Goal: Transaction & Acquisition: Purchase product/service

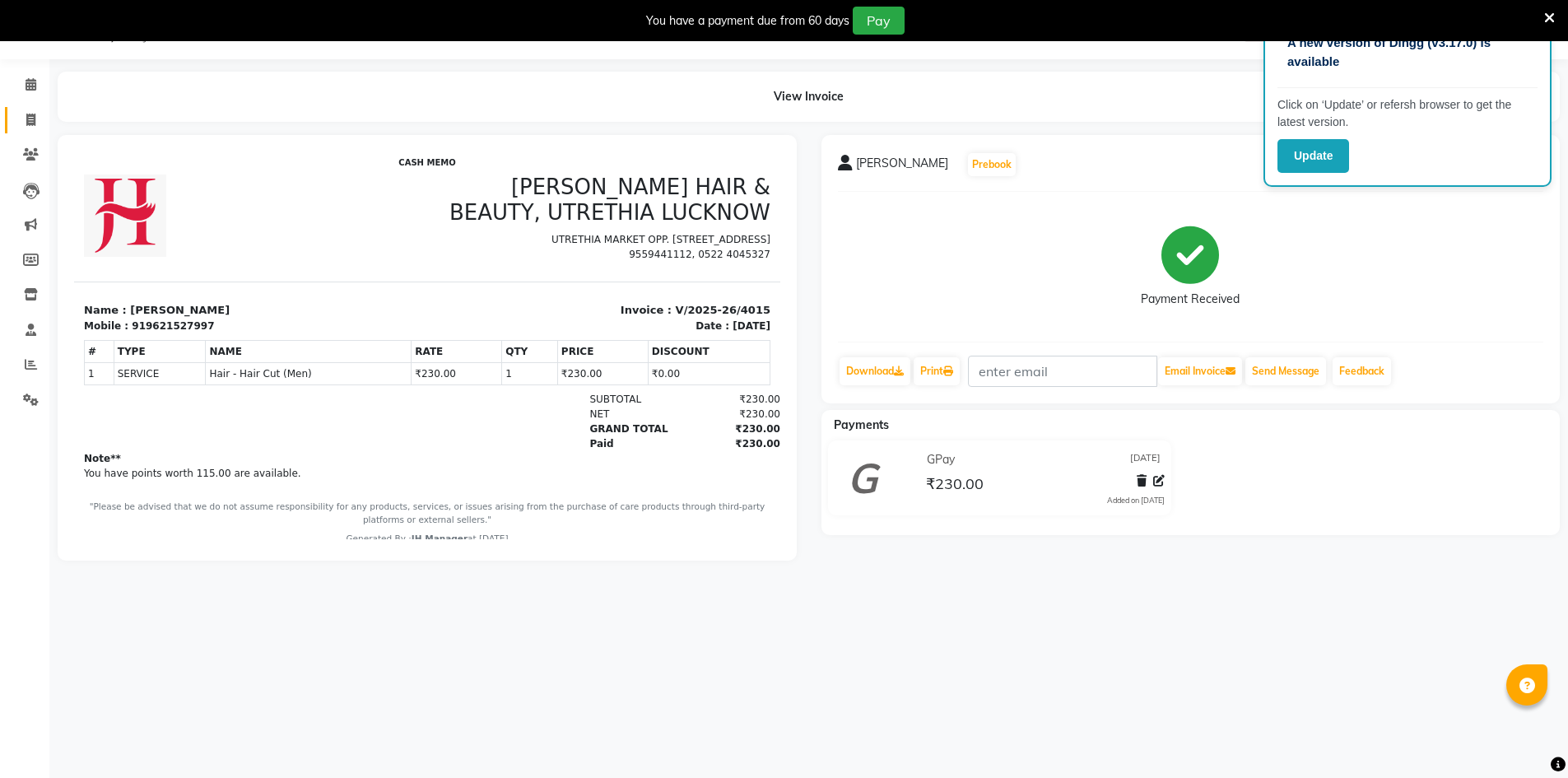
scroll to position [41, 0]
click at [24, 115] on span at bounding box center [31, 121] width 29 height 19
select select "service"
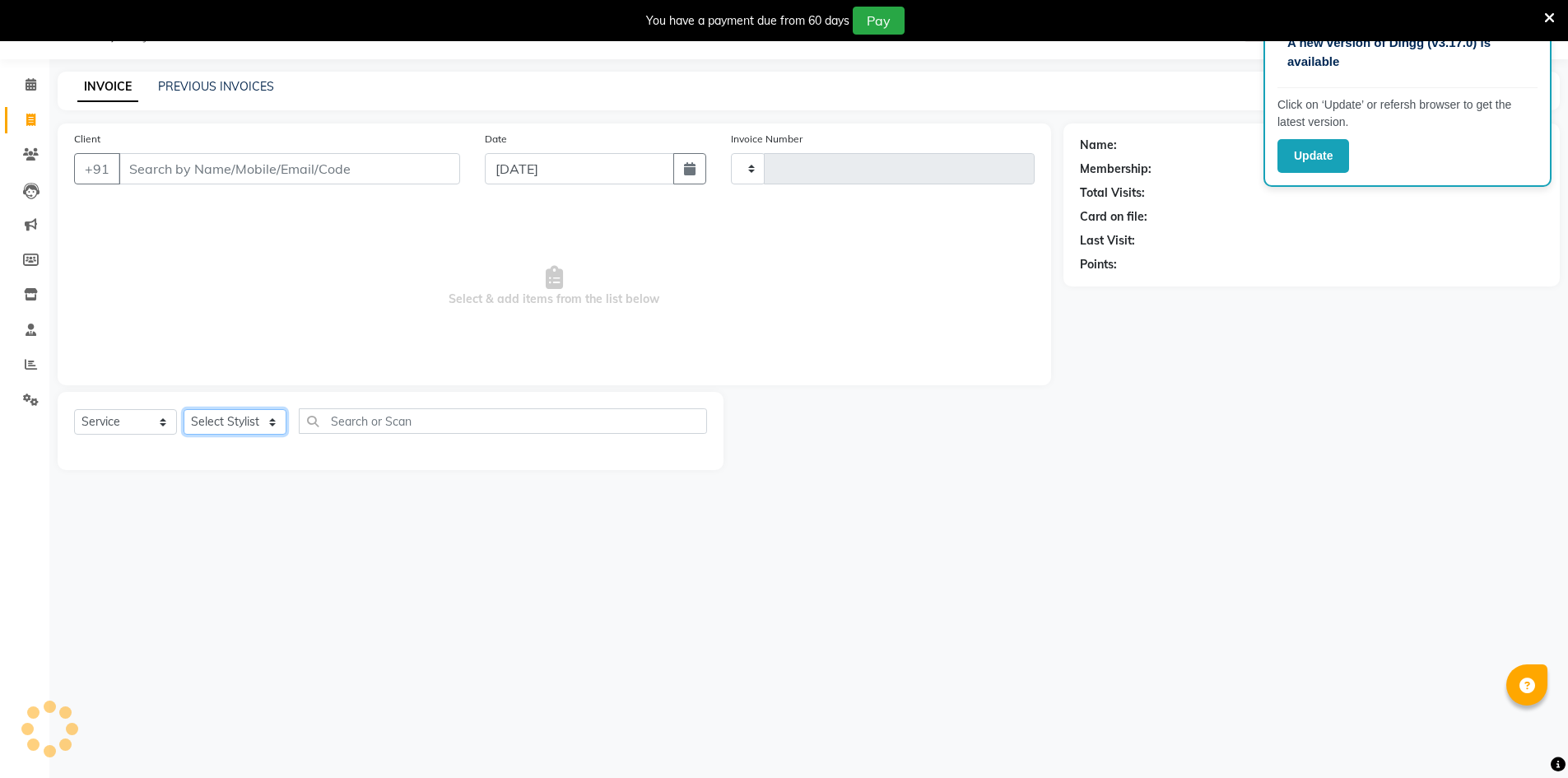
click at [259, 417] on select "Select Stylist" at bounding box center [235, 422] width 103 height 25
type input "4016"
select select "640"
click at [260, 422] on select "Select Stylist ADNAN ADVANCE ANJALI ANNU B-WAX [PERSON_NAME] JH Manager MEMBERS…" at bounding box center [235, 422] width 103 height 25
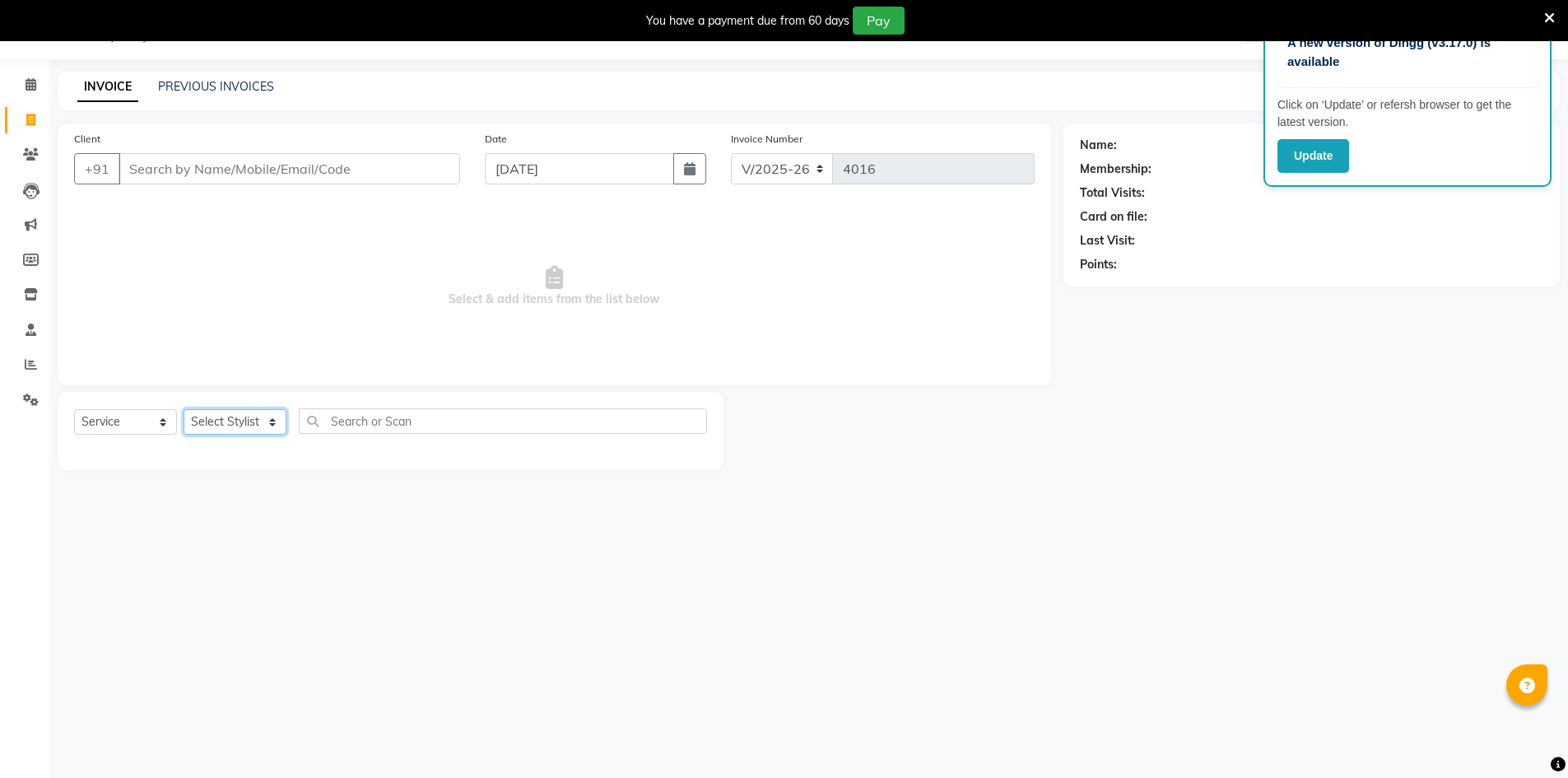
select select "79427"
click at [184, 410] on select "Select Stylist ADNAN ADVANCE ANJALI ANNU B-WAX [PERSON_NAME] JH Manager MEMBERS…" at bounding box center [235, 422] width 103 height 25
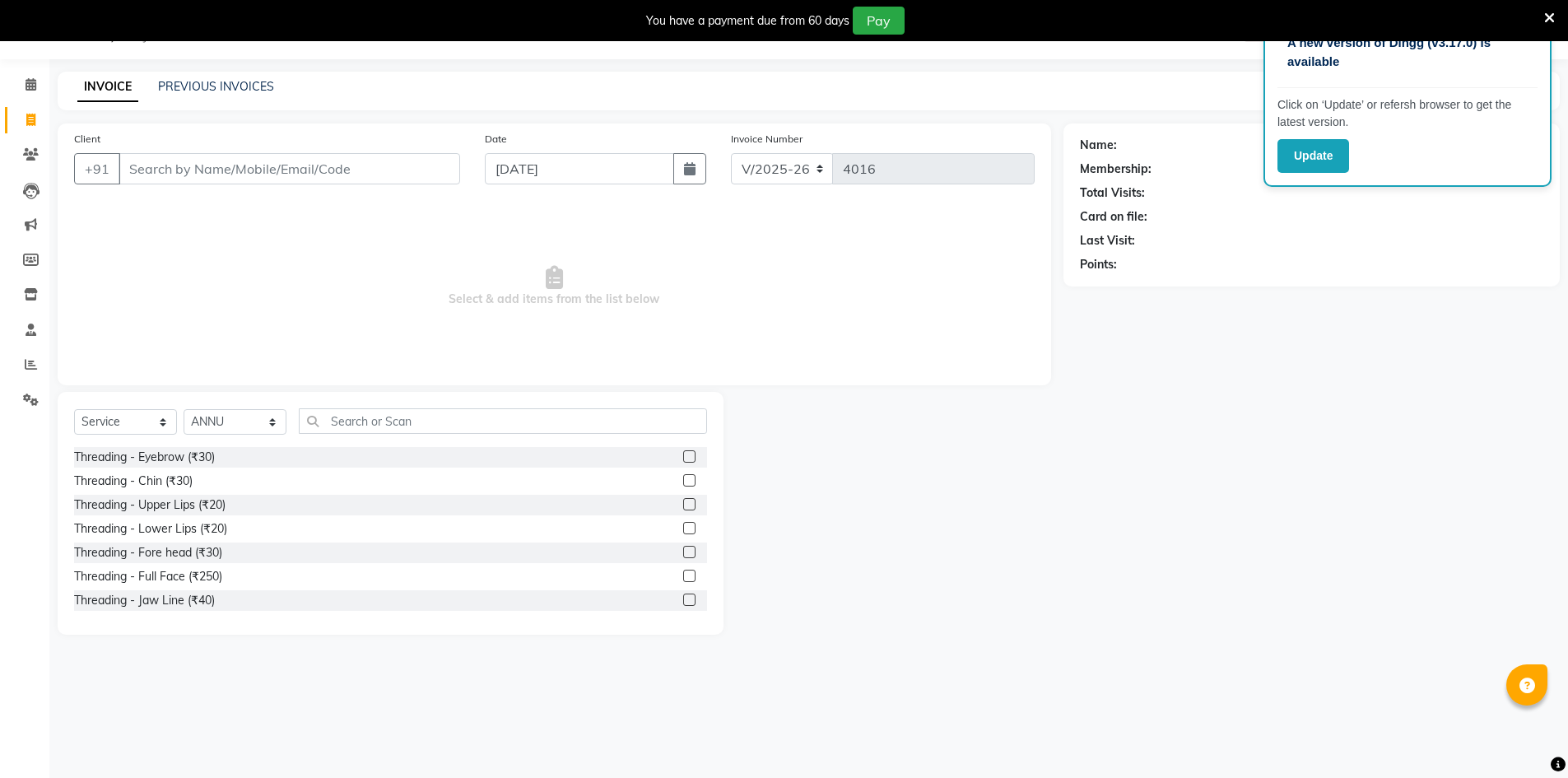
click at [683, 454] on label at bounding box center [689, 456] width 13 height 13
click at [683, 454] on input "checkbox" at bounding box center [688, 457] width 11 height 11
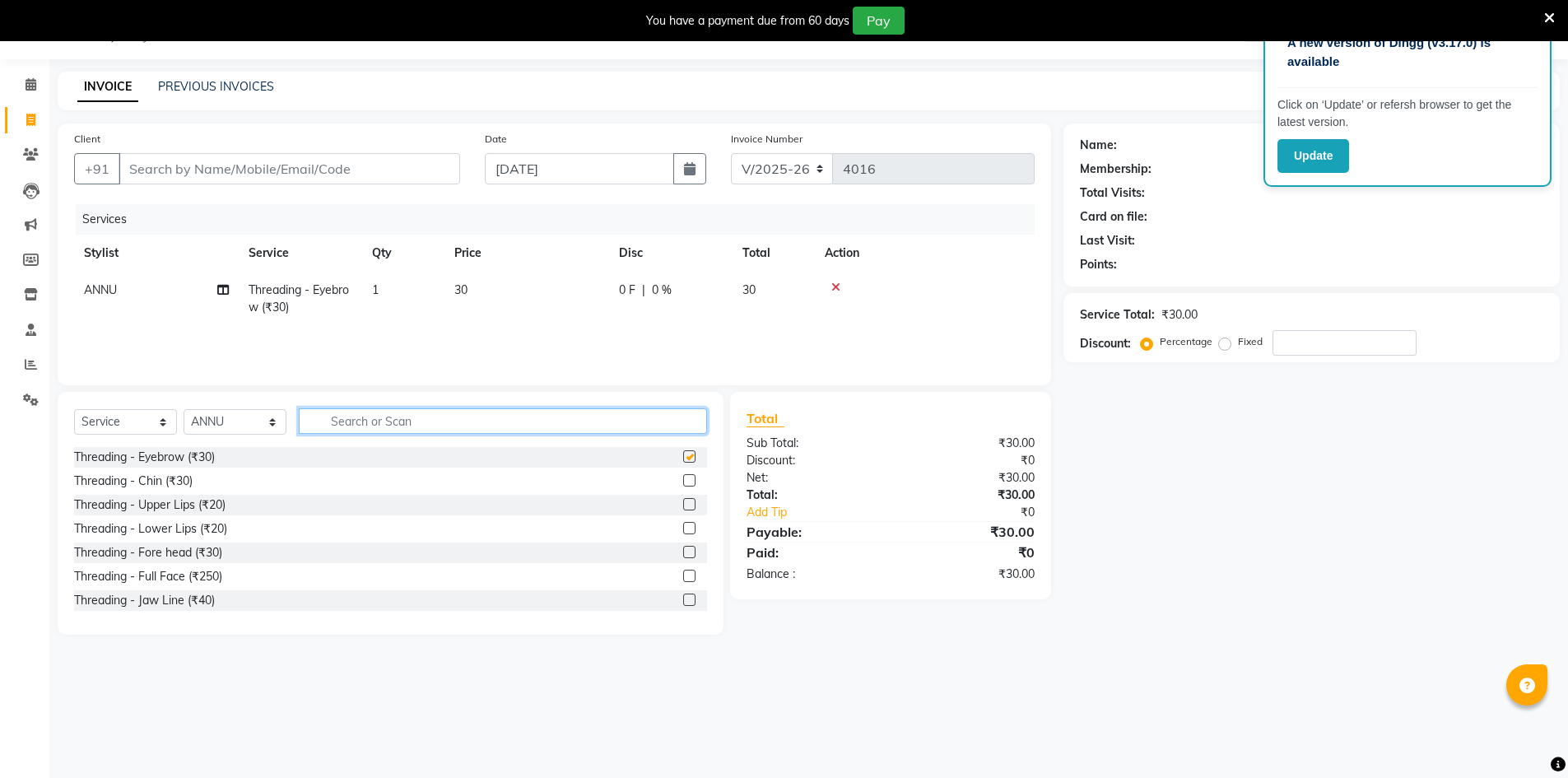
click at [679, 427] on input "text" at bounding box center [503, 421] width 409 height 25
checkbox input "false"
type input "full arm"
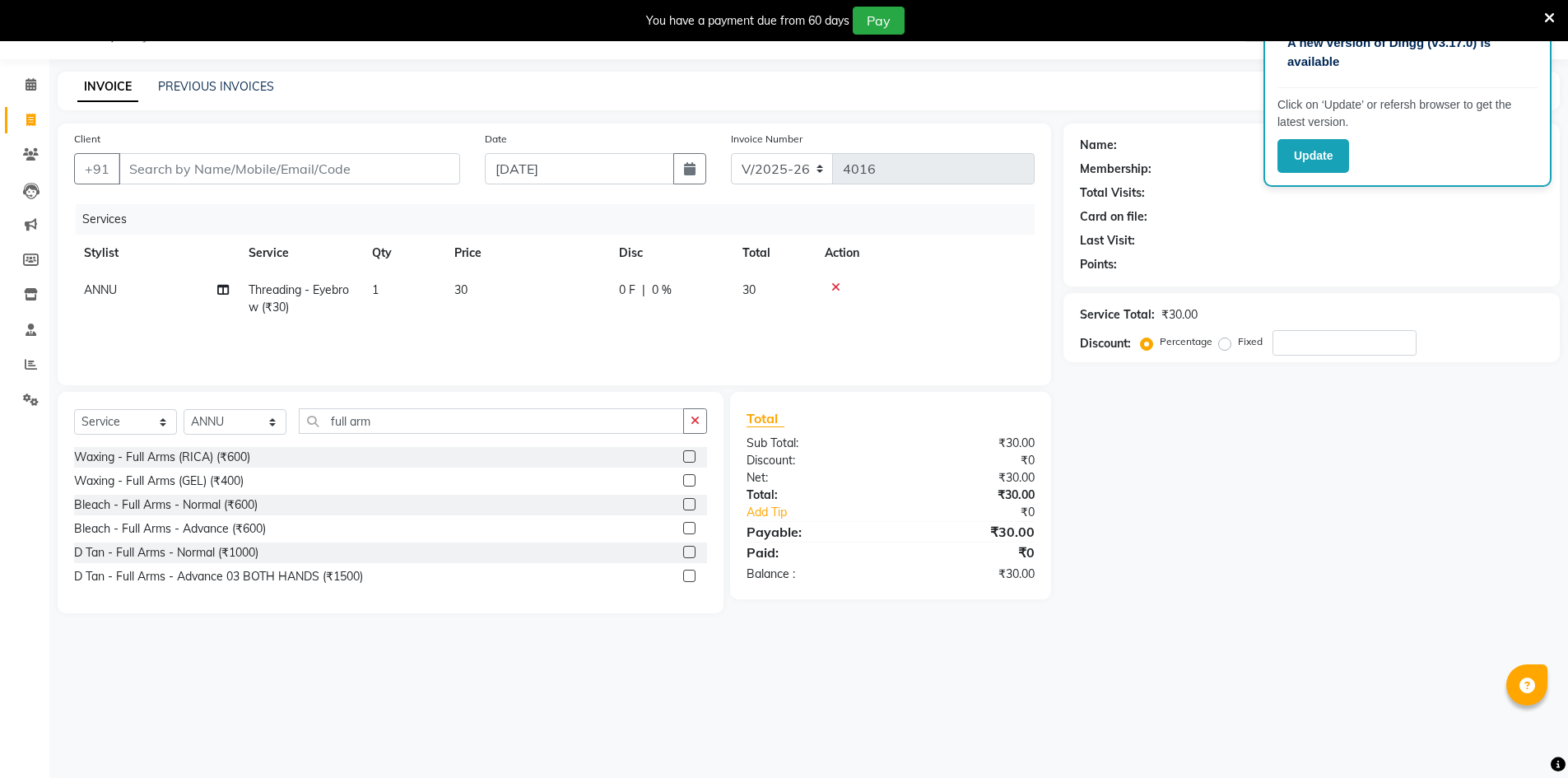
drag, startPoint x: 692, startPoint y: 457, endPoint x: 704, endPoint y: 440, distance: 20.8
click at [693, 457] on label at bounding box center [689, 456] width 13 height 13
click at [693, 457] on input "checkbox" at bounding box center [688, 457] width 11 height 11
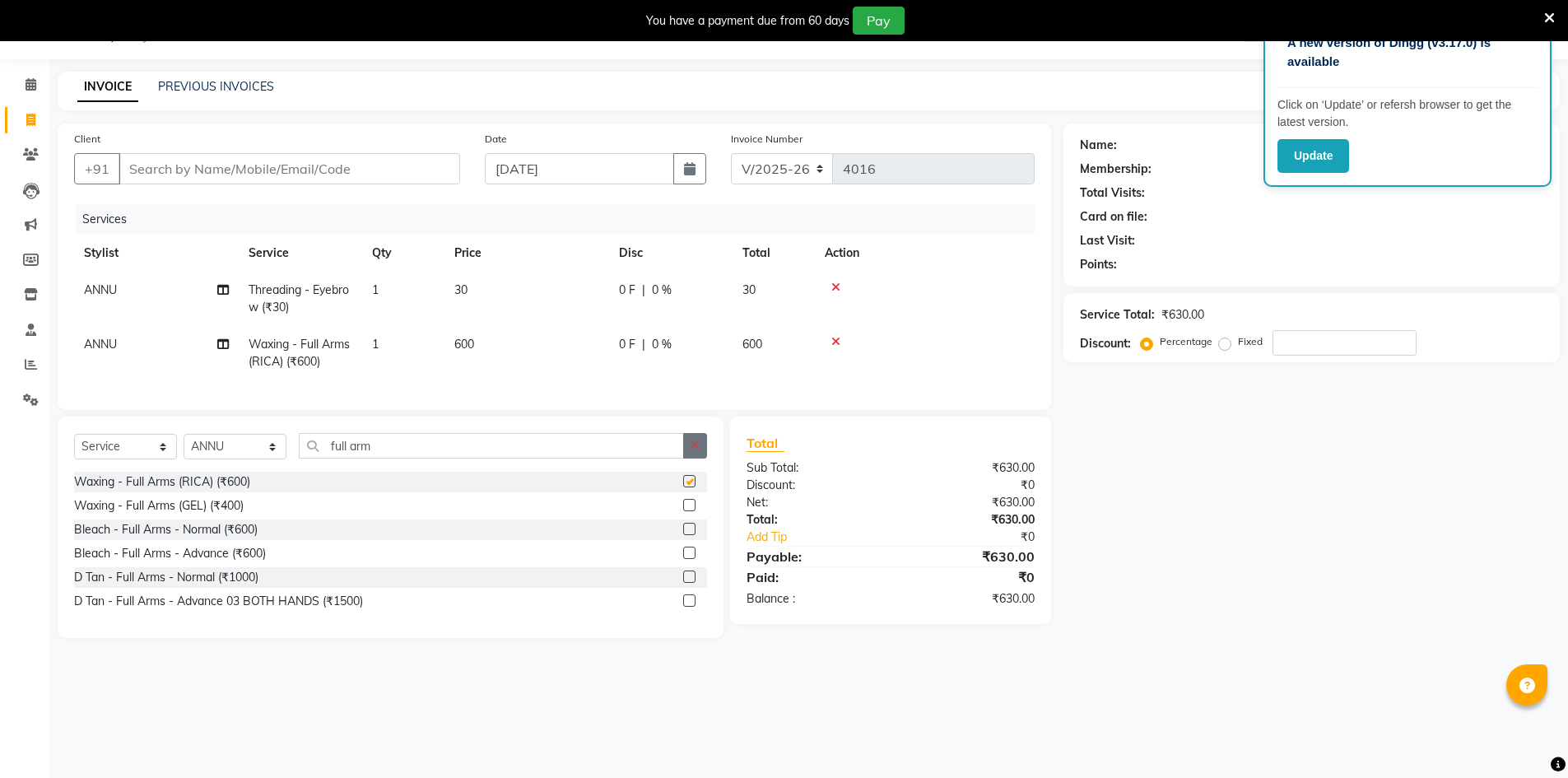
checkbox input "false"
click at [697, 450] on button "button" at bounding box center [695, 446] width 24 height 25
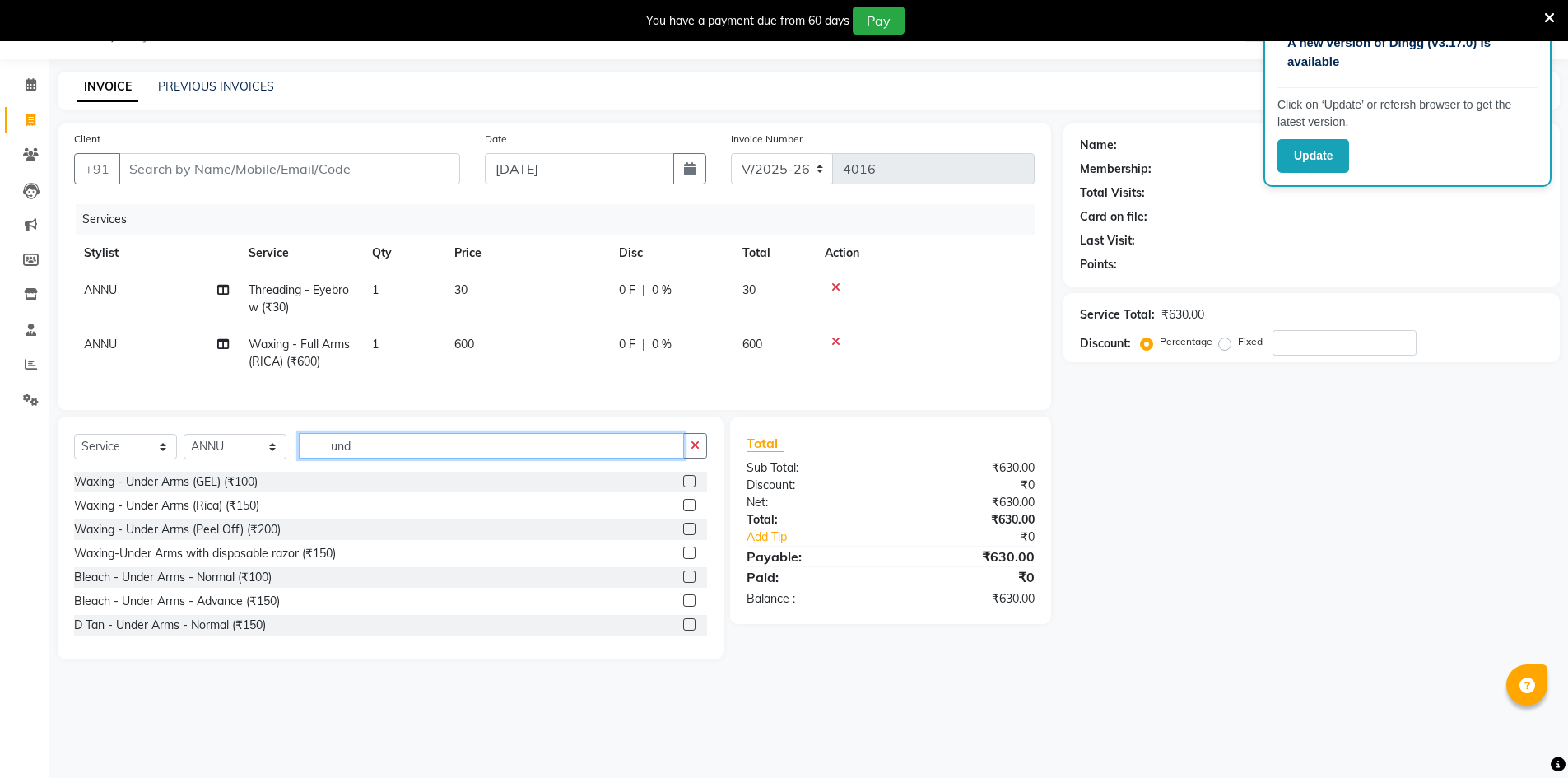
type input "und"
click at [683, 487] on label at bounding box center [689, 481] width 13 height 13
click at [683, 487] on input "checkbox" at bounding box center [688, 482] width 11 height 11
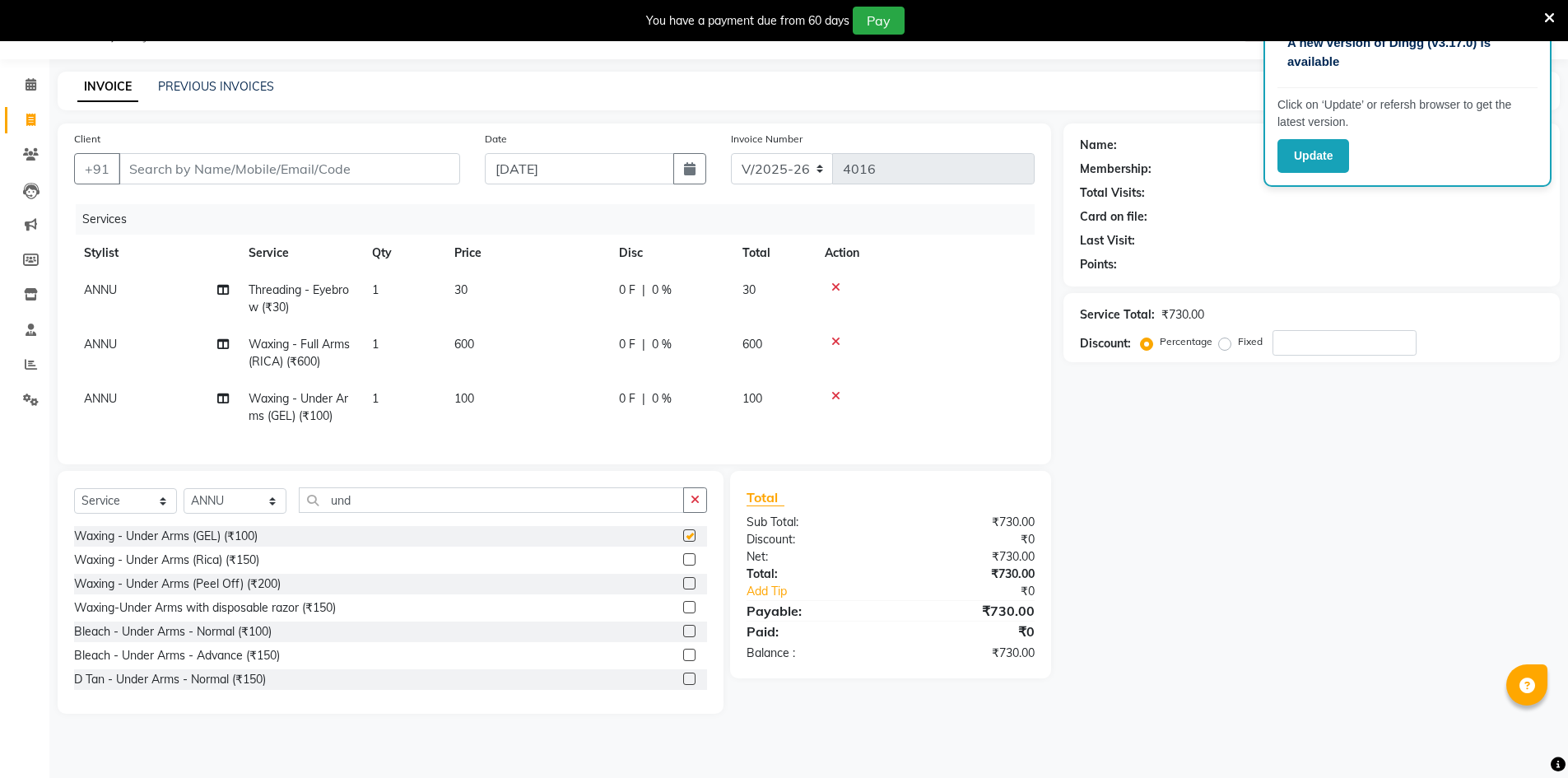
checkbox input "false"
click at [683, 566] on label at bounding box center [689, 560] width 13 height 13
click at [683, 566] on input "checkbox" at bounding box center [688, 561] width 11 height 11
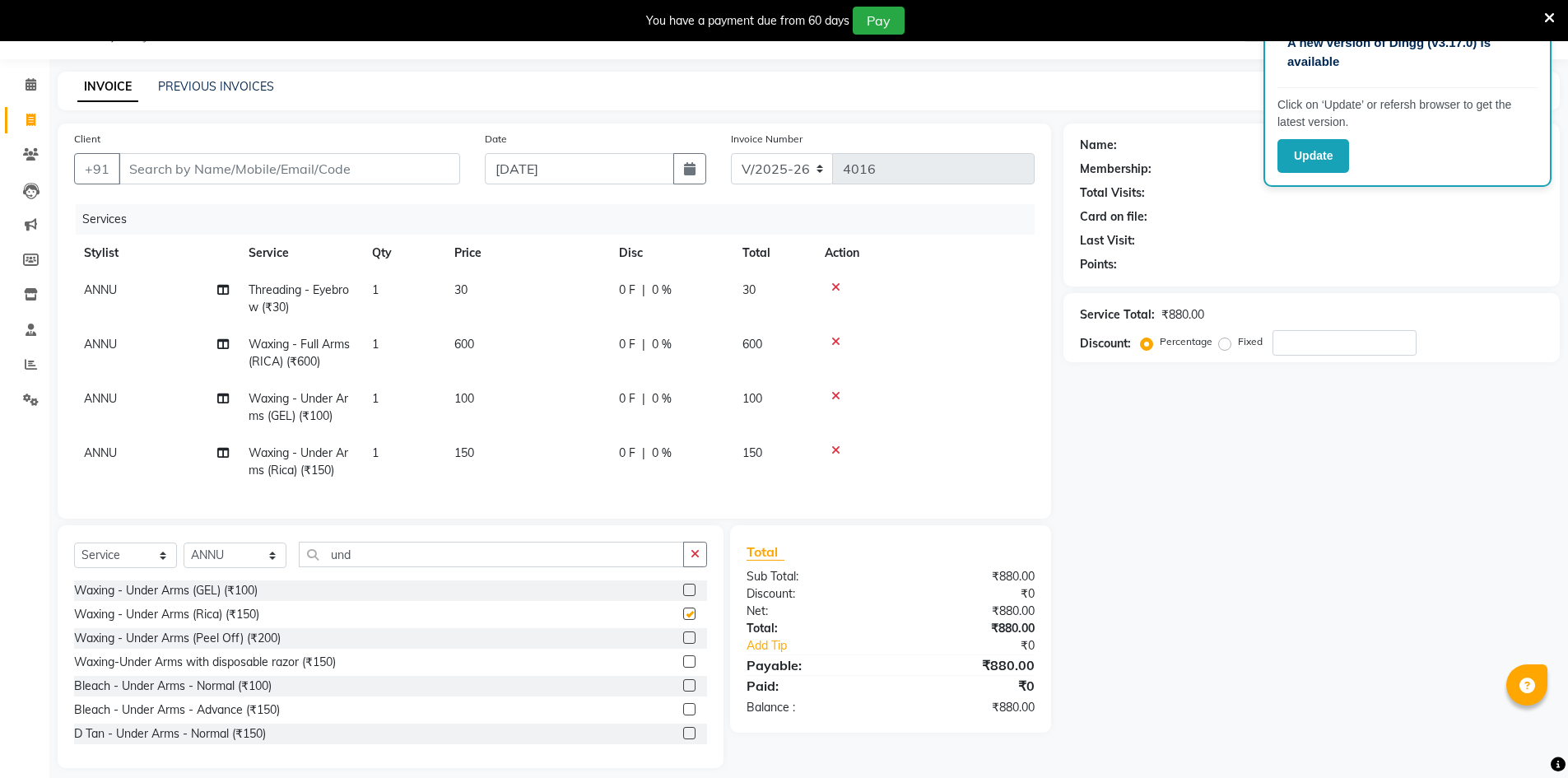
checkbox input "false"
click at [832, 397] on icon at bounding box center [836, 396] width 9 height 12
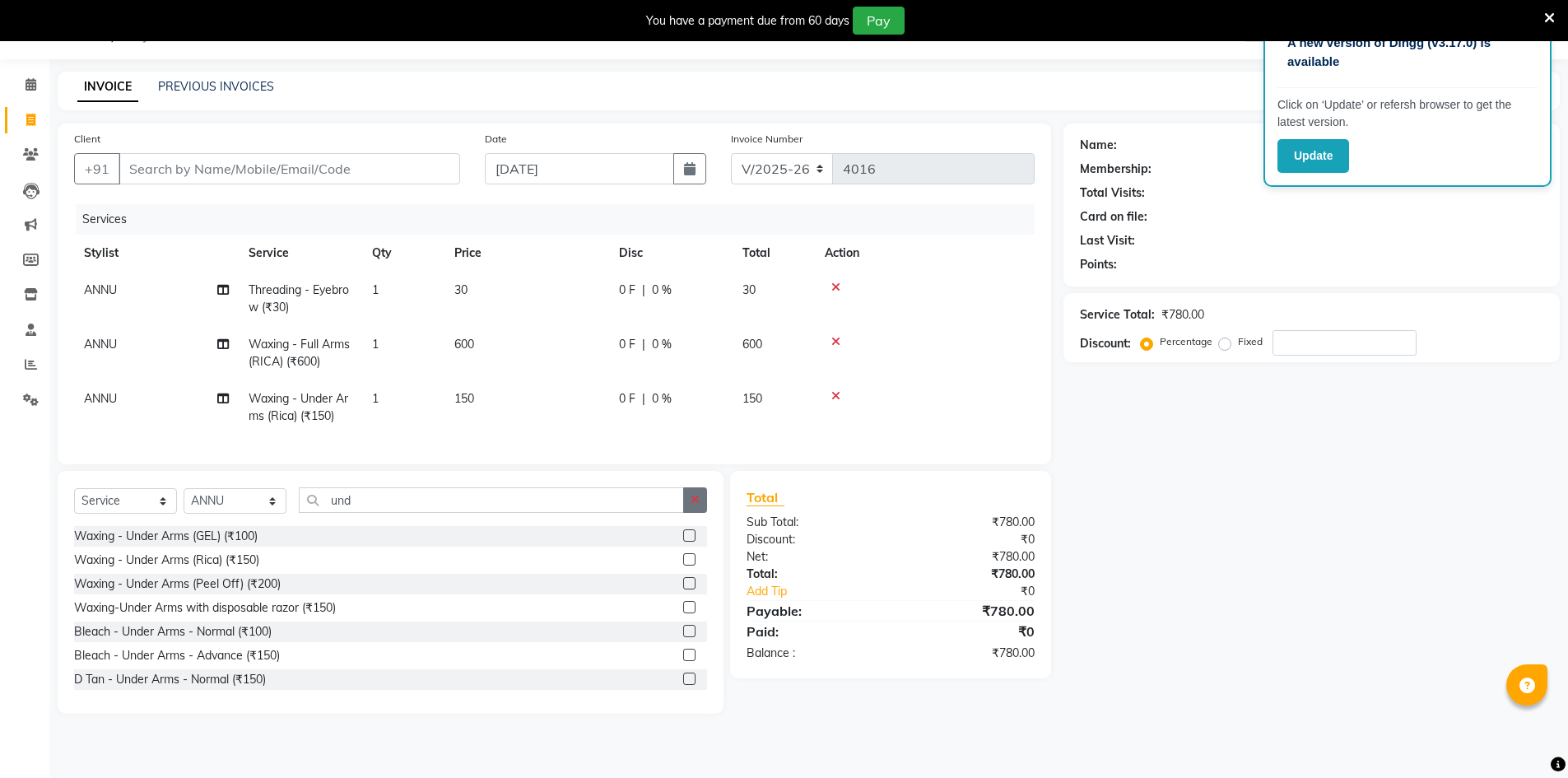
click at [703, 507] on button "button" at bounding box center [695, 500] width 24 height 25
click at [683, 637] on label at bounding box center [689, 631] width 13 height 13
click at [683, 637] on input "checkbox" at bounding box center [688, 632] width 11 height 11
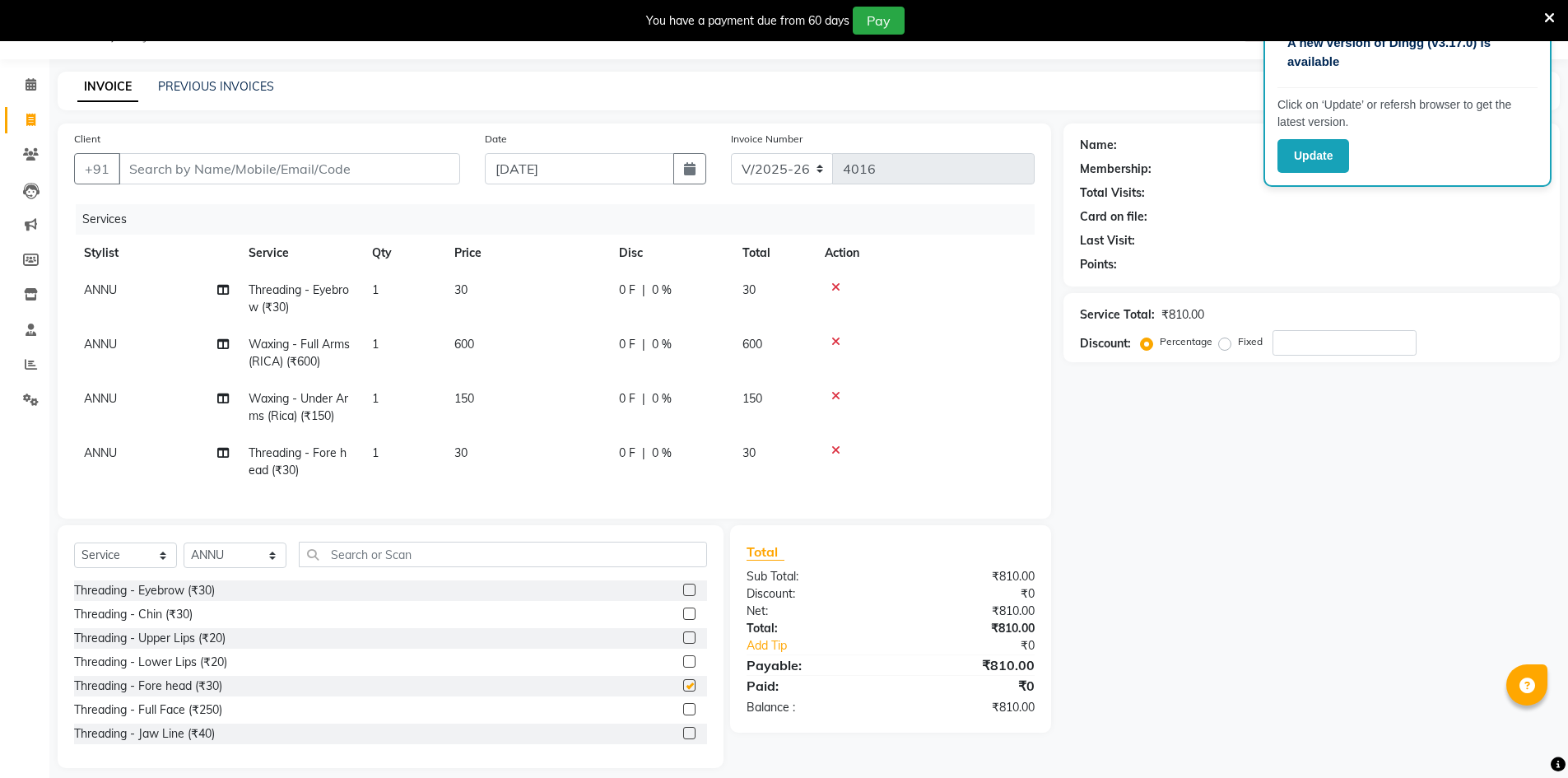
checkbox input "false"
click at [408, 152] on div "Client +91" at bounding box center [267, 164] width 411 height 67
click at [403, 155] on input "Client" at bounding box center [290, 169] width 342 height 31
click at [243, 180] on input "Client" at bounding box center [290, 169] width 342 height 31
type input "9"
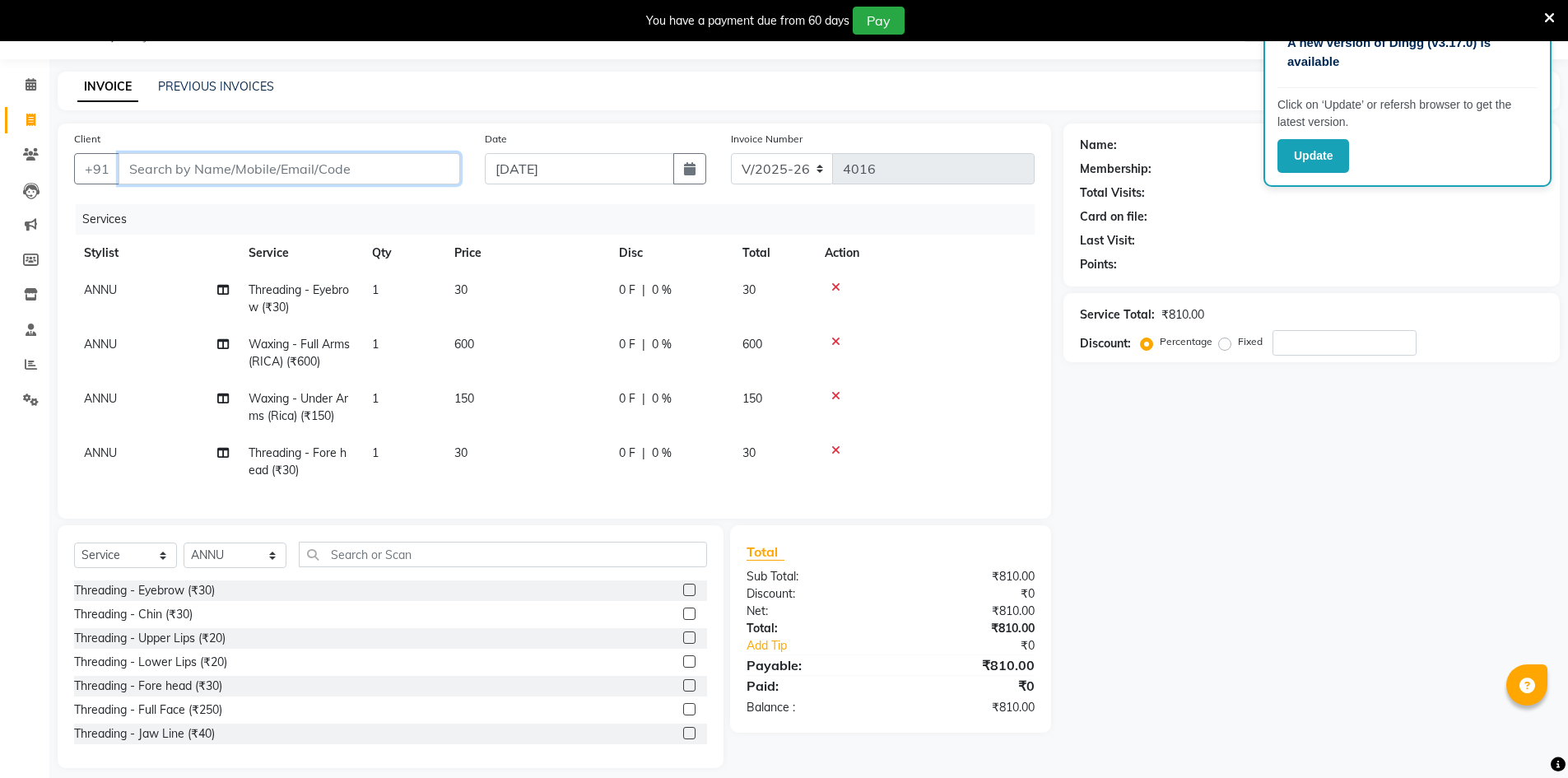
type input "0"
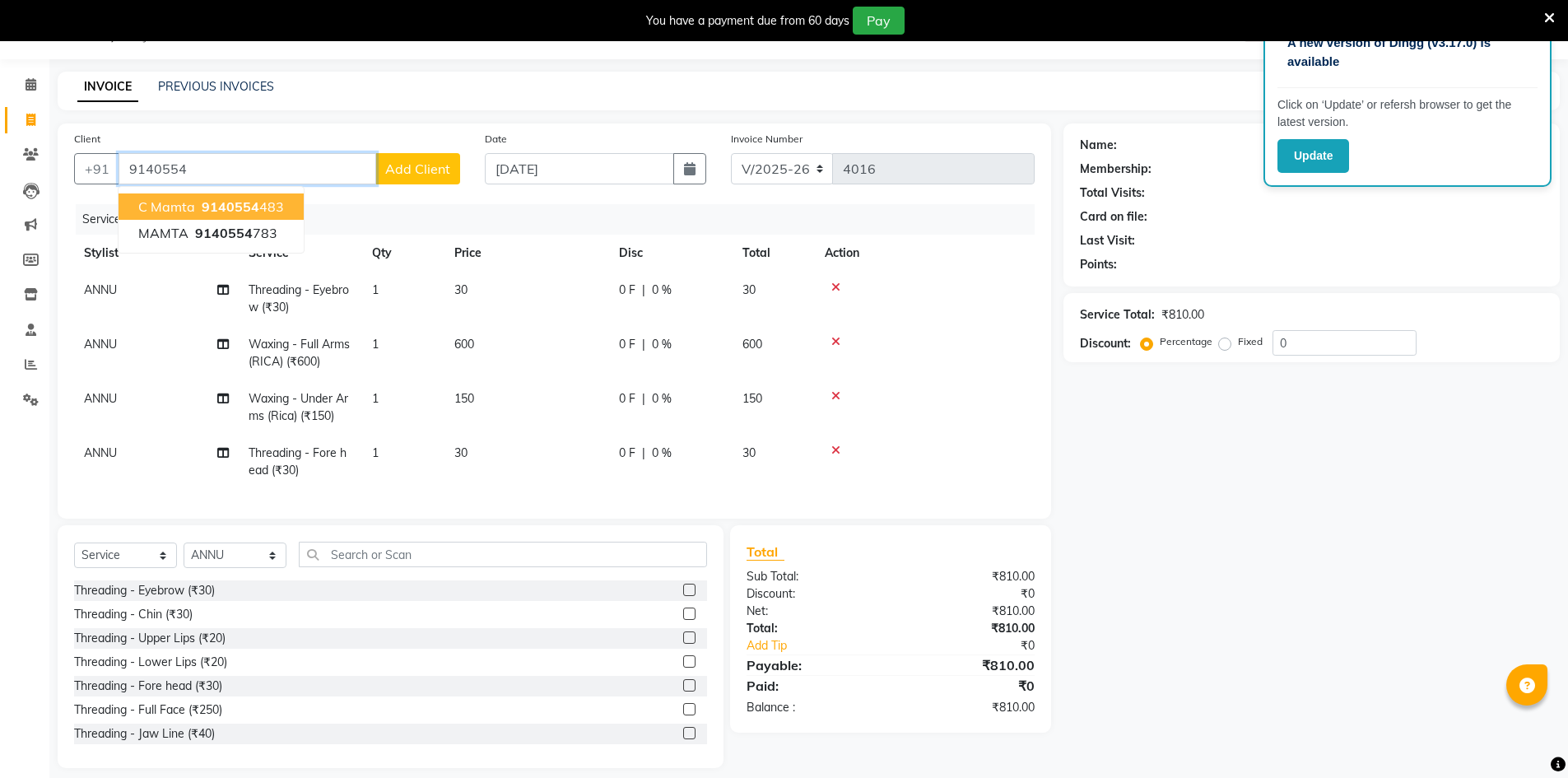
click at [211, 210] on span "9140554" at bounding box center [230, 207] width 57 height 17
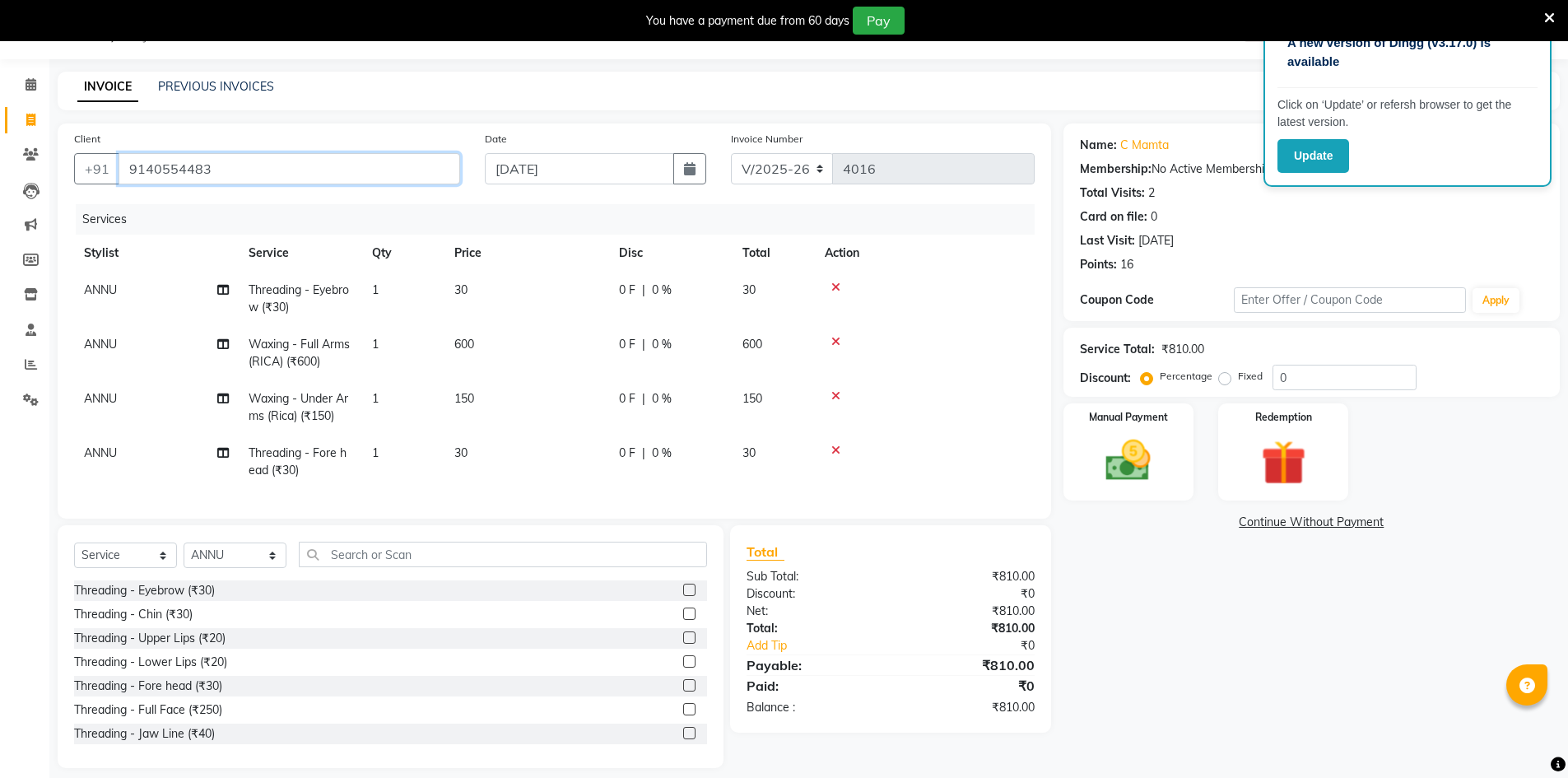
click at [193, 171] on input "9140554483" at bounding box center [290, 169] width 342 height 31
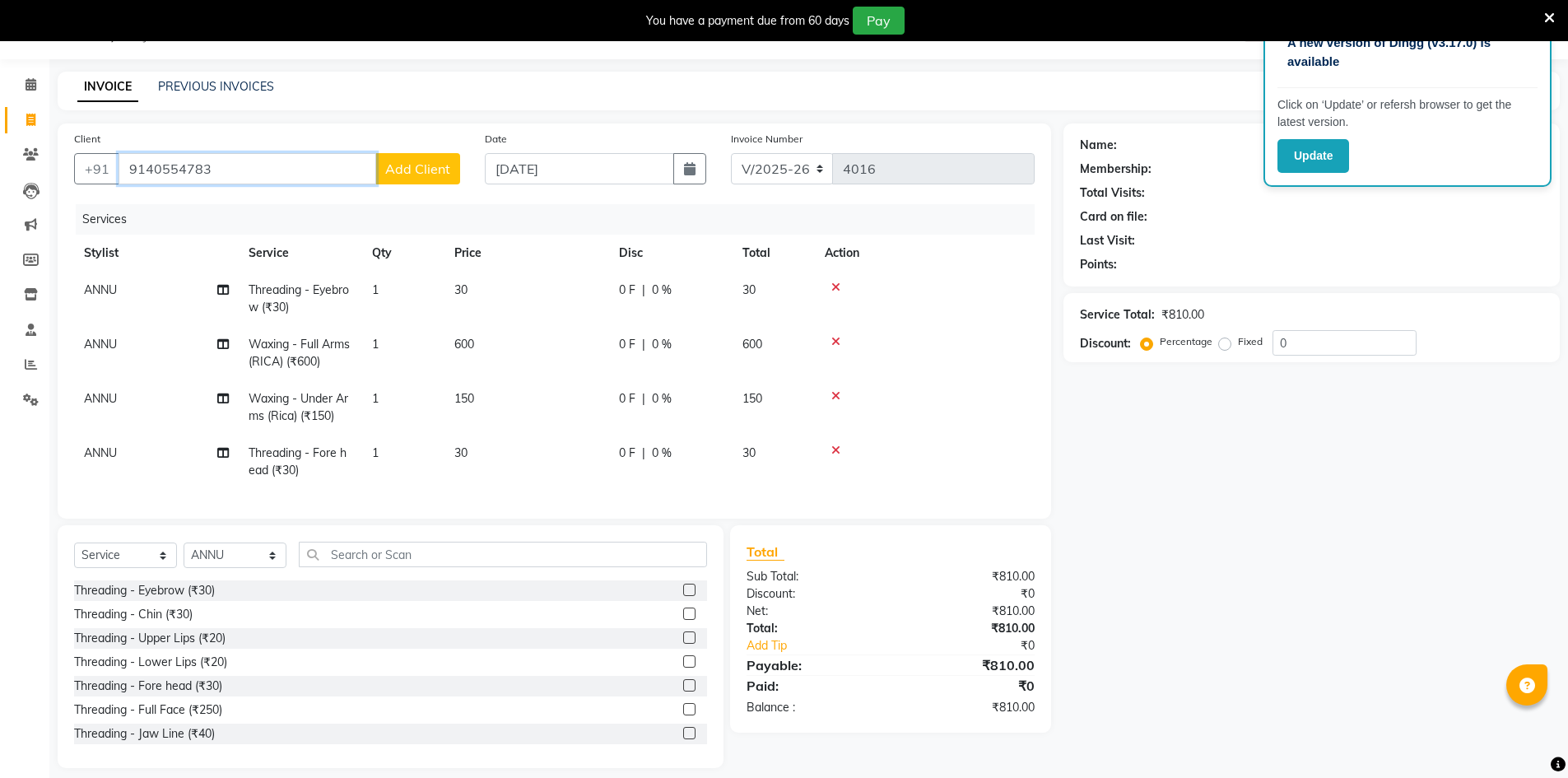
type input "9140554783"
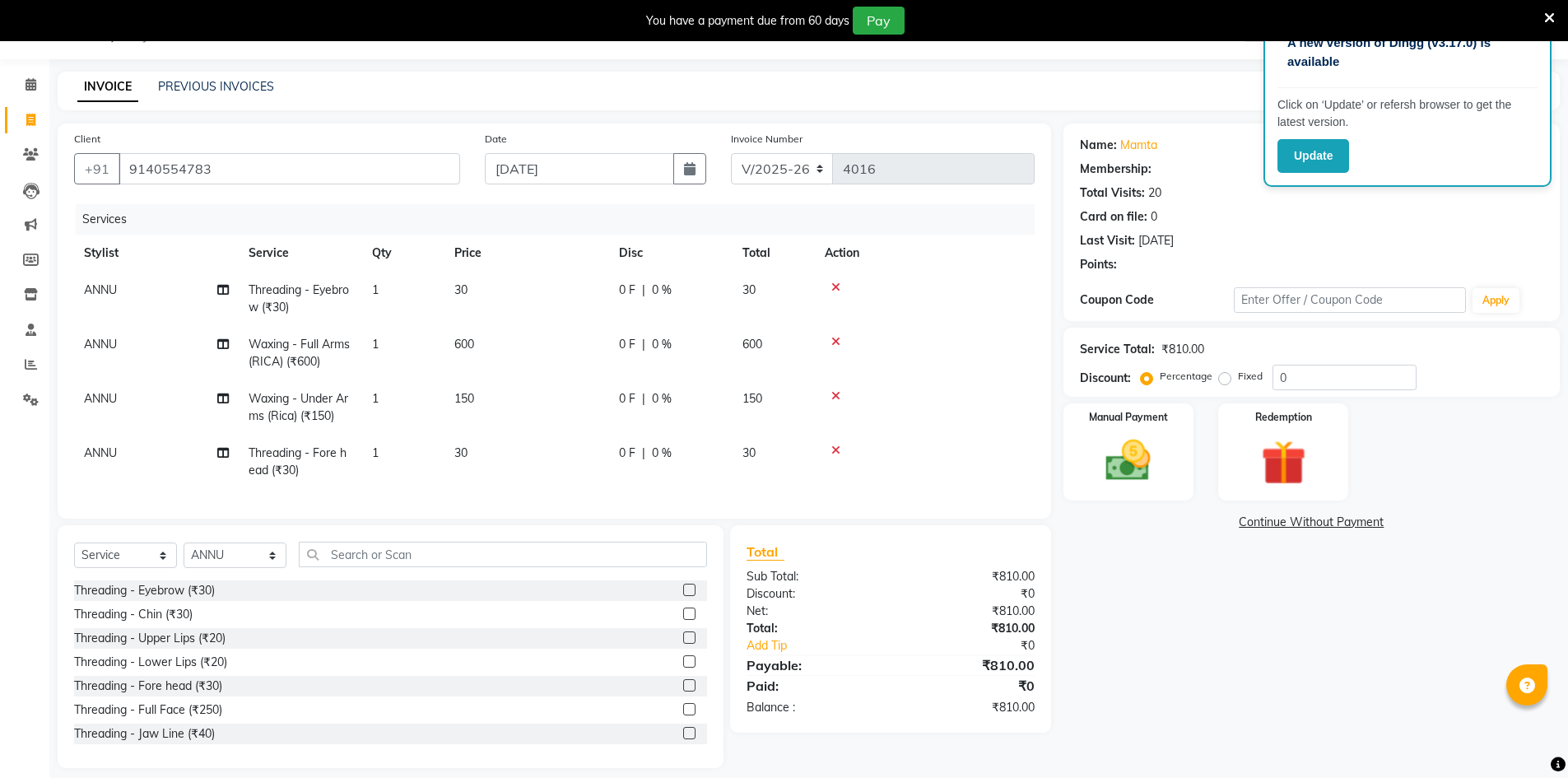
select select "1: Object"
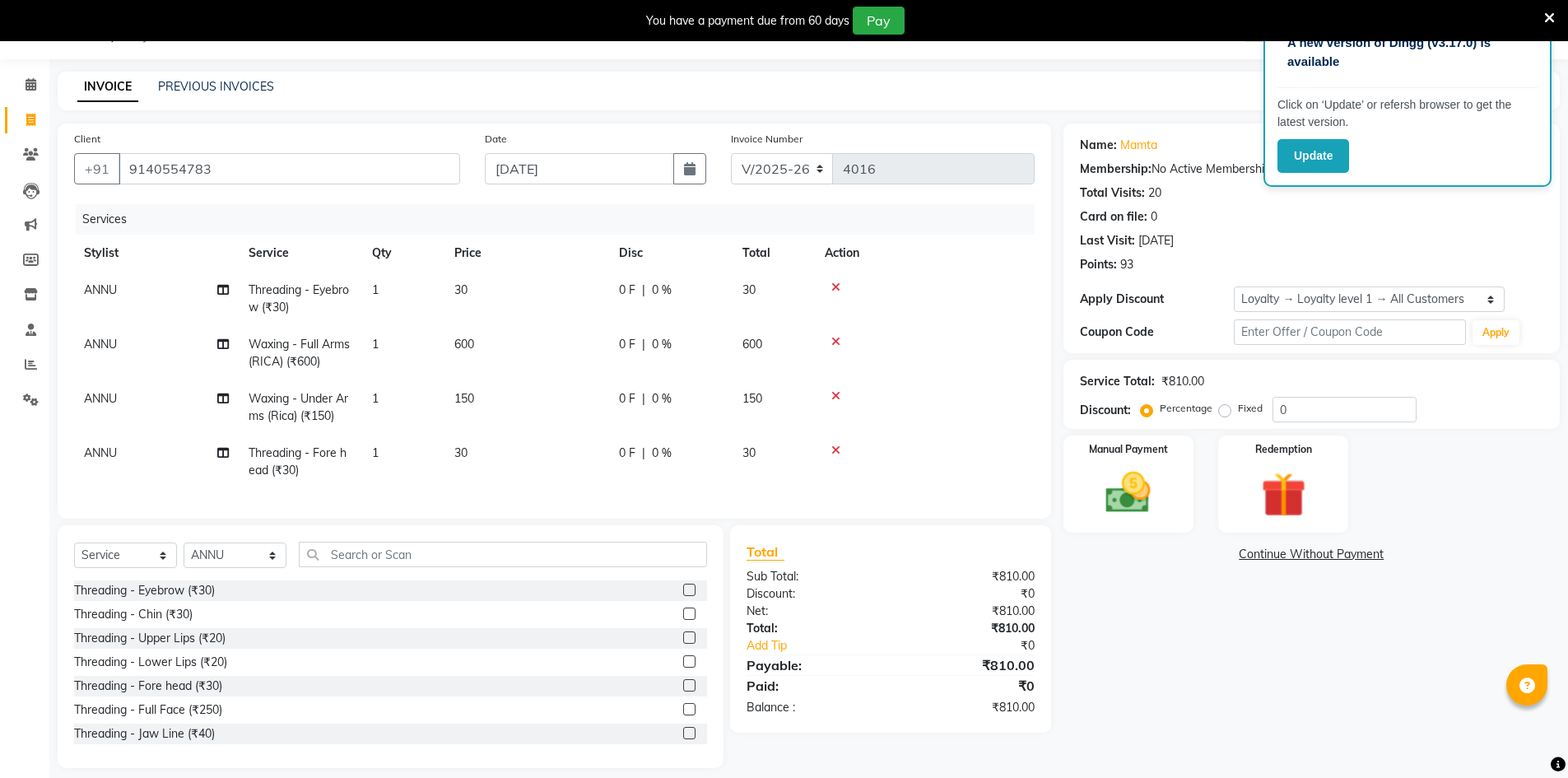
click at [1223, 673] on div "Name: Mamta Membership: No Active Membership Total Visits: 20 Card on file: 0 L…" at bounding box center [1318, 446] width 509 height 645
click at [1159, 506] on img at bounding box center [1129, 493] width 76 height 54
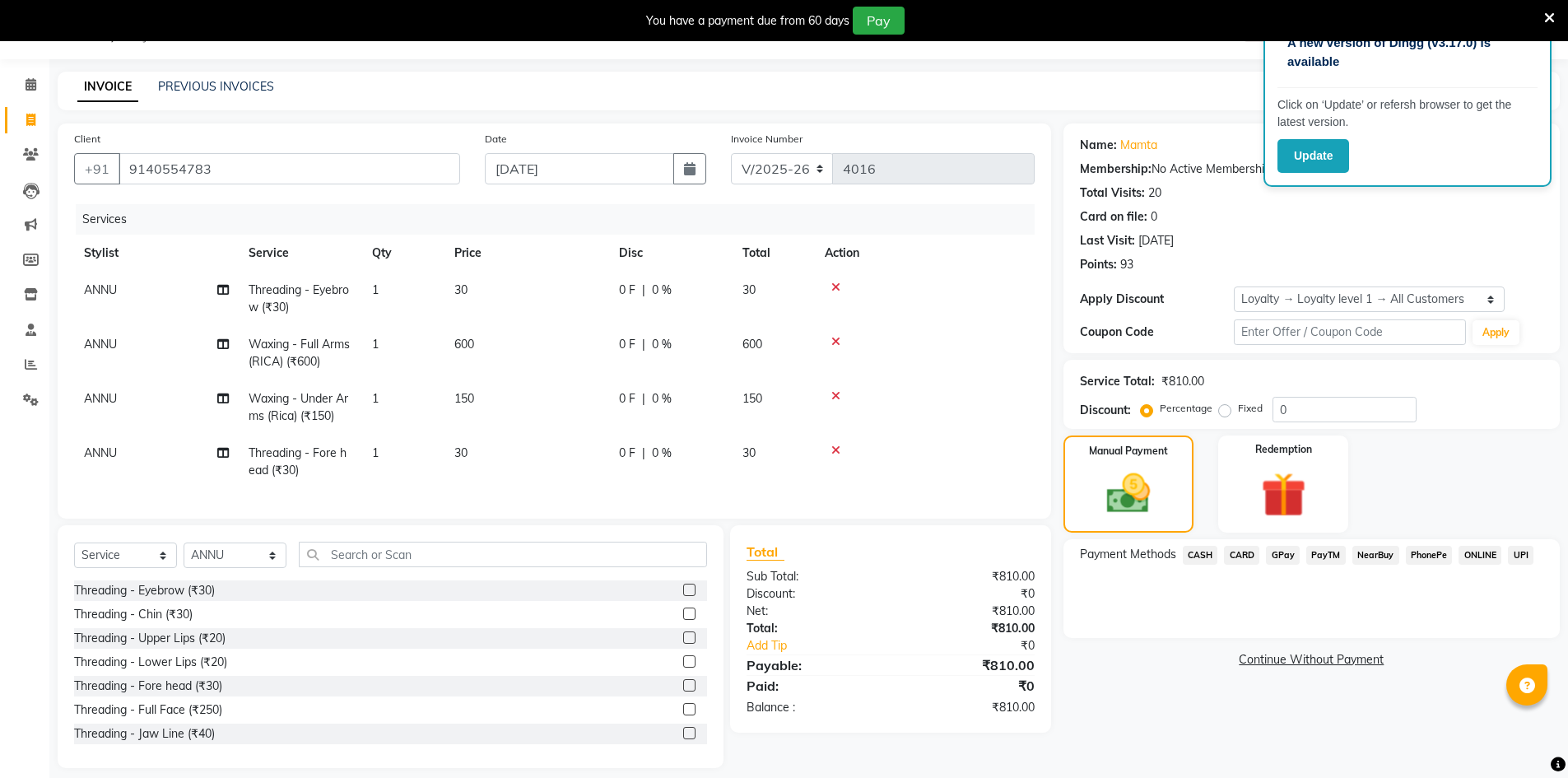
click at [1243, 546] on span "CARD" at bounding box center [1242, 555] width 35 height 19
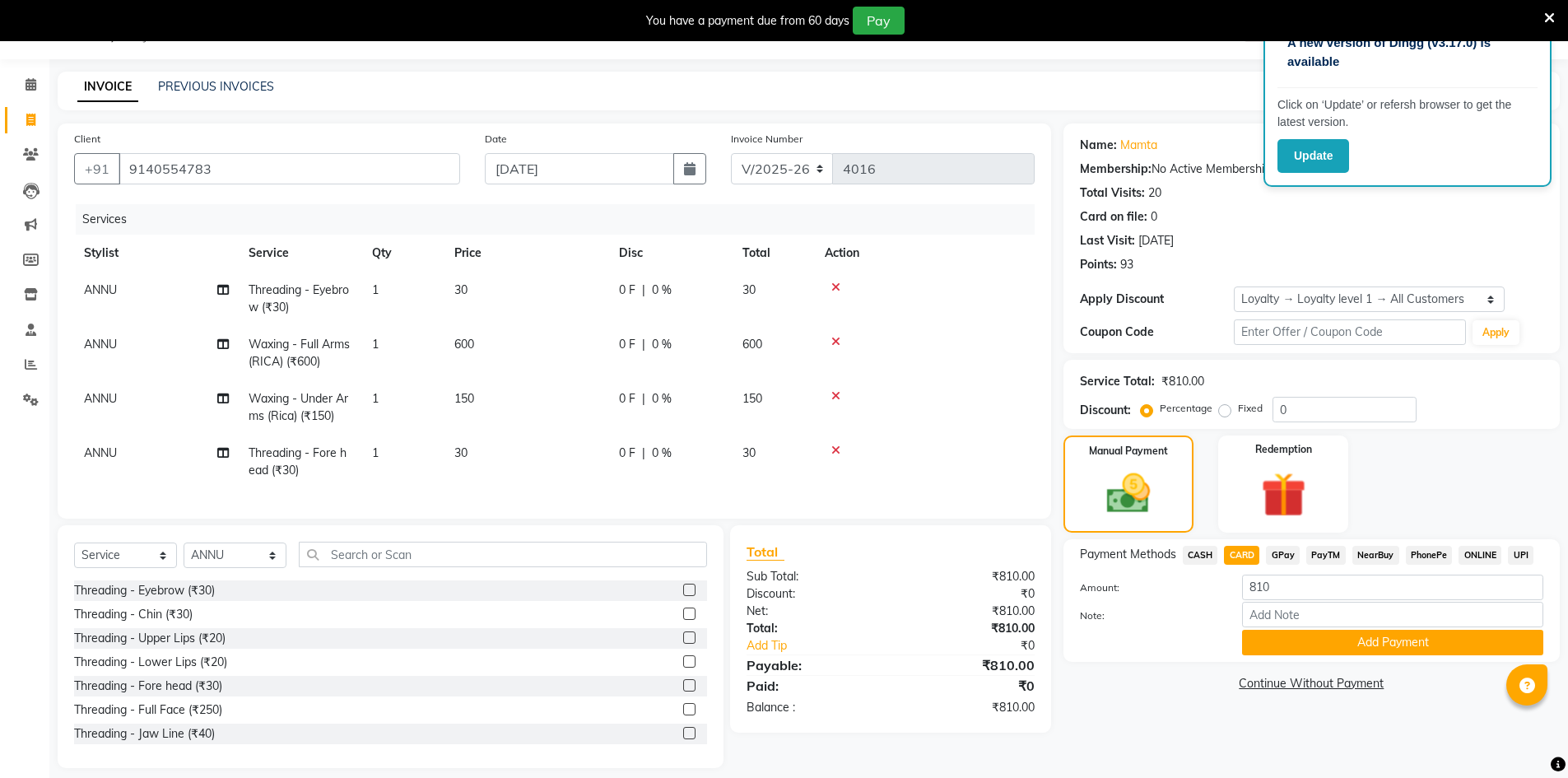
click at [1331, 654] on button "Add Payment" at bounding box center [1394, 643] width 302 height 25
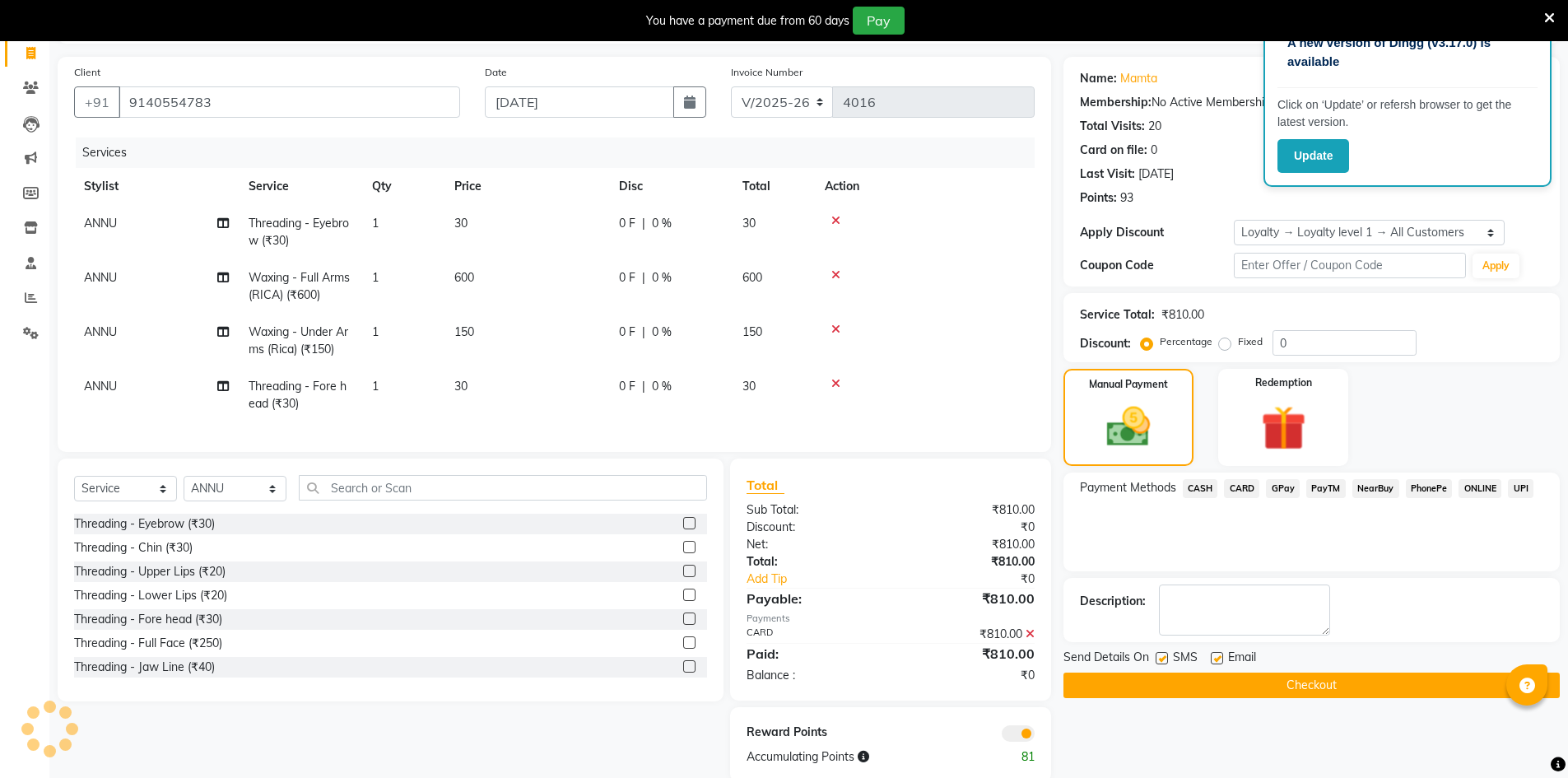
scroll to position [115, 0]
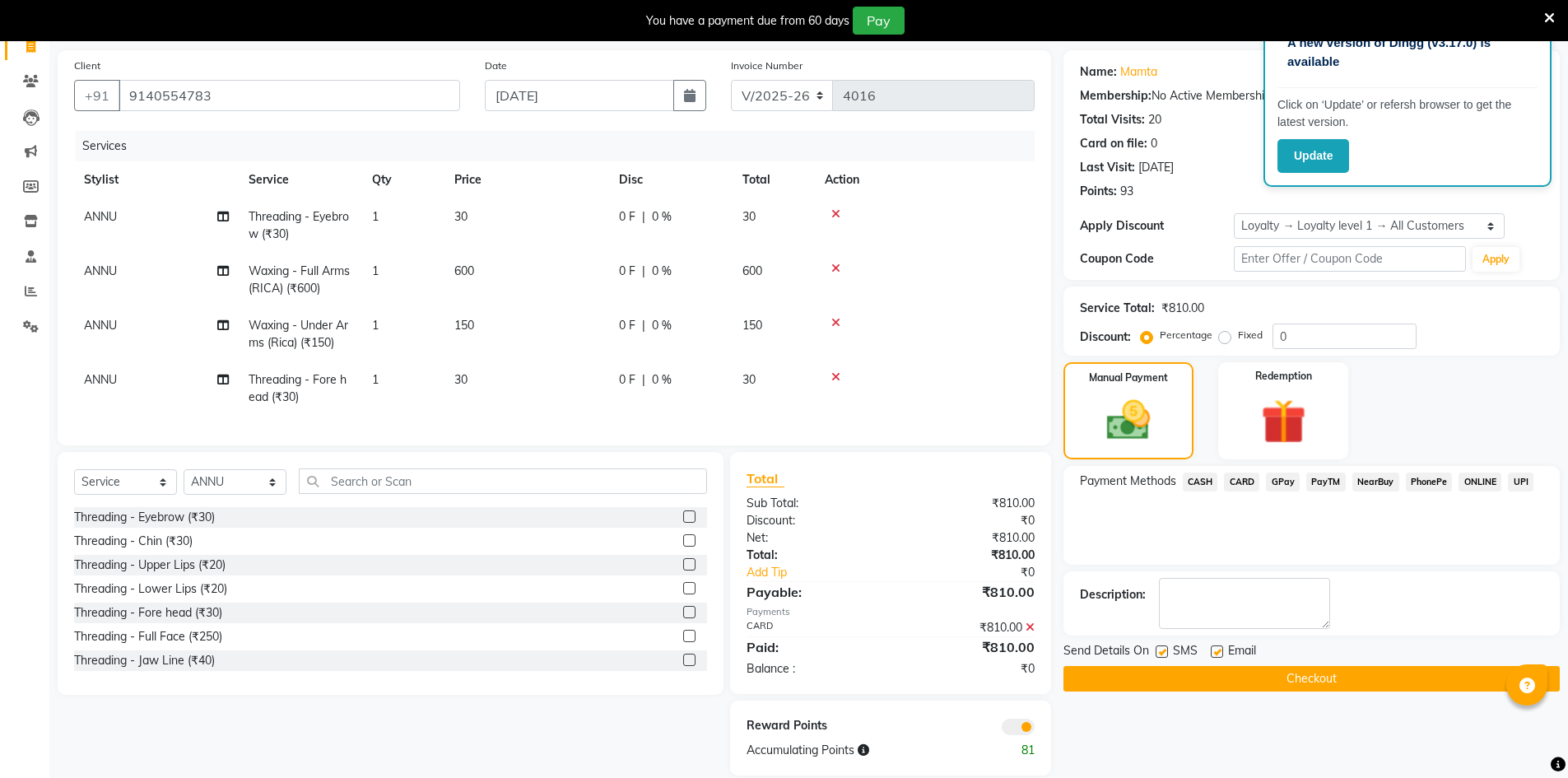
click at [1473, 690] on button "Checkout" at bounding box center [1311, 679] width 496 height 25
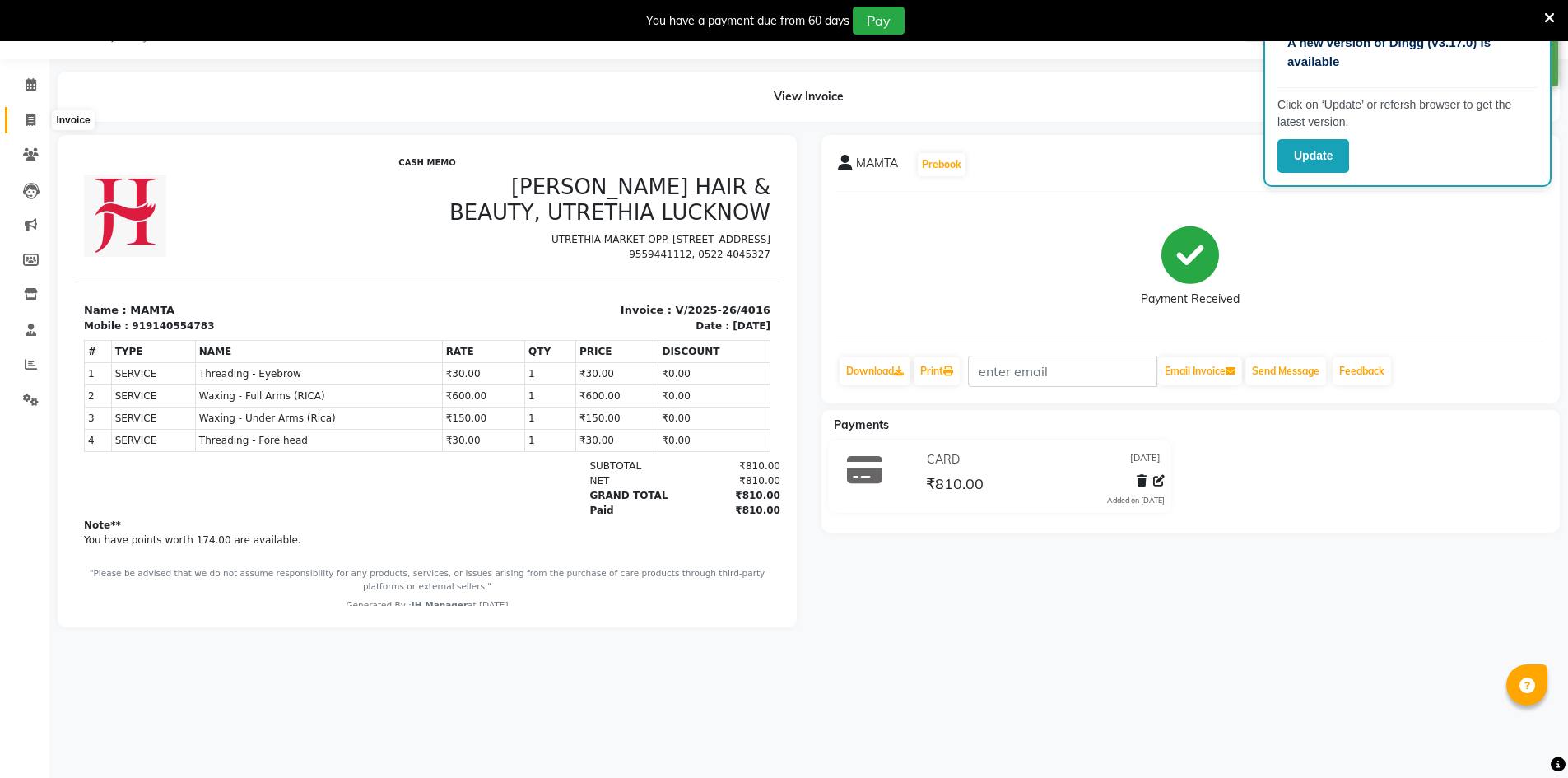
click at [24, 116] on span at bounding box center [31, 121] width 29 height 19
select select "service"
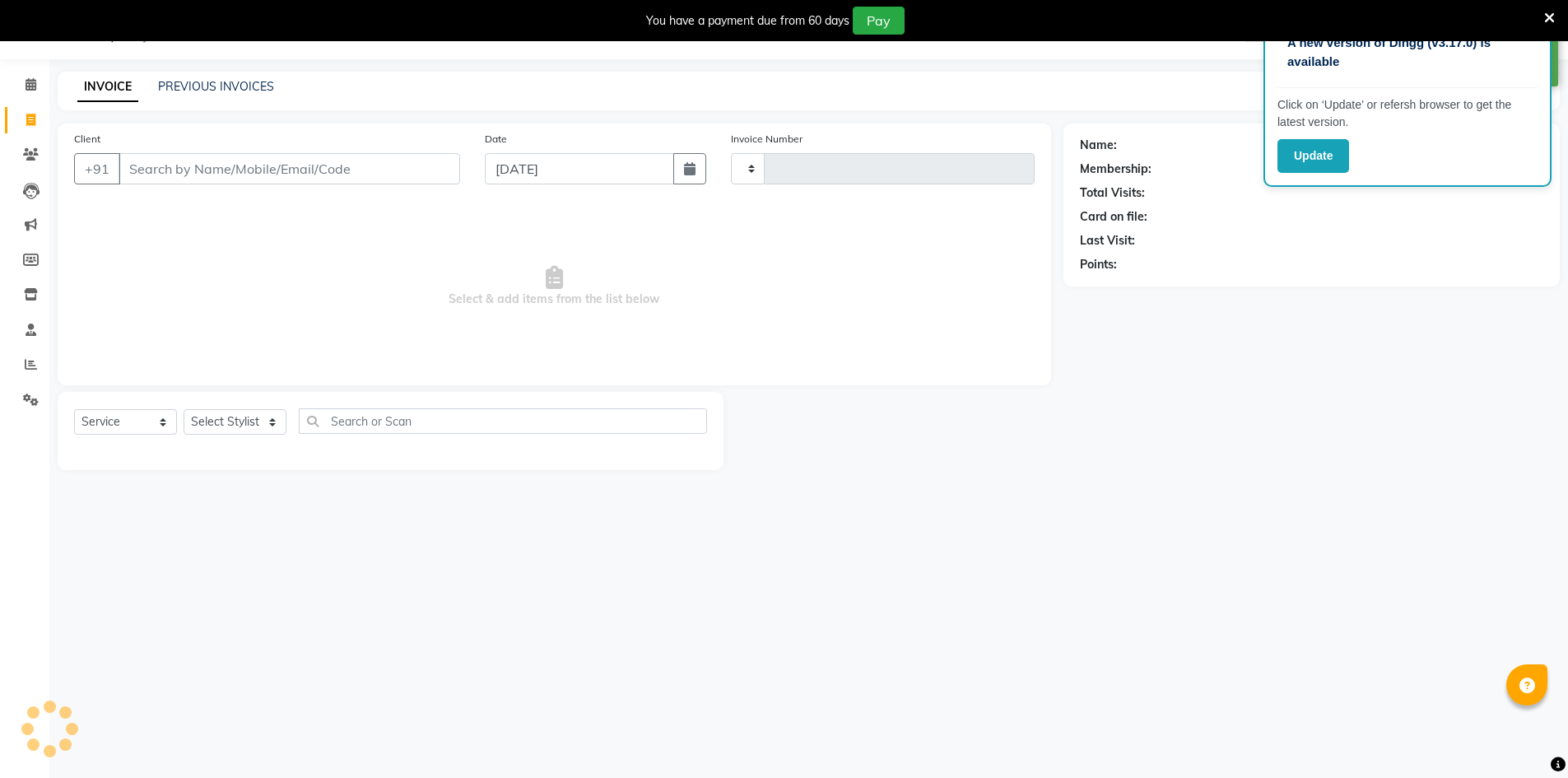
type input "4017"
select select "640"
click at [231, 411] on select "Select Stylist ADNAN ADVANCE ANJALI ANNU B-WAX [PERSON_NAME] JH Manager MEMBERS…" at bounding box center [235, 422] width 103 height 25
select select "85504"
click at [184, 410] on select "Select Stylist ADNAN ADVANCE ANJALI ANNU B-WAX [PERSON_NAME] JH Manager MEMBERS…" at bounding box center [235, 422] width 103 height 25
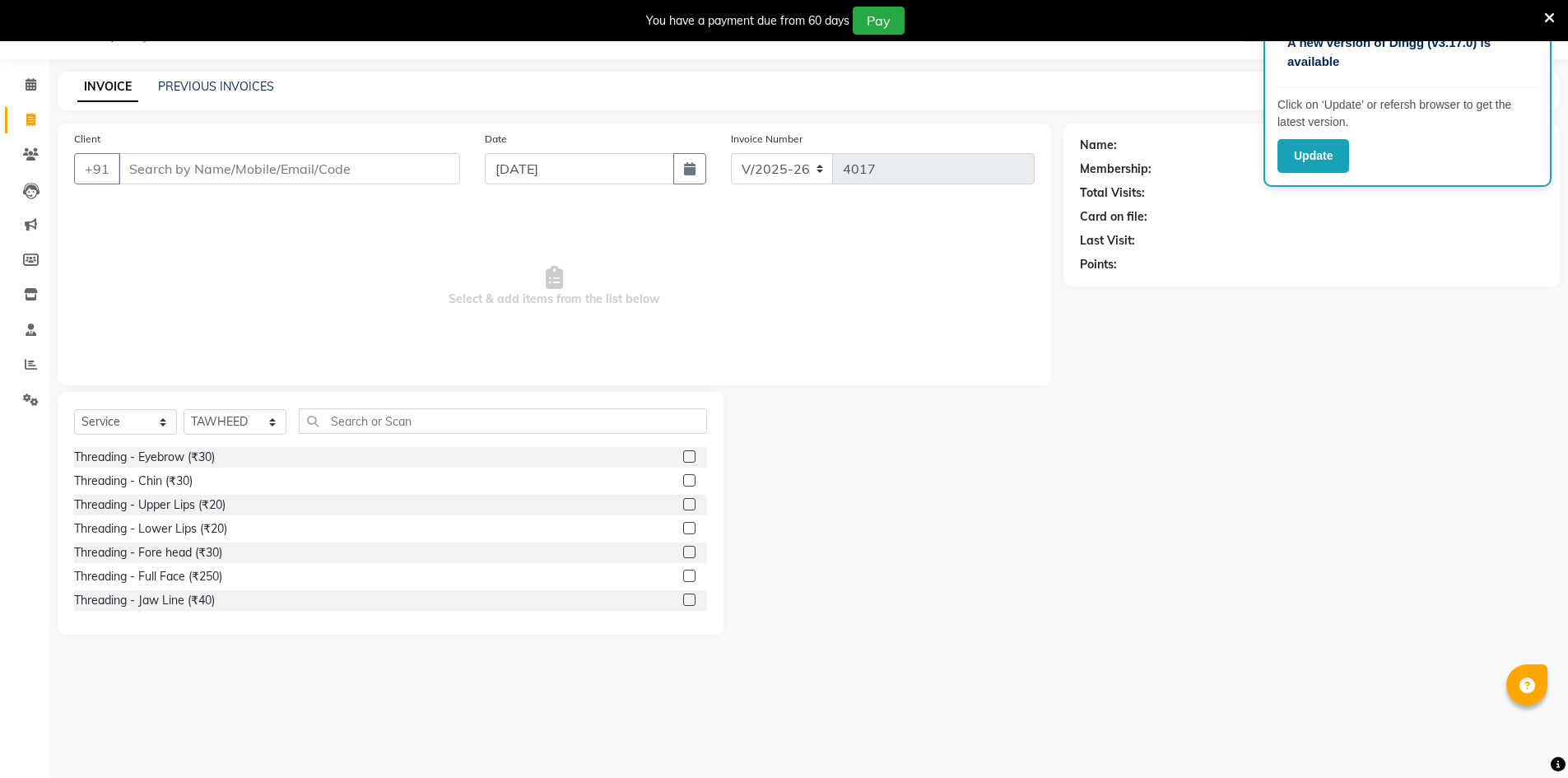
click at [345, 407] on div "Select Service Product Membership Package Voucher Prepaid Gift Card Select Styl…" at bounding box center [390, 513] width 666 height 243
click at [346, 412] on input "text" at bounding box center [503, 421] width 409 height 25
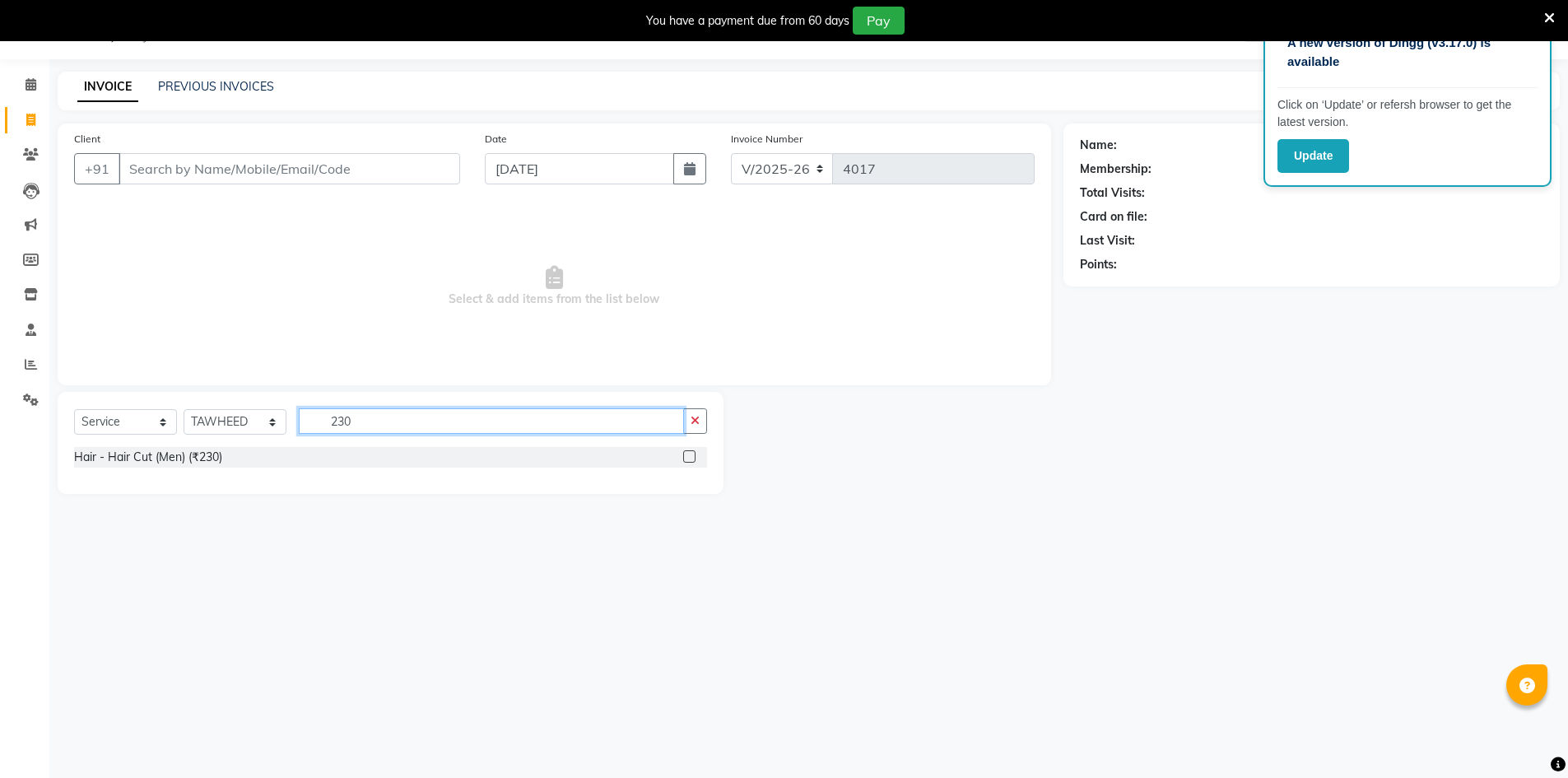
type input "230"
click at [695, 460] on div at bounding box center [695, 458] width 24 height 20
click at [695, 460] on label at bounding box center [689, 456] width 13 height 13
click at [694, 460] on input "checkbox" at bounding box center [688, 457] width 11 height 11
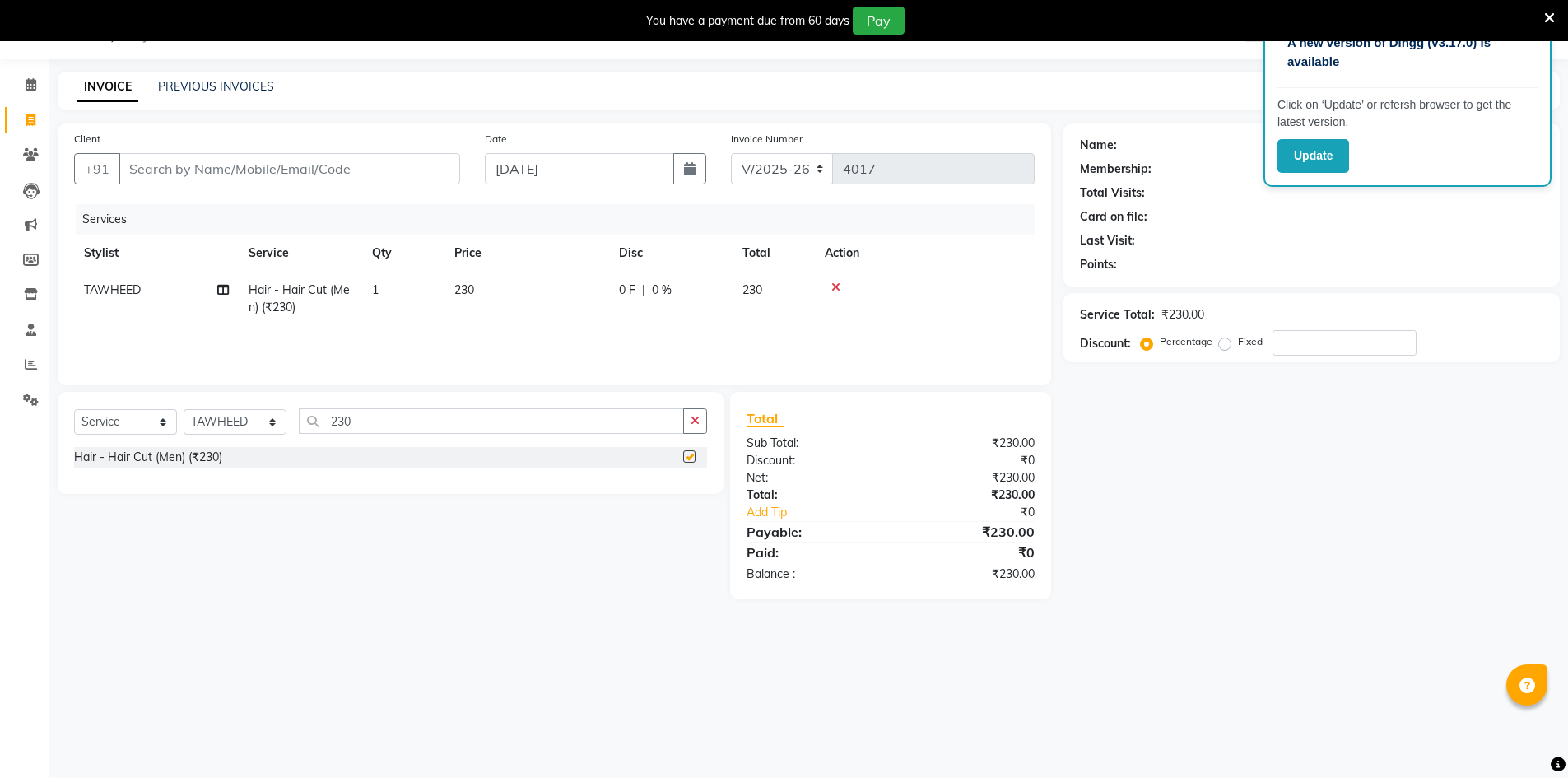
checkbox input "false"
click at [395, 176] on input "Client" at bounding box center [290, 169] width 342 height 31
type input "d"
type input "0"
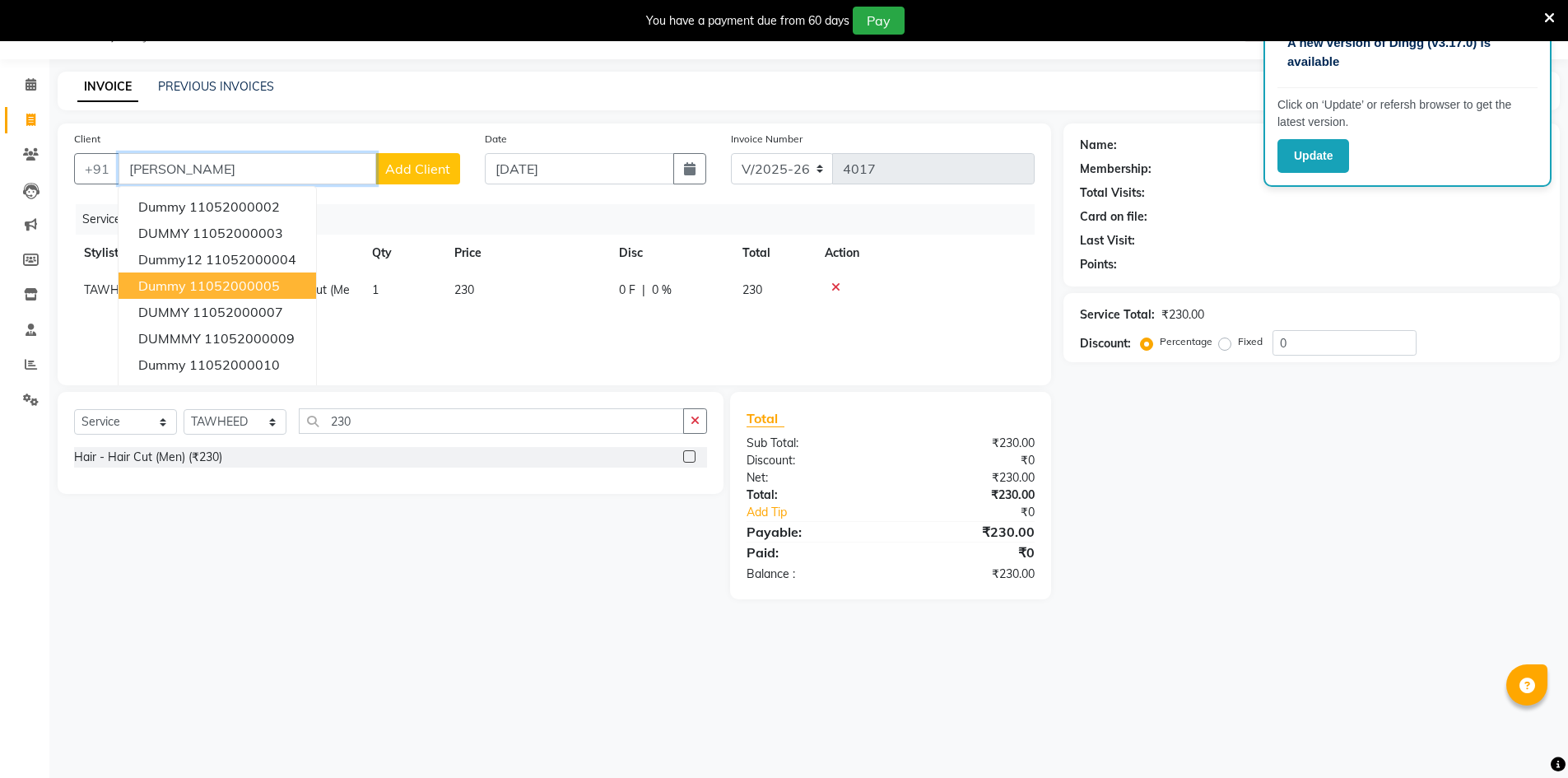
click at [224, 280] on ngb-highlight "11052000005" at bounding box center [234, 286] width 90 height 17
type input "11052000005"
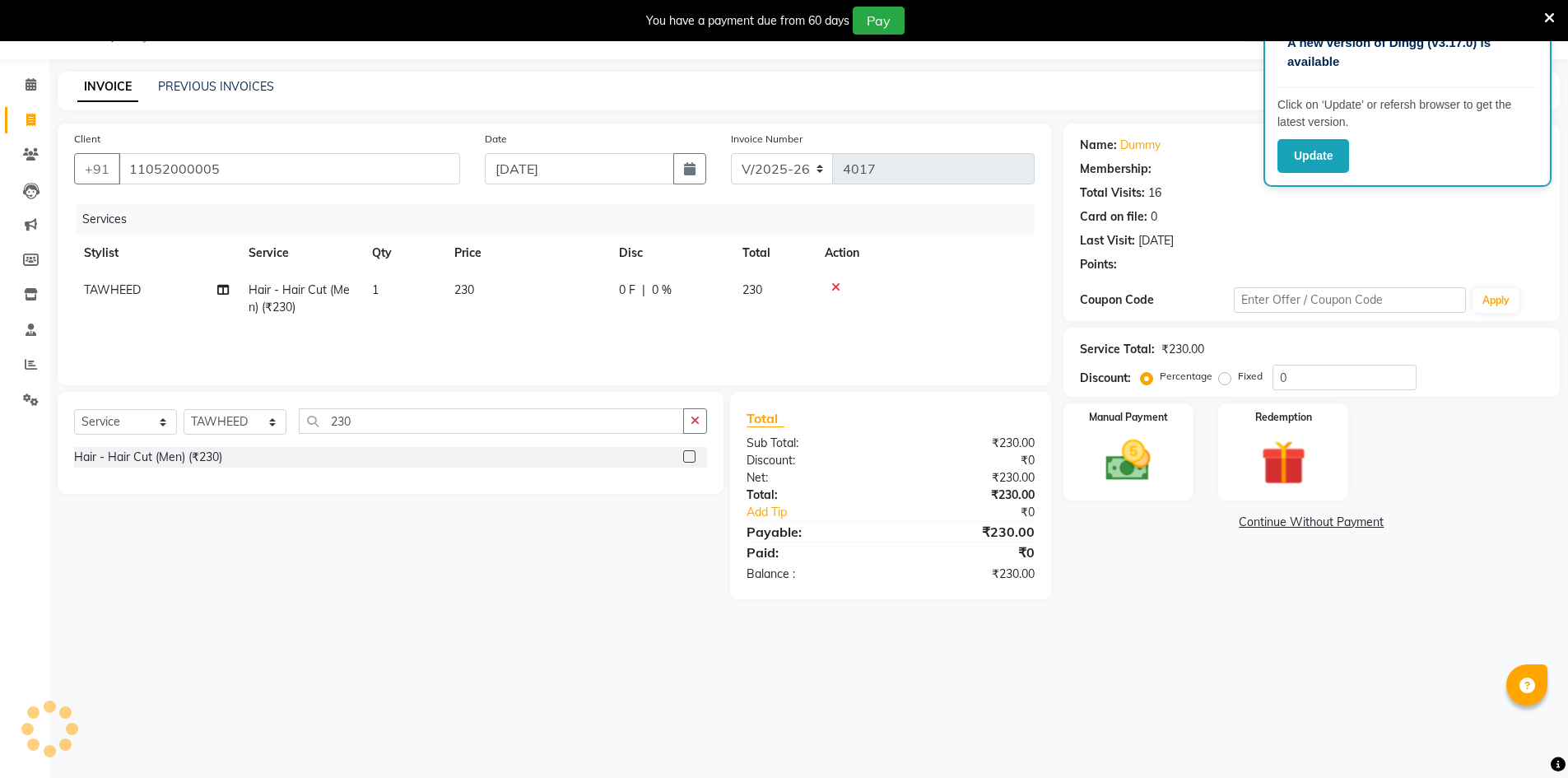
select select "1: Object"
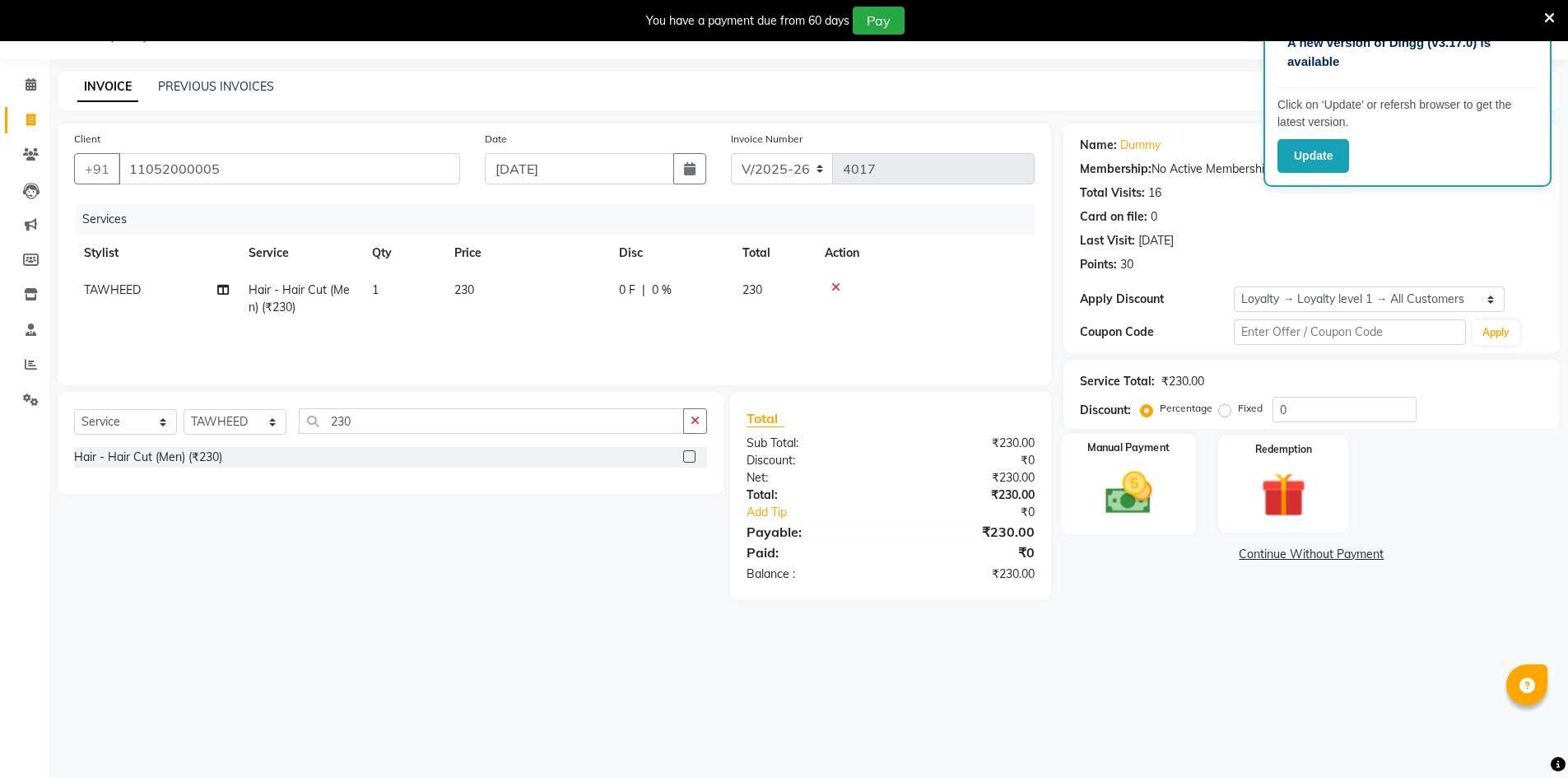
click at [1078, 498] on div "Manual Payment" at bounding box center [1128, 485] width 136 height 101
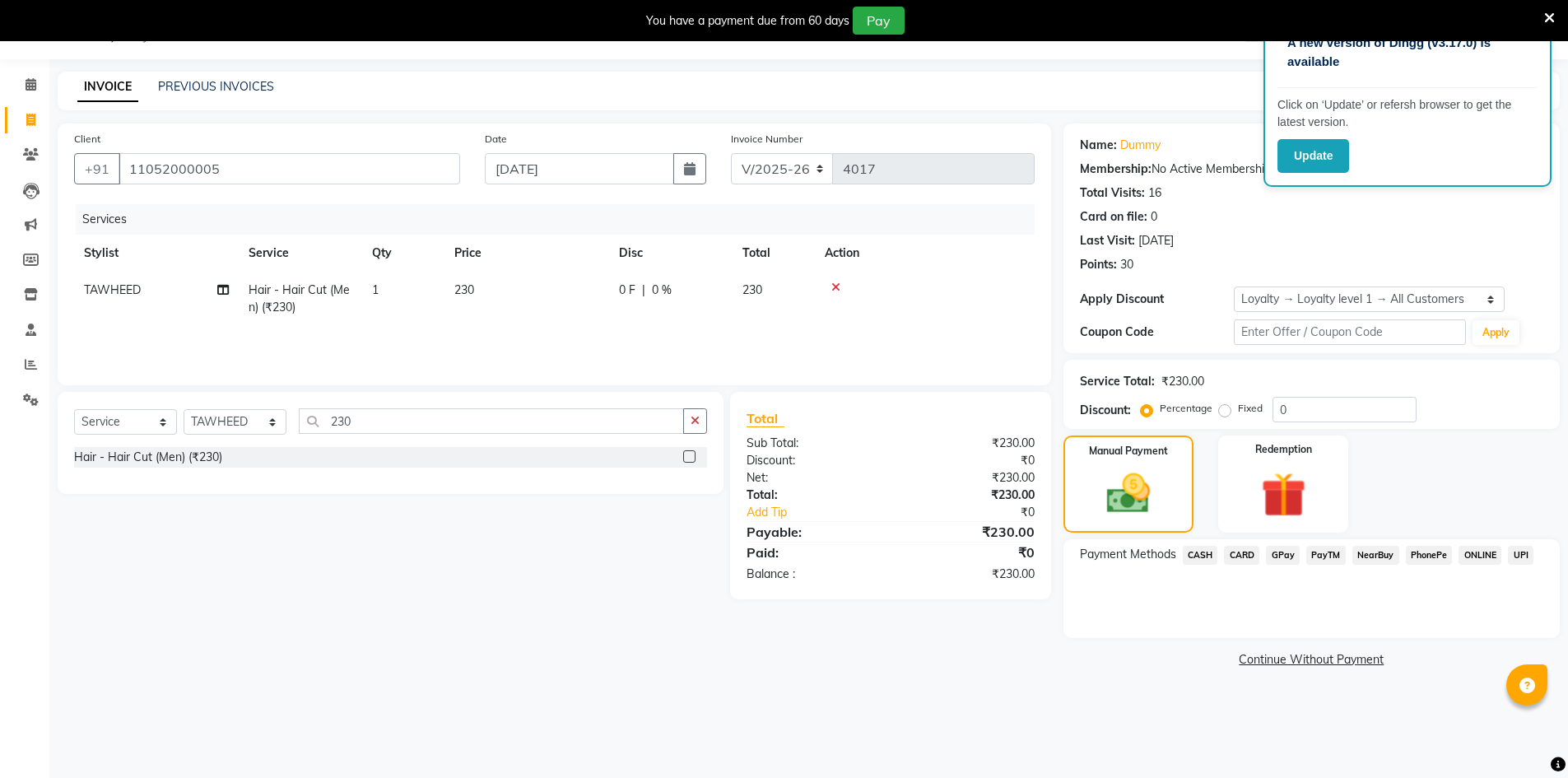
click at [1284, 566] on div "GPay" at bounding box center [1280, 557] width 40 height 22
click at [1285, 550] on span "GPay" at bounding box center [1283, 555] width 34 height 19
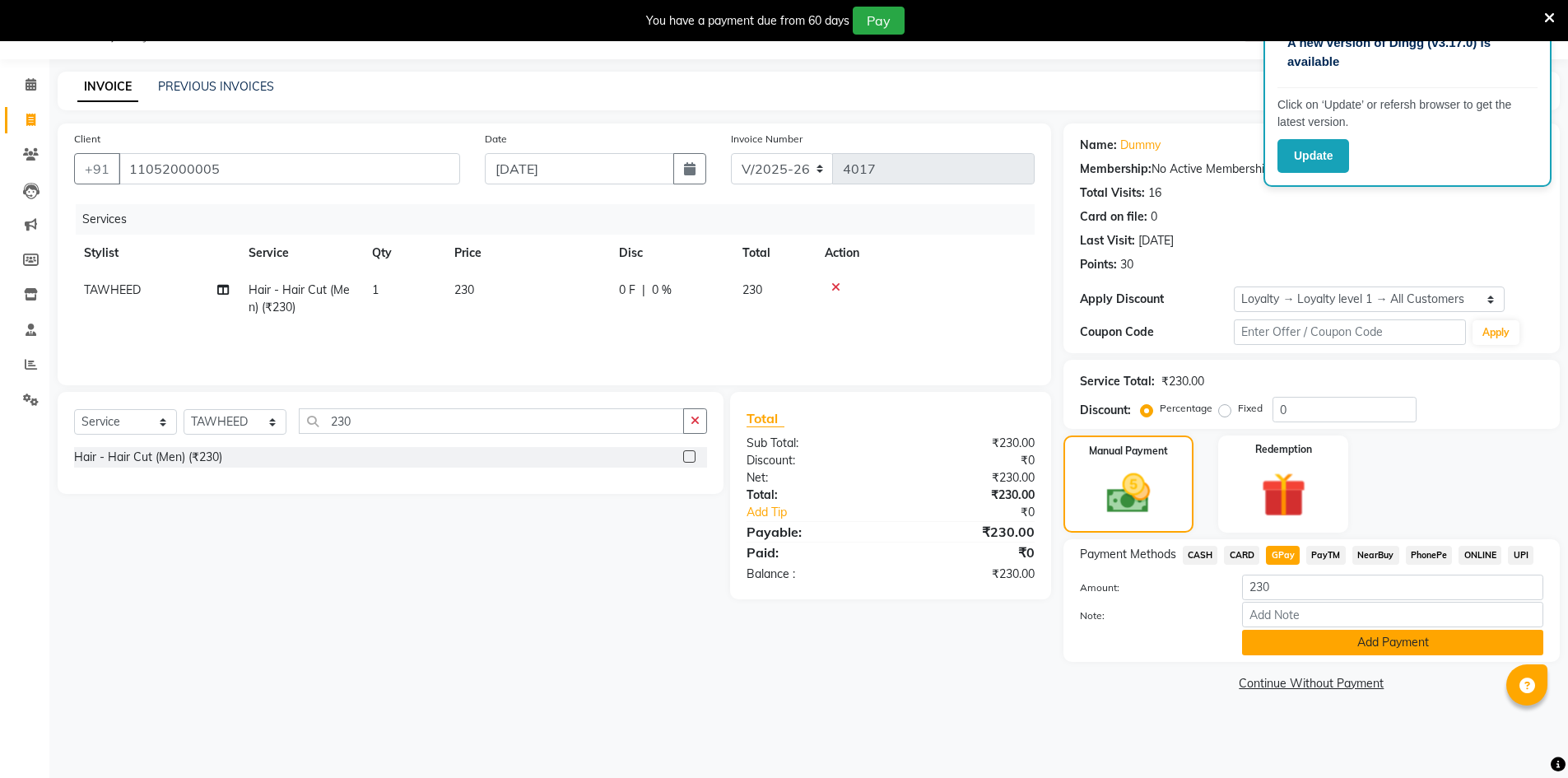
click at [1322, 642] on button "Add Payment" at bounding box center [1394, 643] width 302 height 25
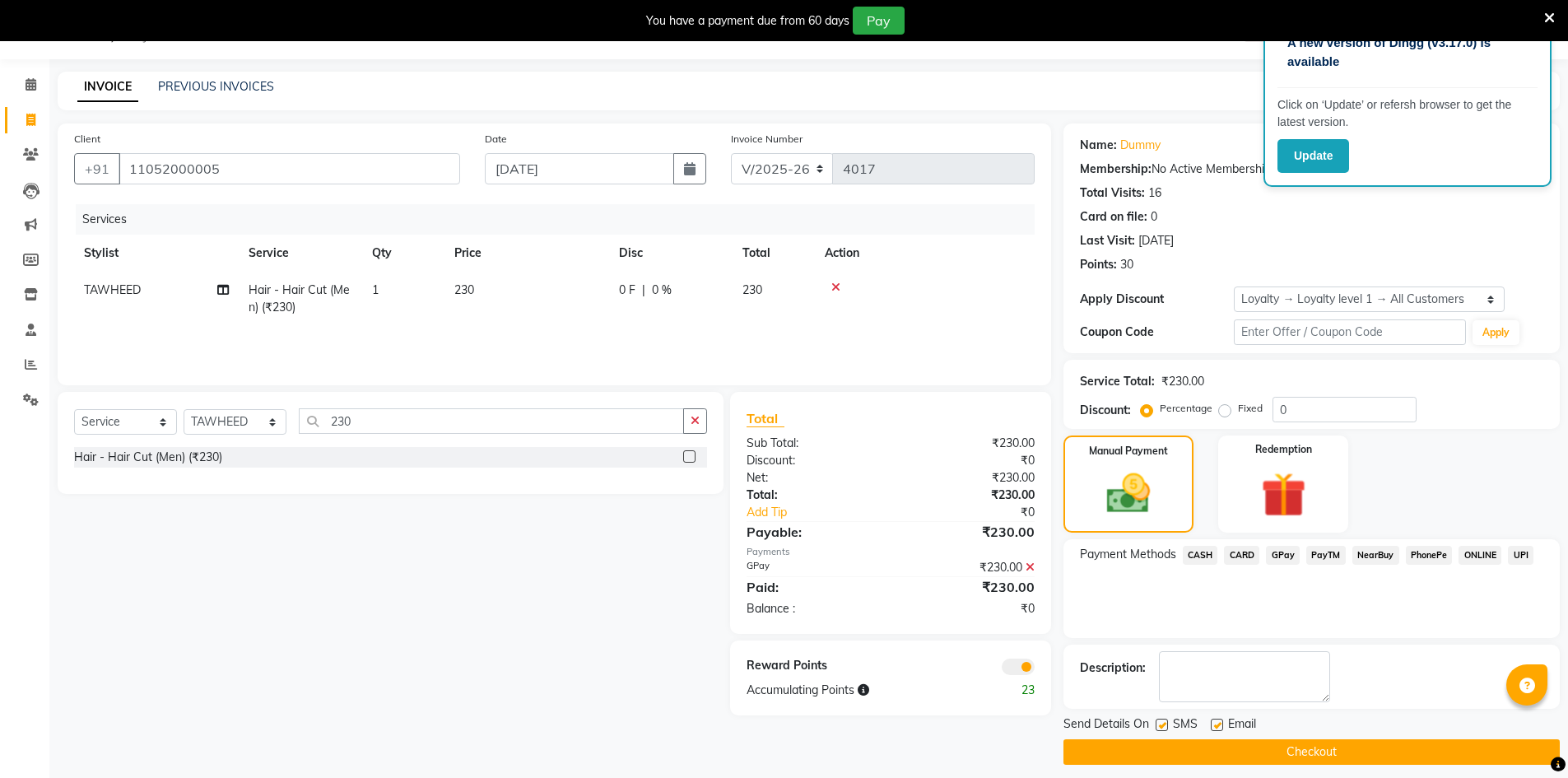
click at [1313, 758] on button "Checkout" at bounding box center [1311, 752] width 496 height 25
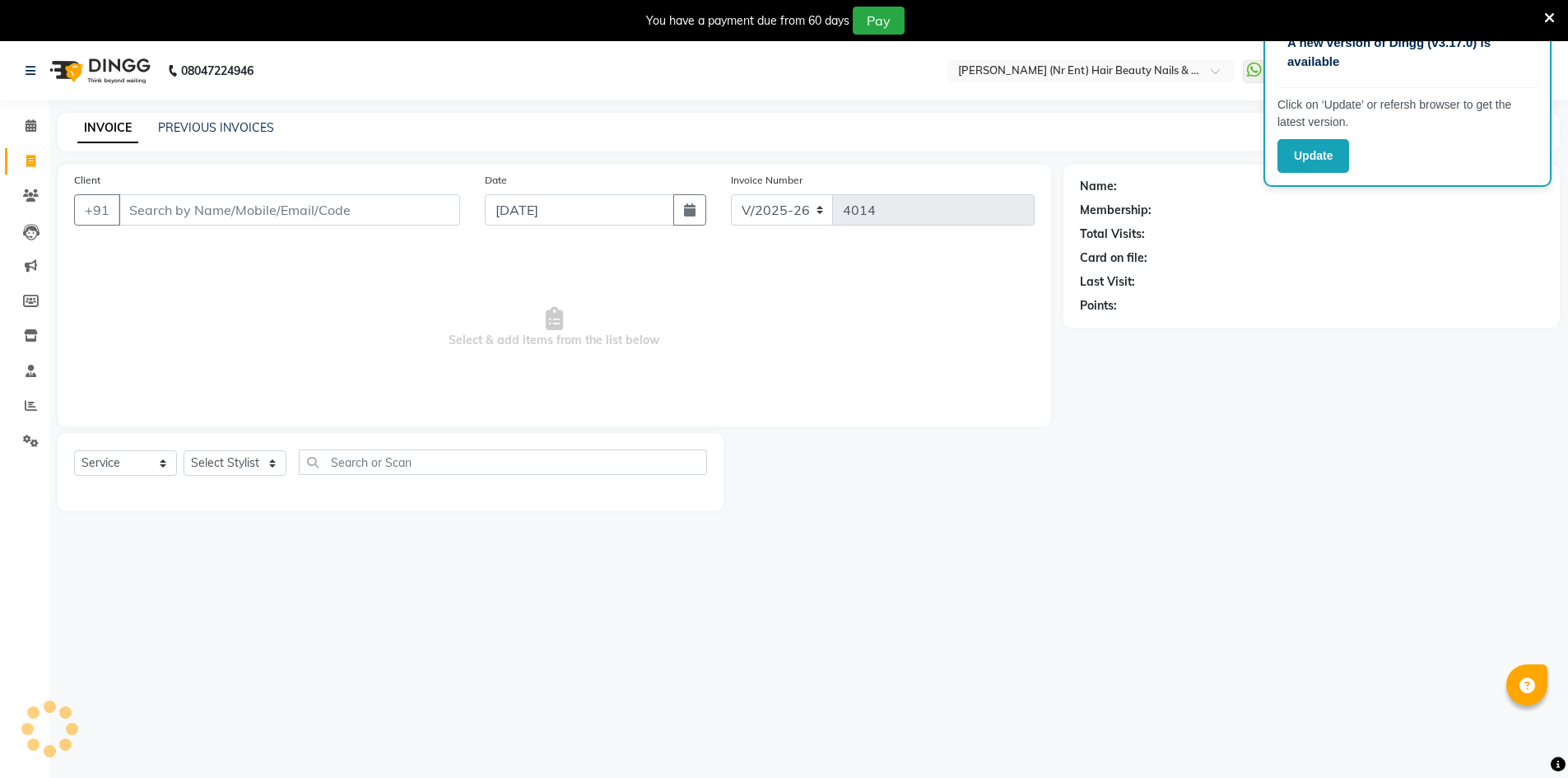
select select "640"
select select "service"
click at [273, 215] on input "Client" at bounding box center [290, 210] width 342 height 31
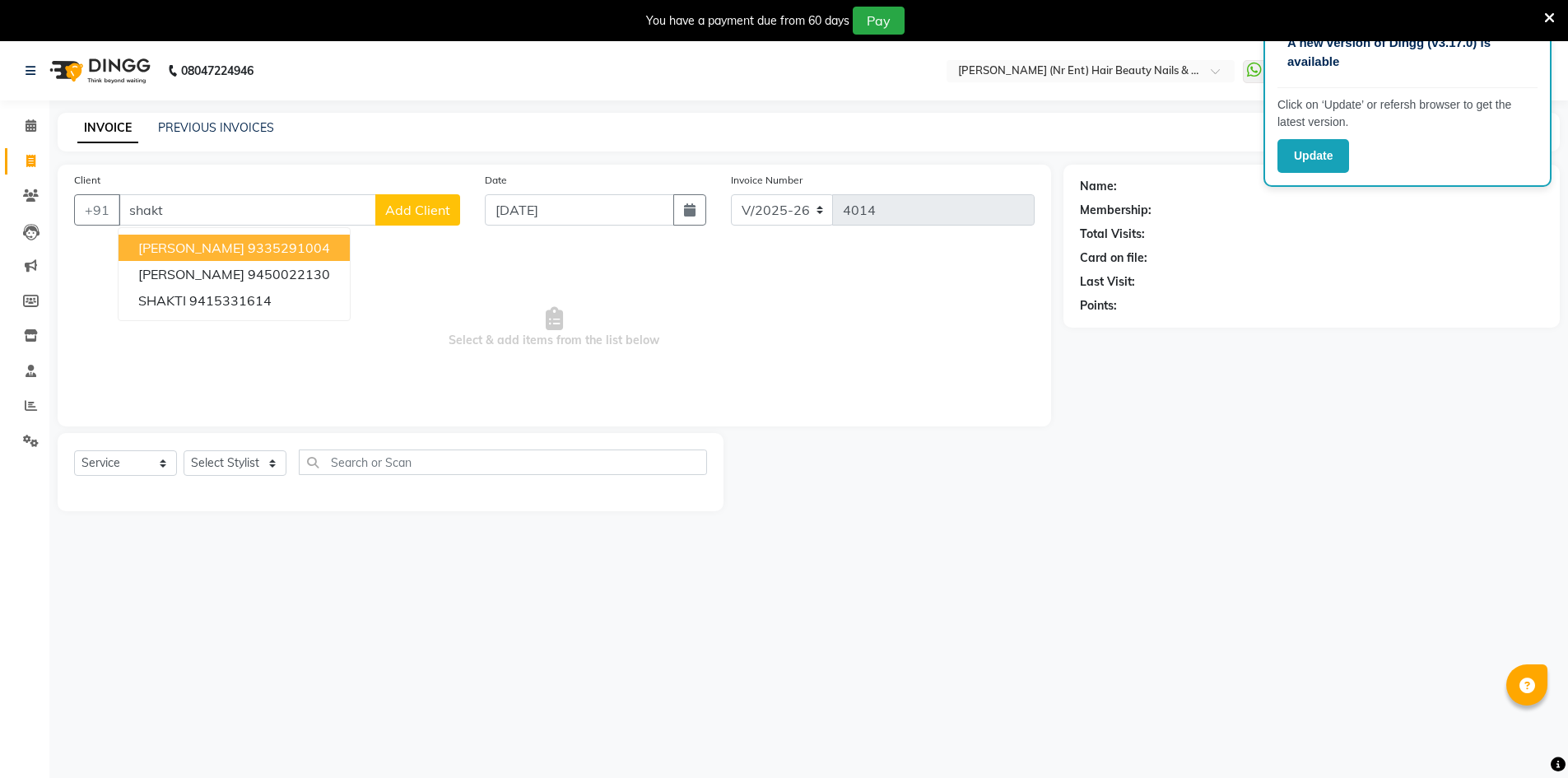
click at [288, 248] on ngb-highlight "9335291004" at bounding box center [289, 248] width 83 height 17
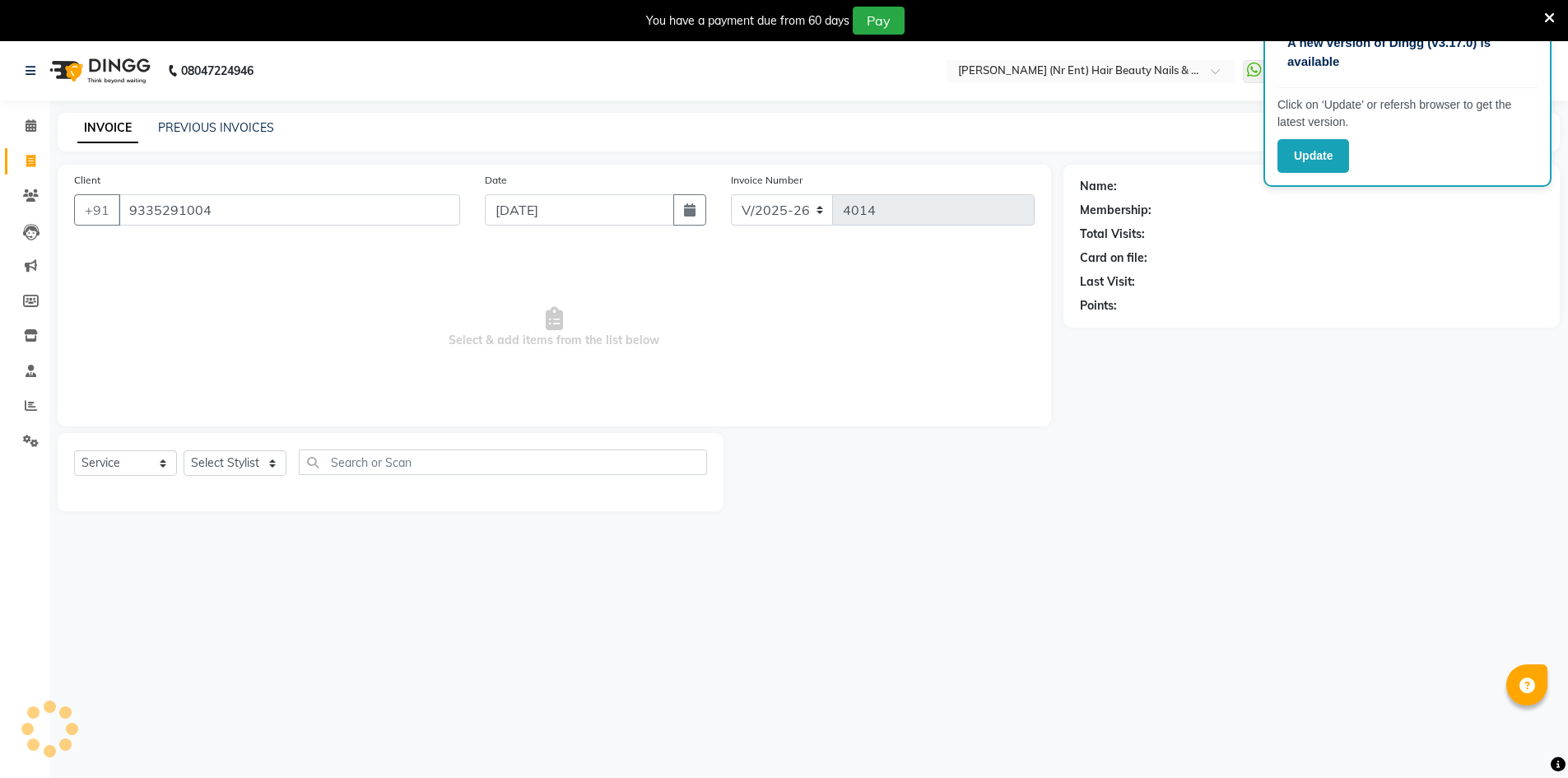
type input "9335291004"
click at [201, 470] on select "Select Stylist ADNAN ADVANCE ANJALI ANNU B-WAX [PERSON_NAME] JH Manager MEMBERS…" at bounding box center [235, 463] width 103 height 25
select select "1: Object"
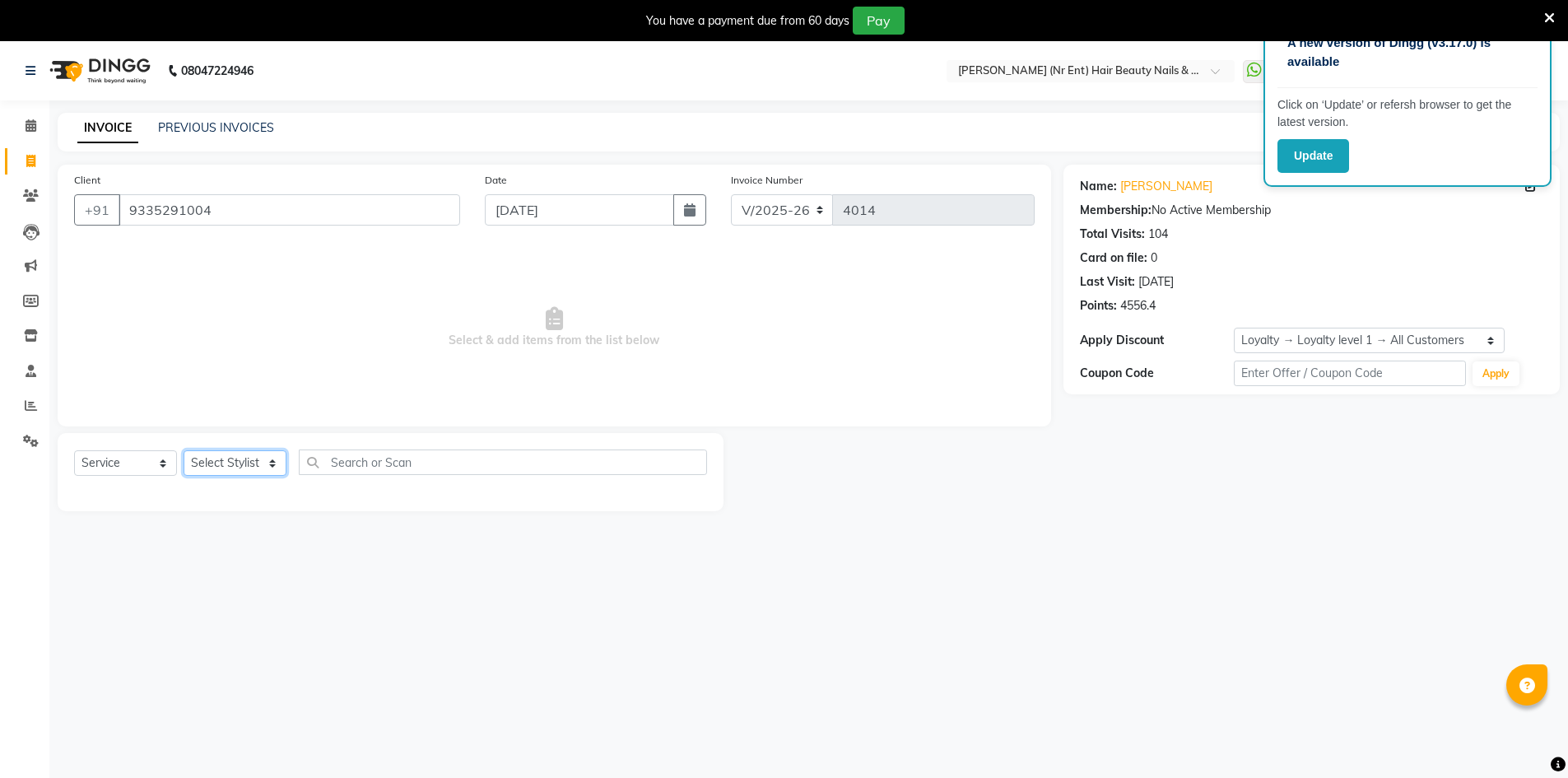
select select "9206"
click at [184, 450] on select "Select Stylist ADNAN ADVANCE ANJALI ANNU B-WAX [PERSON_NAME] JH Manager MEMBERS…" at bounding box center [235, 463] width 103 height 25
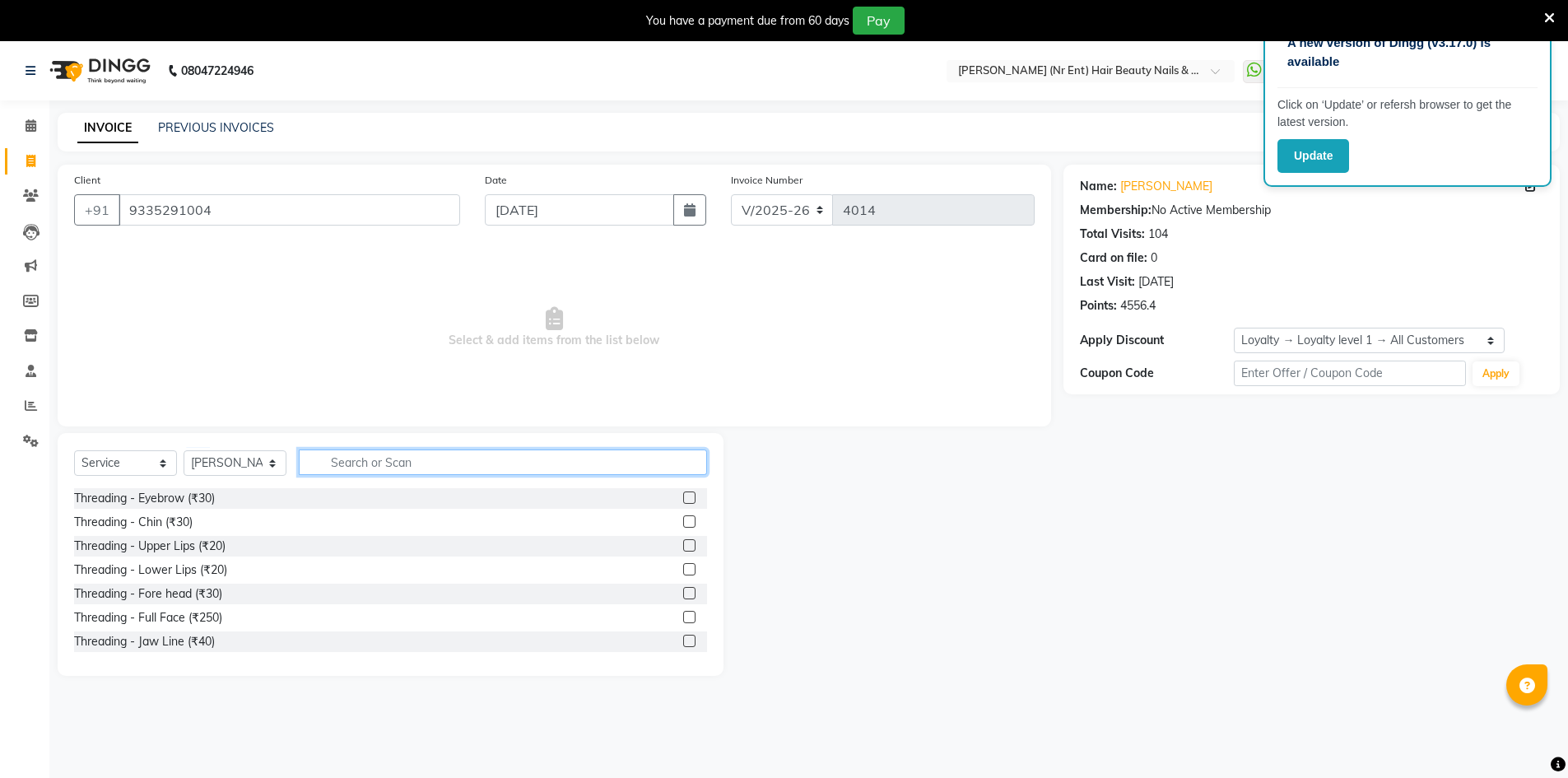
click at [362, 461] on input "text" at bounding box center [503, 463] width 409 height 25
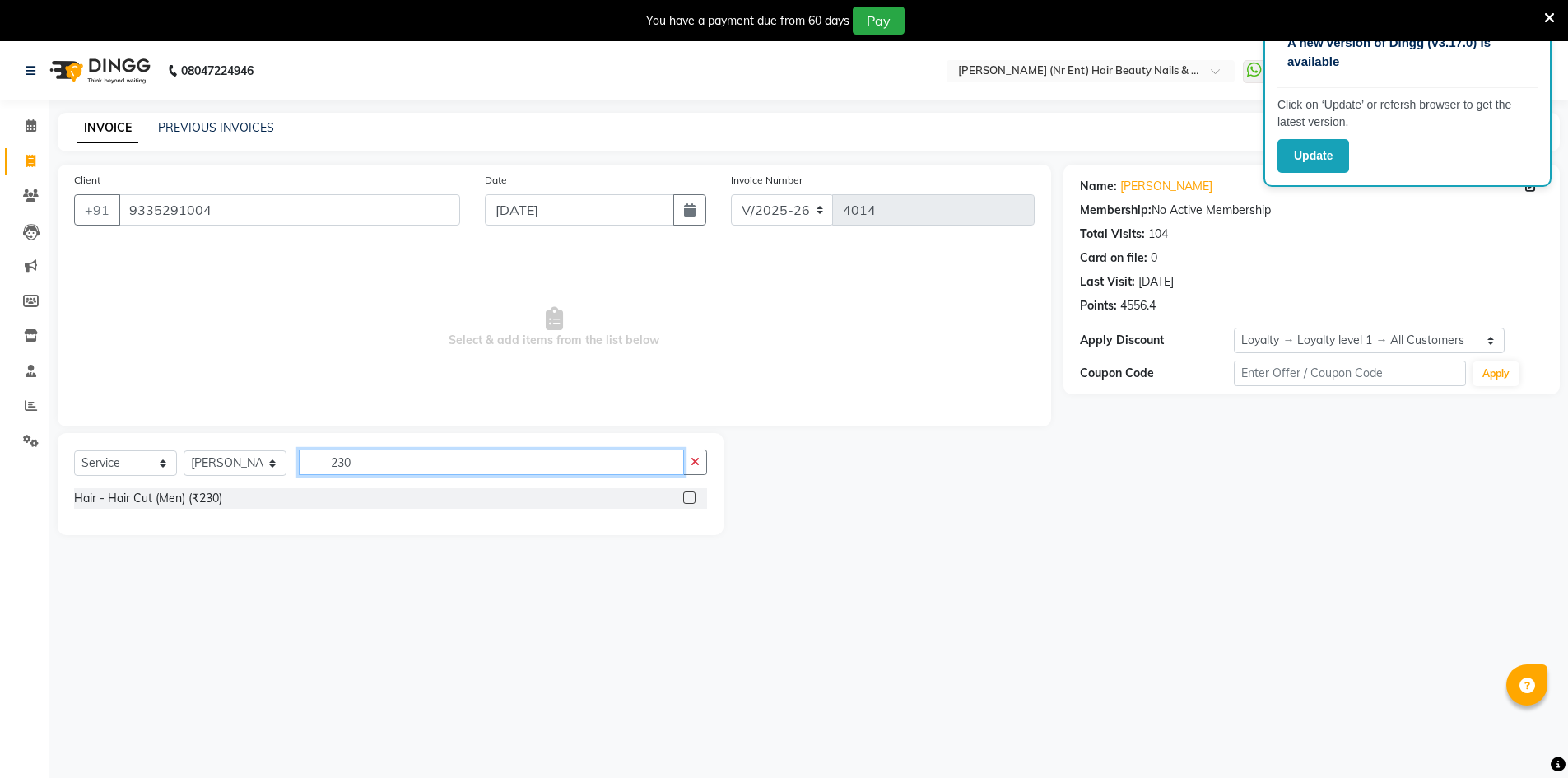
type input "230"
click at [688, 498] on label at bounding box center [689, 497] width 13 height 13
click at [688, 498] on input "checkbox" at bounding box center [688, 498] width 11 height 11
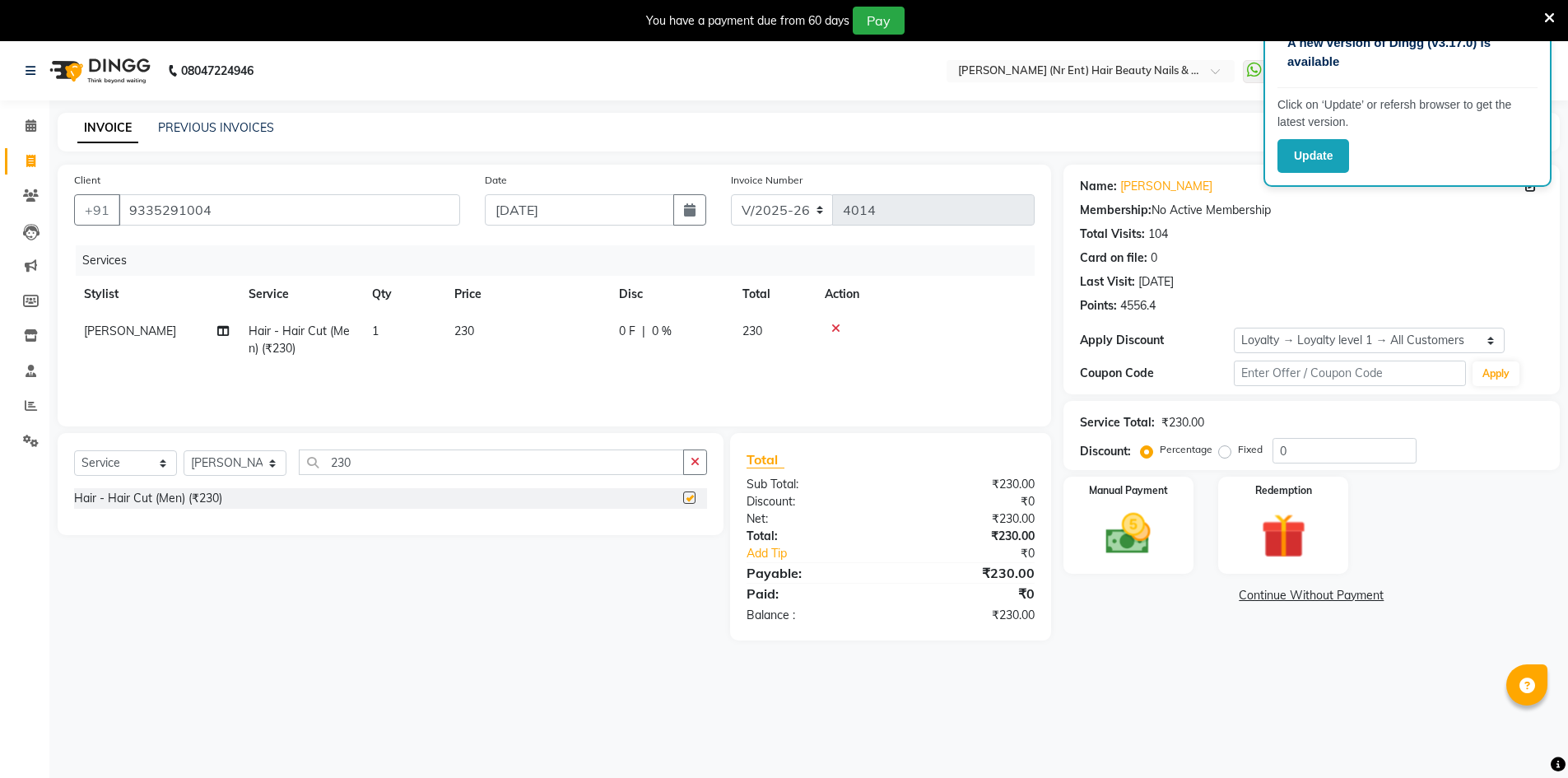
checkbox input "false"
click at [1073, 515] on div "Manual Payment" at bounding box center [1128, 526] width 136 height 101
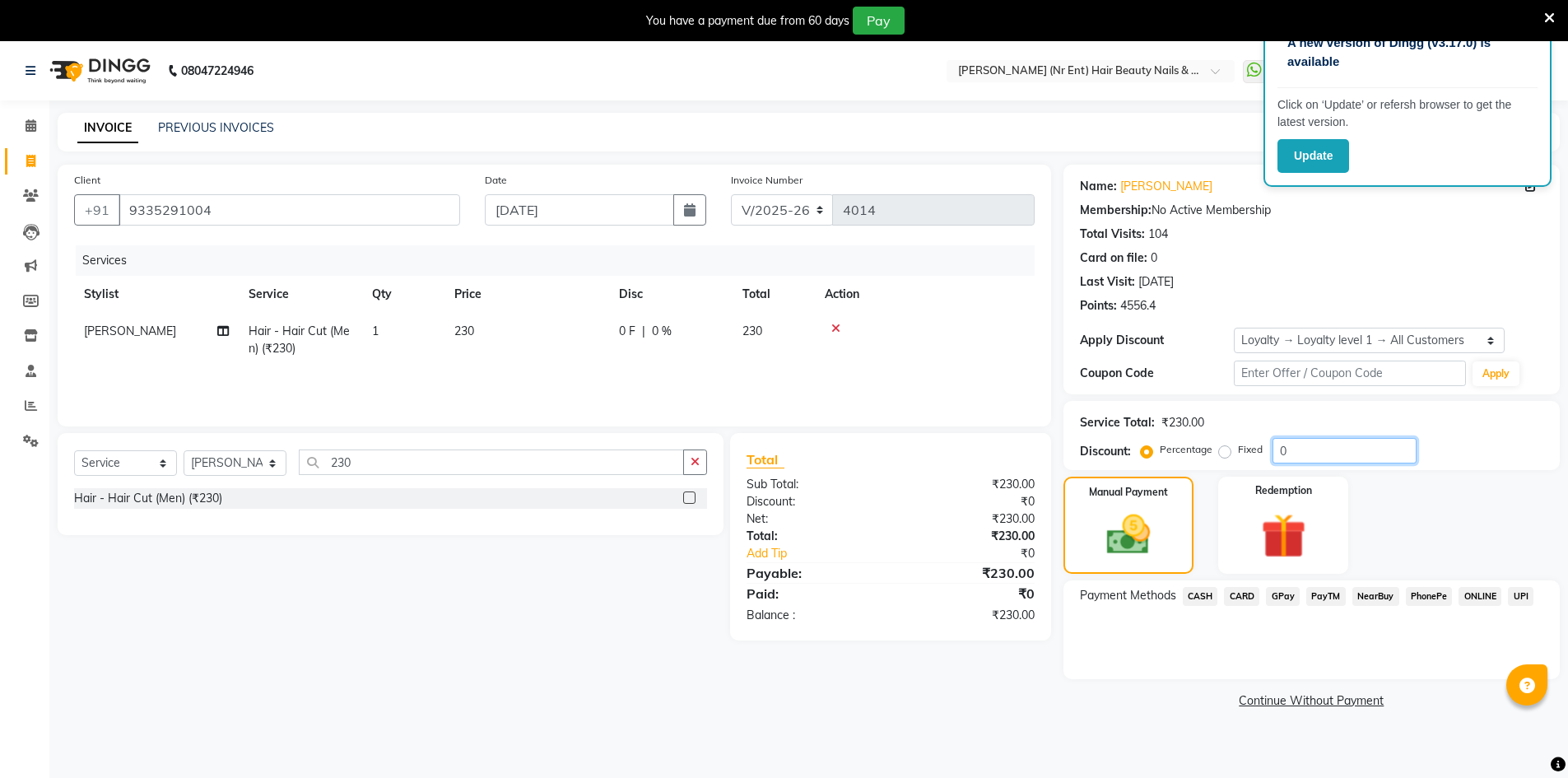
click at [1346, 450] on input "0" at bounding box center [1345, 451] width 144 height 25
type input "20"
click at [273, 212] on input "9335291004" at bounding box center [290, 210] width 342 height 31
select select "640"
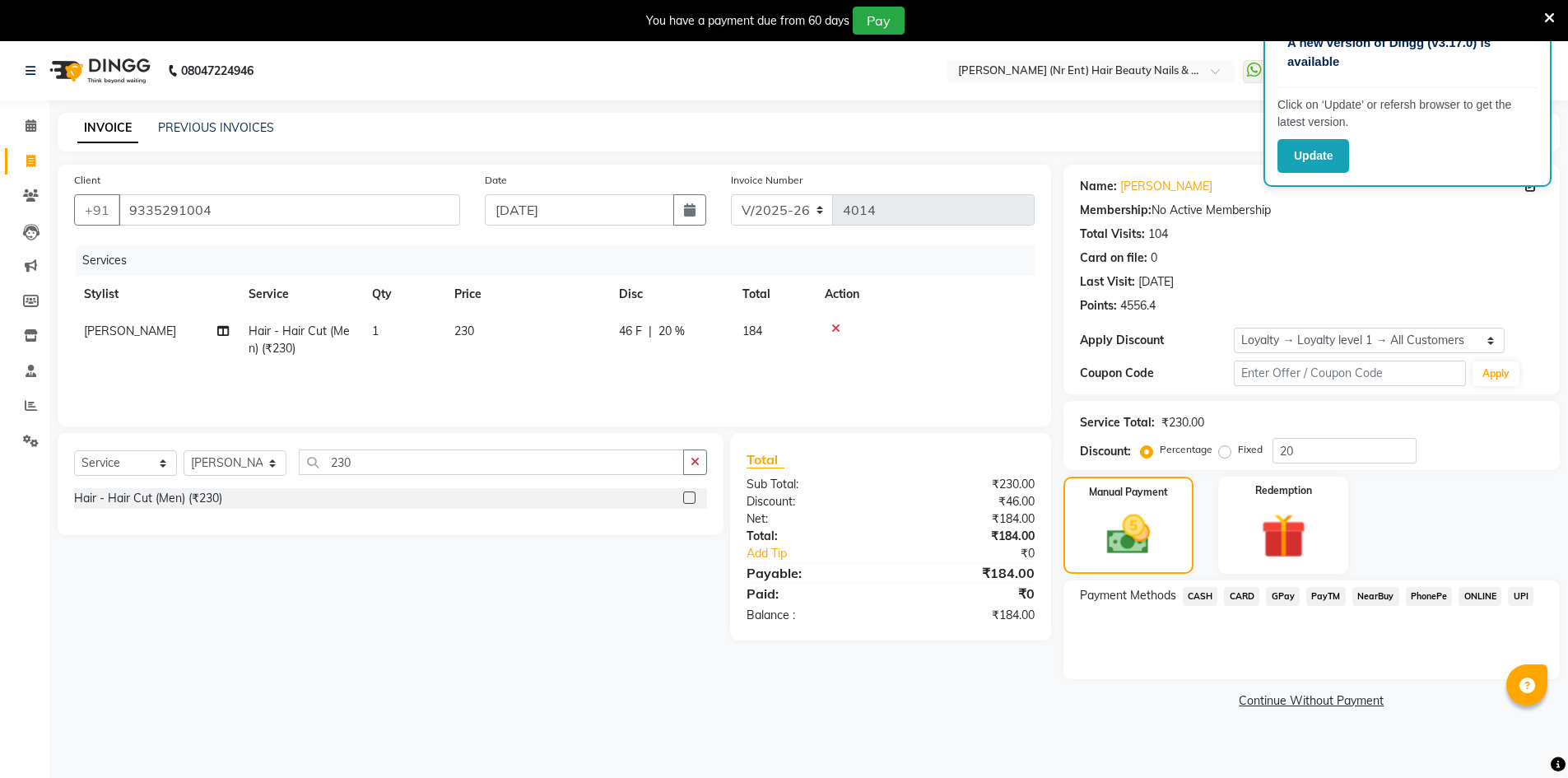
select select "service"
select select "9206"
select select "1: Object"
click at [692, 499] on label at bounding box center [689, 497] width 13 height 13
click at [692, 499] on input "checkbox" at bounding box center [688, 498] width 11 height 11
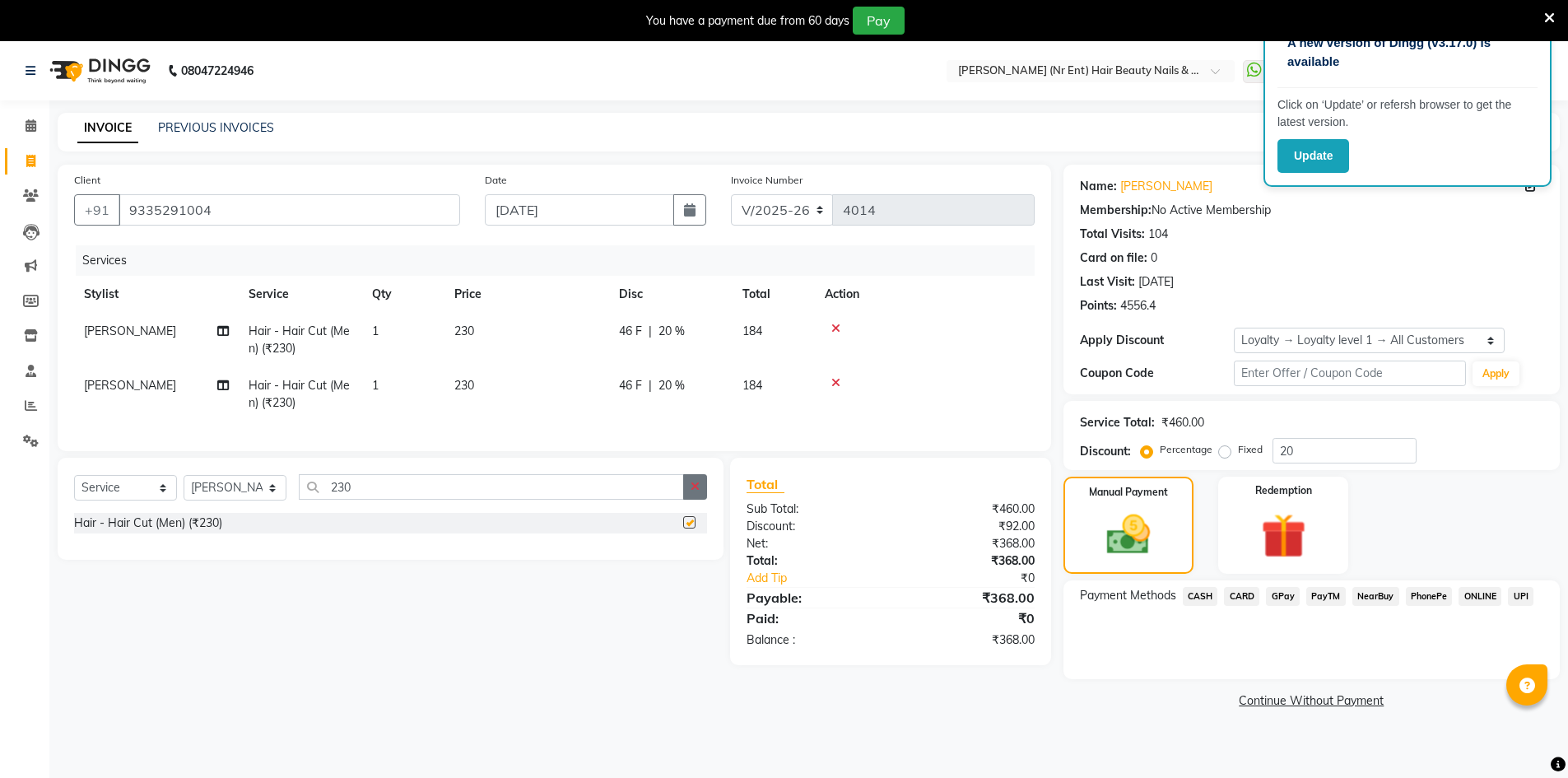
checkbox input "false"
click at [699, 491] on button "button" at bounding box center [695, 487] width 24 height 25
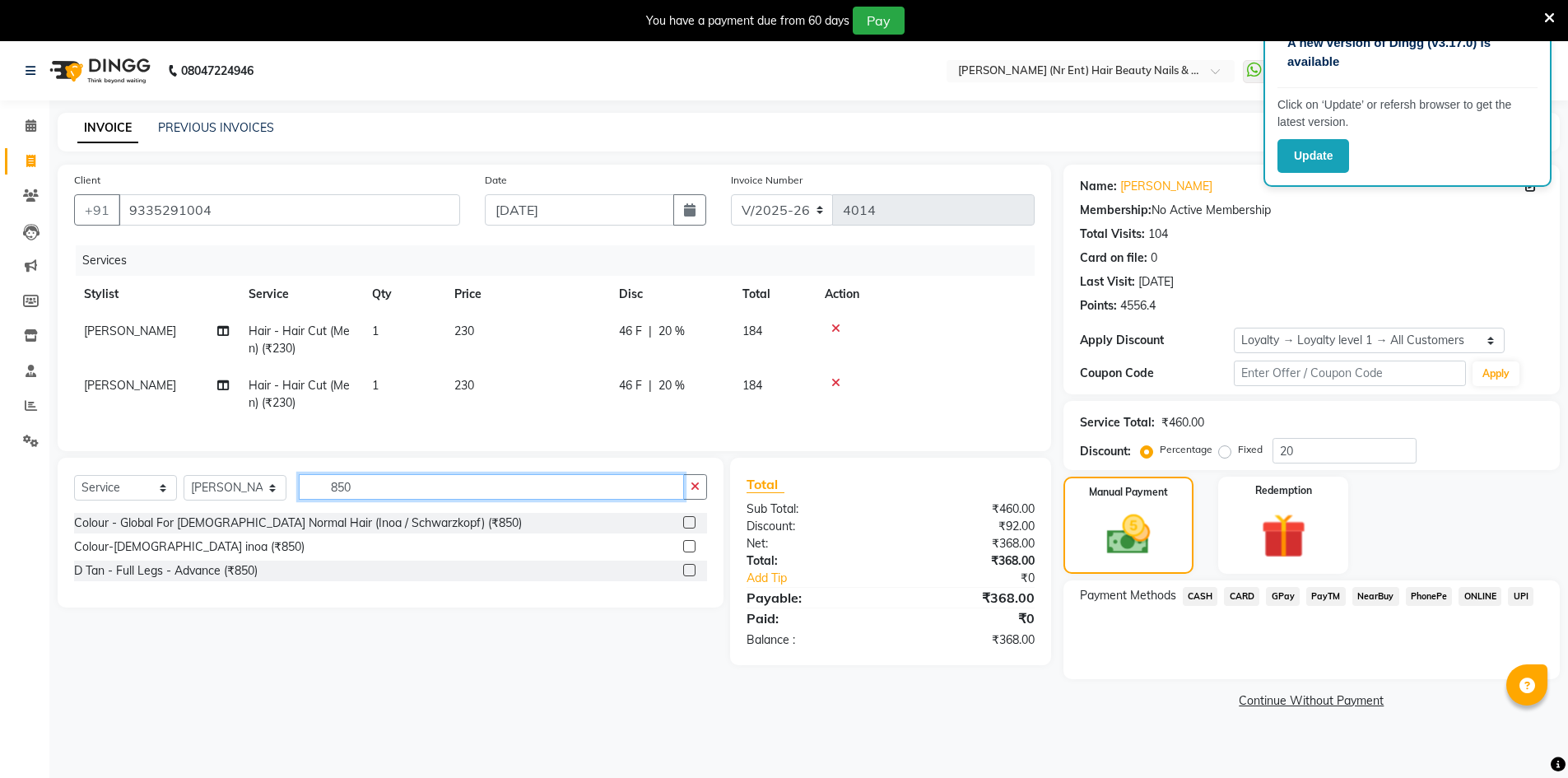
type input "850"
click at [693, 529] on label at bounding box center [689, 523] width 13 height 13
click at [693, 529] on input "checkbox" at bounding box center [688, 523] width 11 height 11
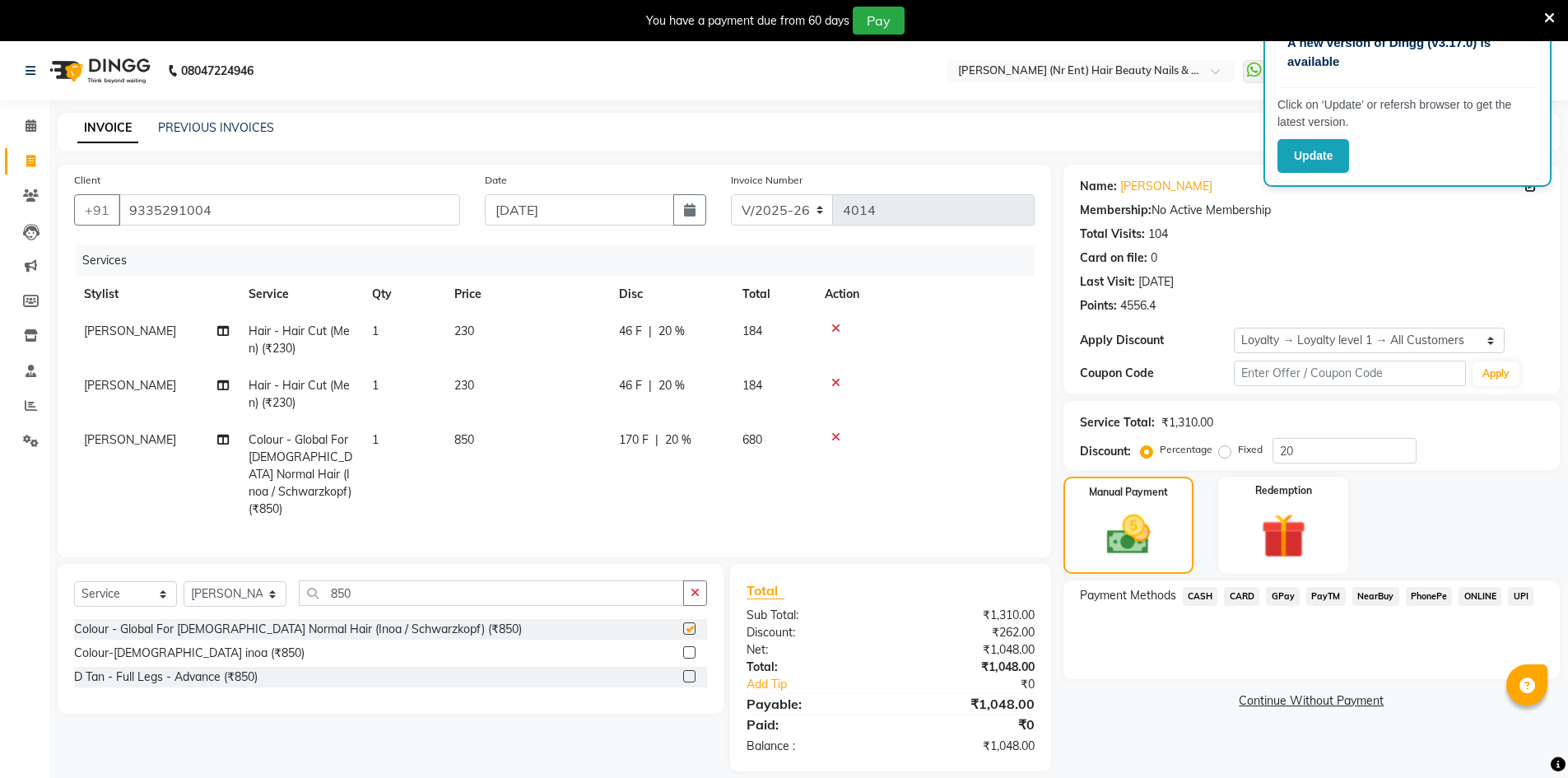
checkbox input "false"
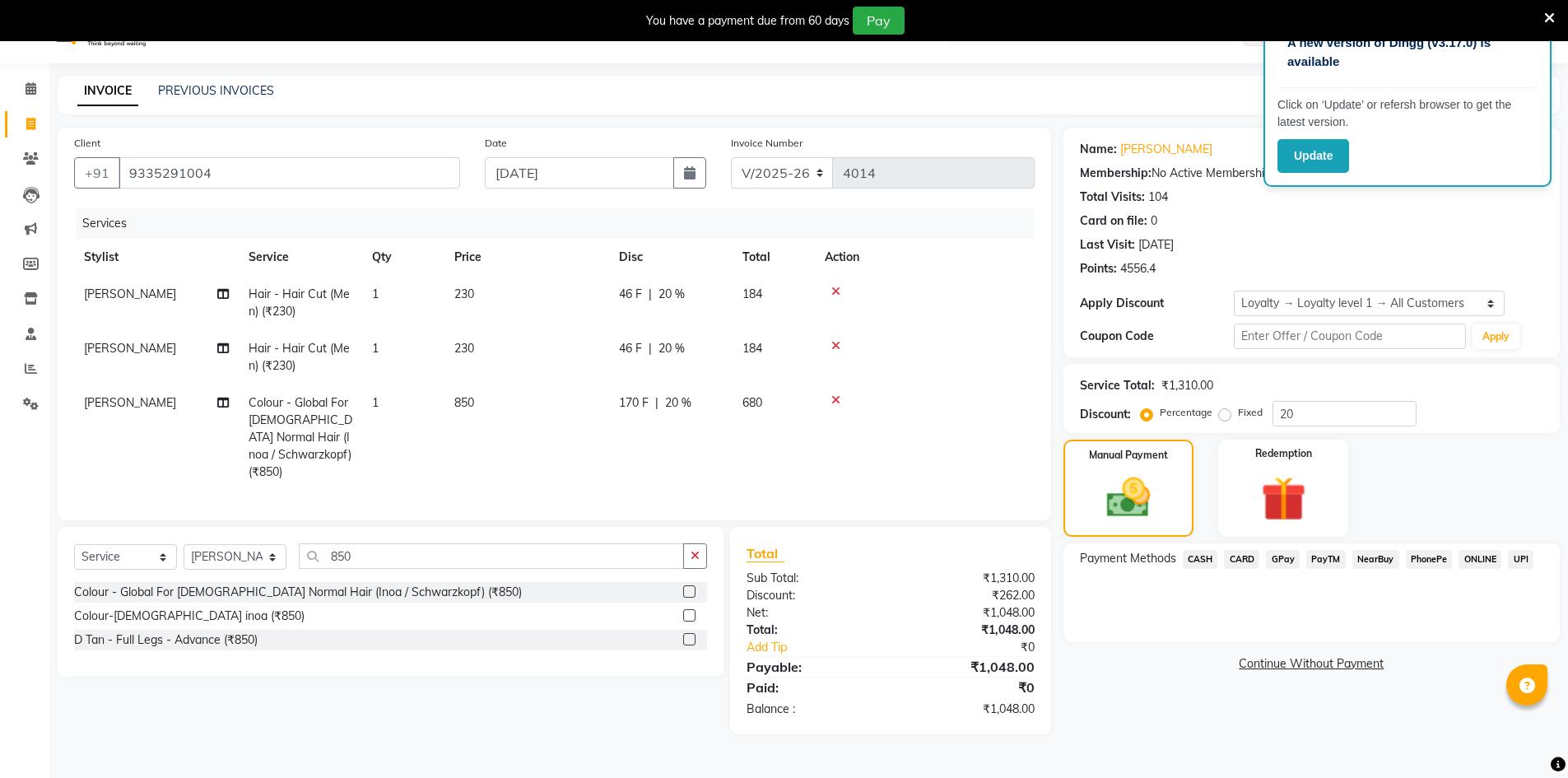
scroll to position [41, 0]
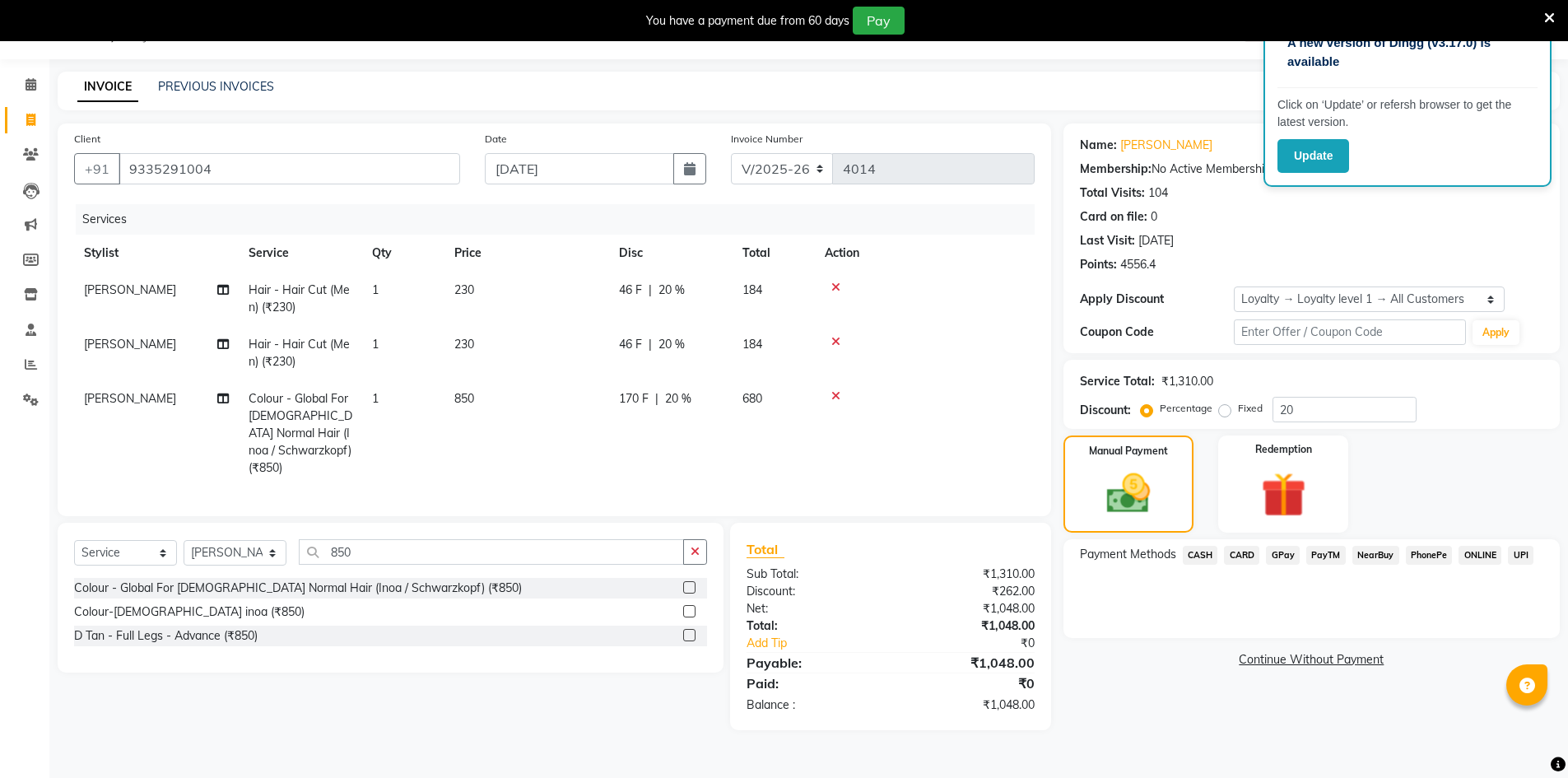
click at [1199, 555] on span "CASH" at bounding box center [1201, 555] width 35 height 19
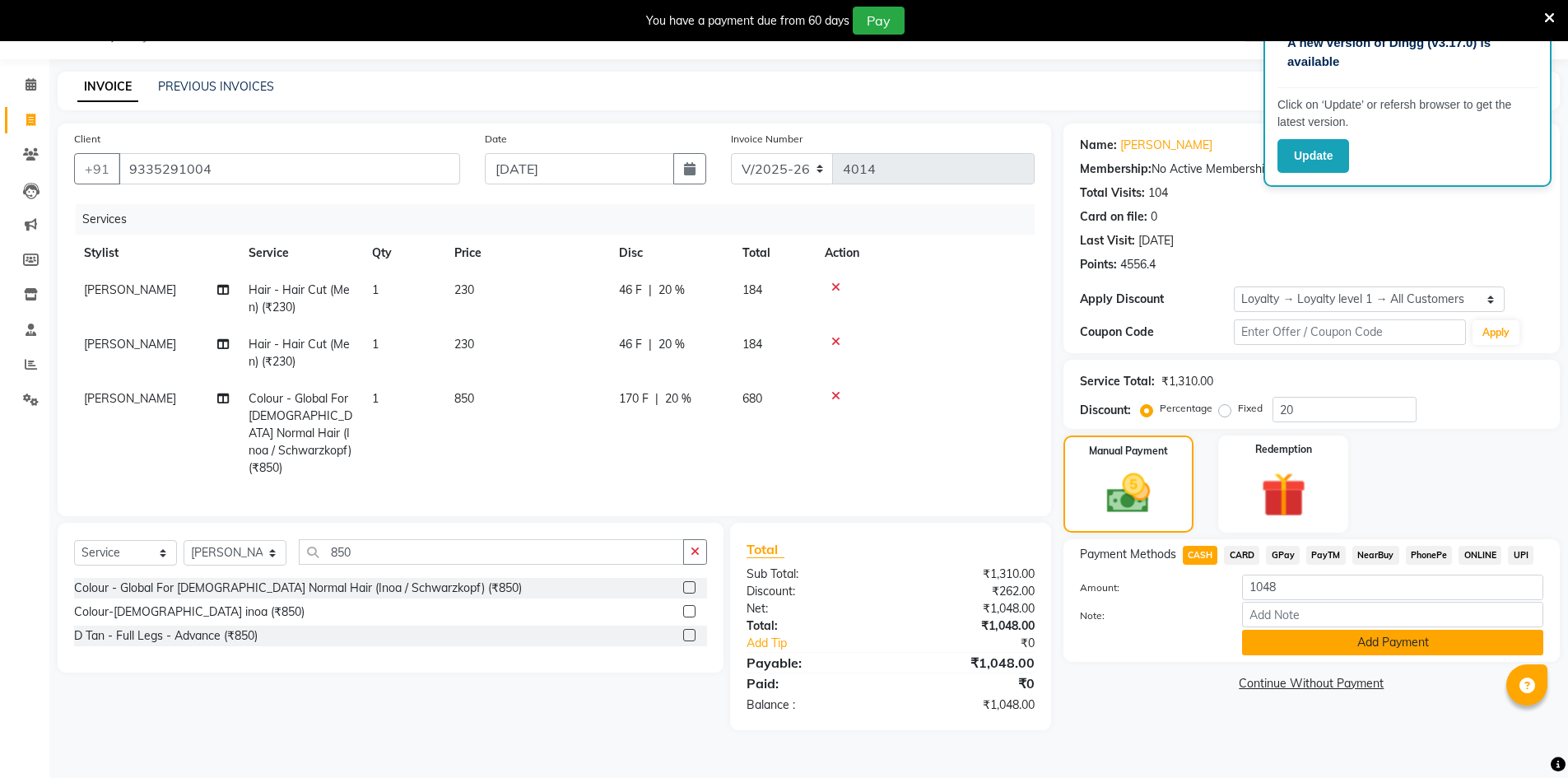
click at [1302, 641] on button "Add Payment" at bounding box center [1394, 643] width 302 height 25
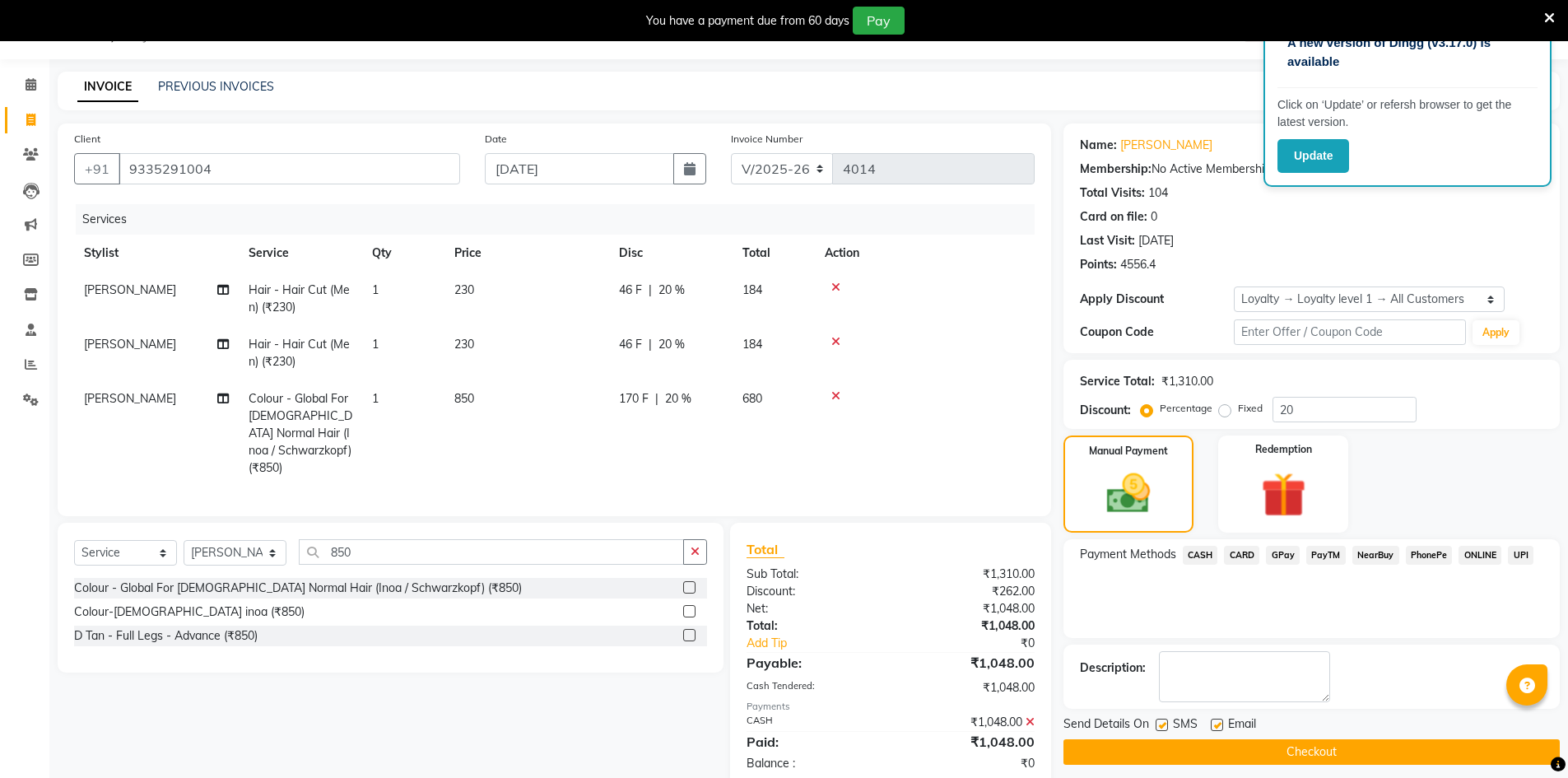
click at [1268, 757] on button "Checkout" at bounding box center [1311, 752] width 496 height 25
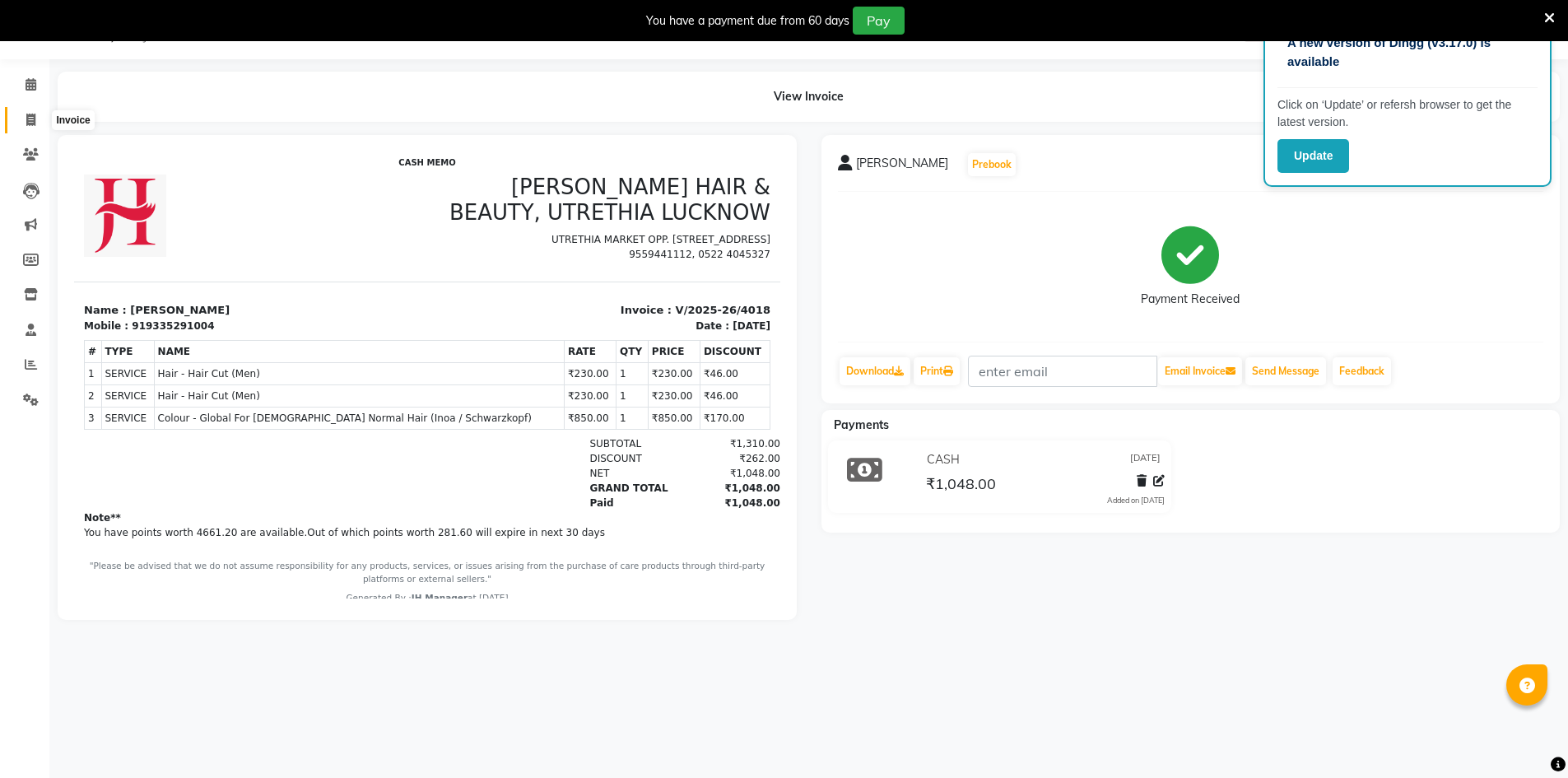
click at [27, 117] on icon at bounding box center [30, 120] width 9 height 13
select select "service"
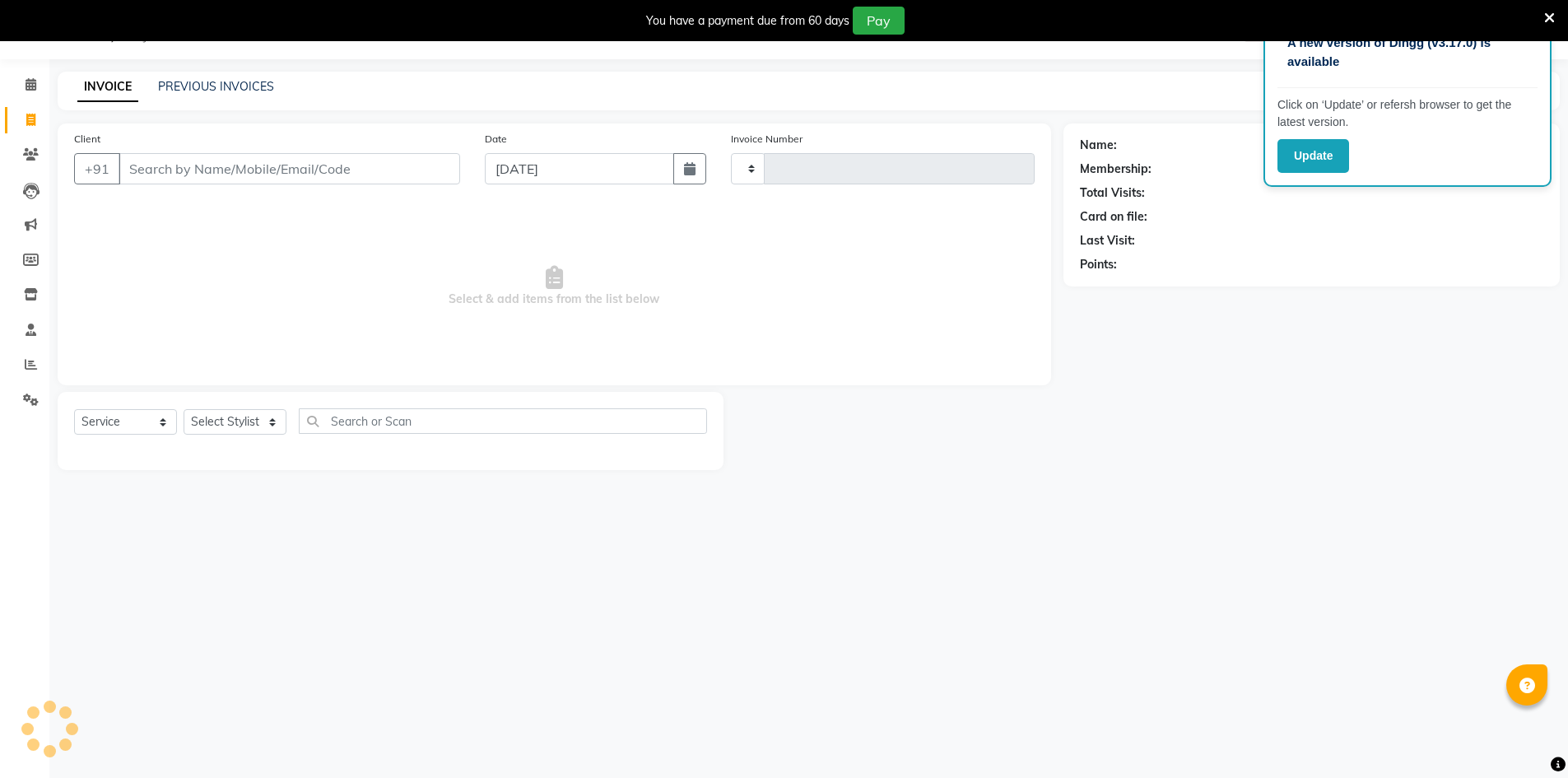
type input "4019"
select select "640"
click at [257, 421] on select "Select Stylist" at bounding box center [235, 422] width 103 height 25
click at [257, 424] on select "Select Stylist" at bounding box center [235, 422] width 103 height 25
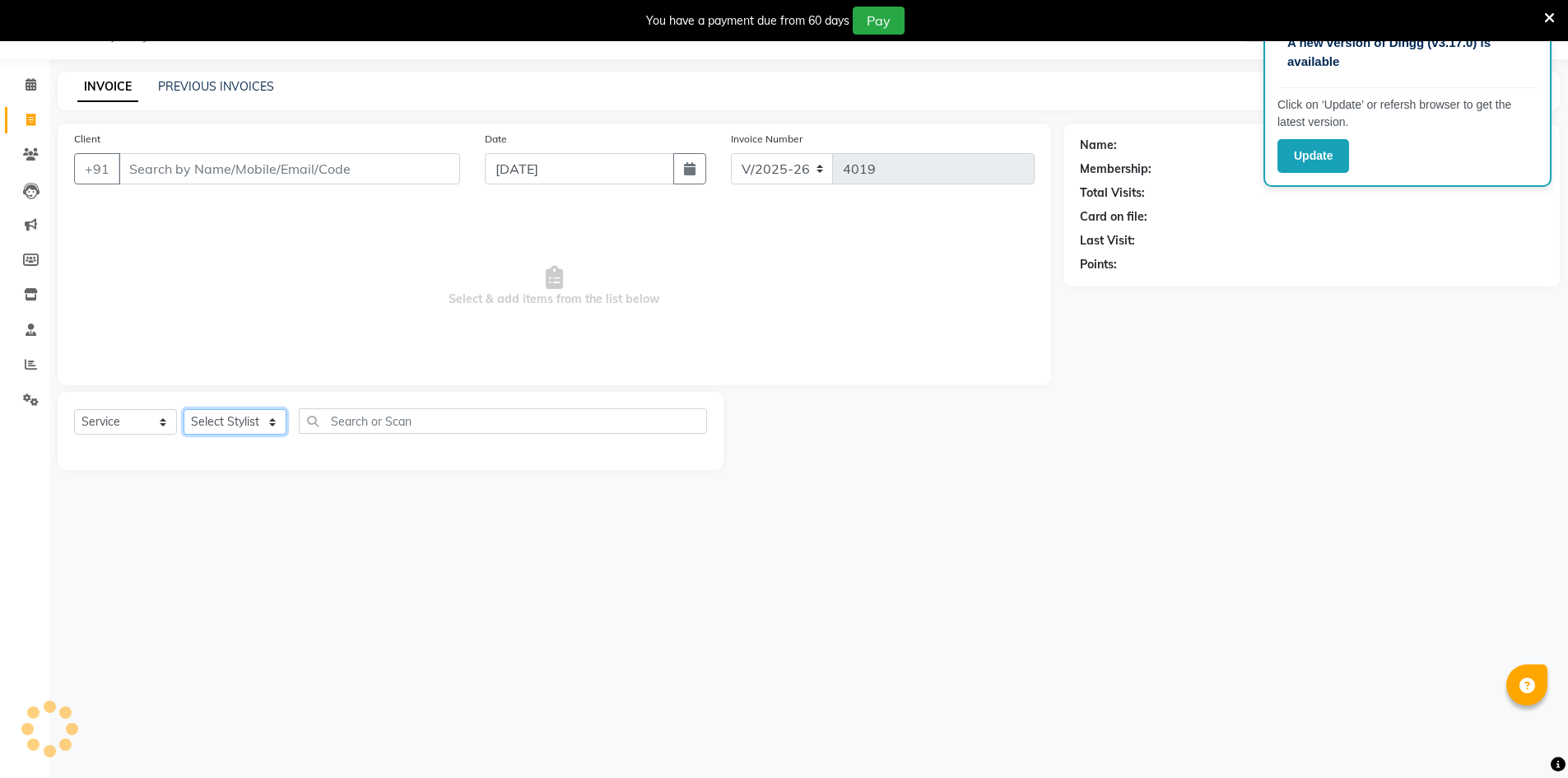
click at [250, 432] on select "Select Stylist" at bounding box center [235, 422] width 103 height 25
click at [243, 416] on select "Select Stylist ADNAN ADVANCE ANJALI ANNU B-WAX [PERSON_NAME] JH Manager MEMBERS…" at bounding box center [235, 422] width 103 height 25
select select "9206"
click at [184, 410] on select "Select Stylist ADNAN ADVANCE ANJALI ANNU B-WAX [PERSON_NAME] JH Manager MEMBERS…" at bounding box center [235, 422] width 103 height 25
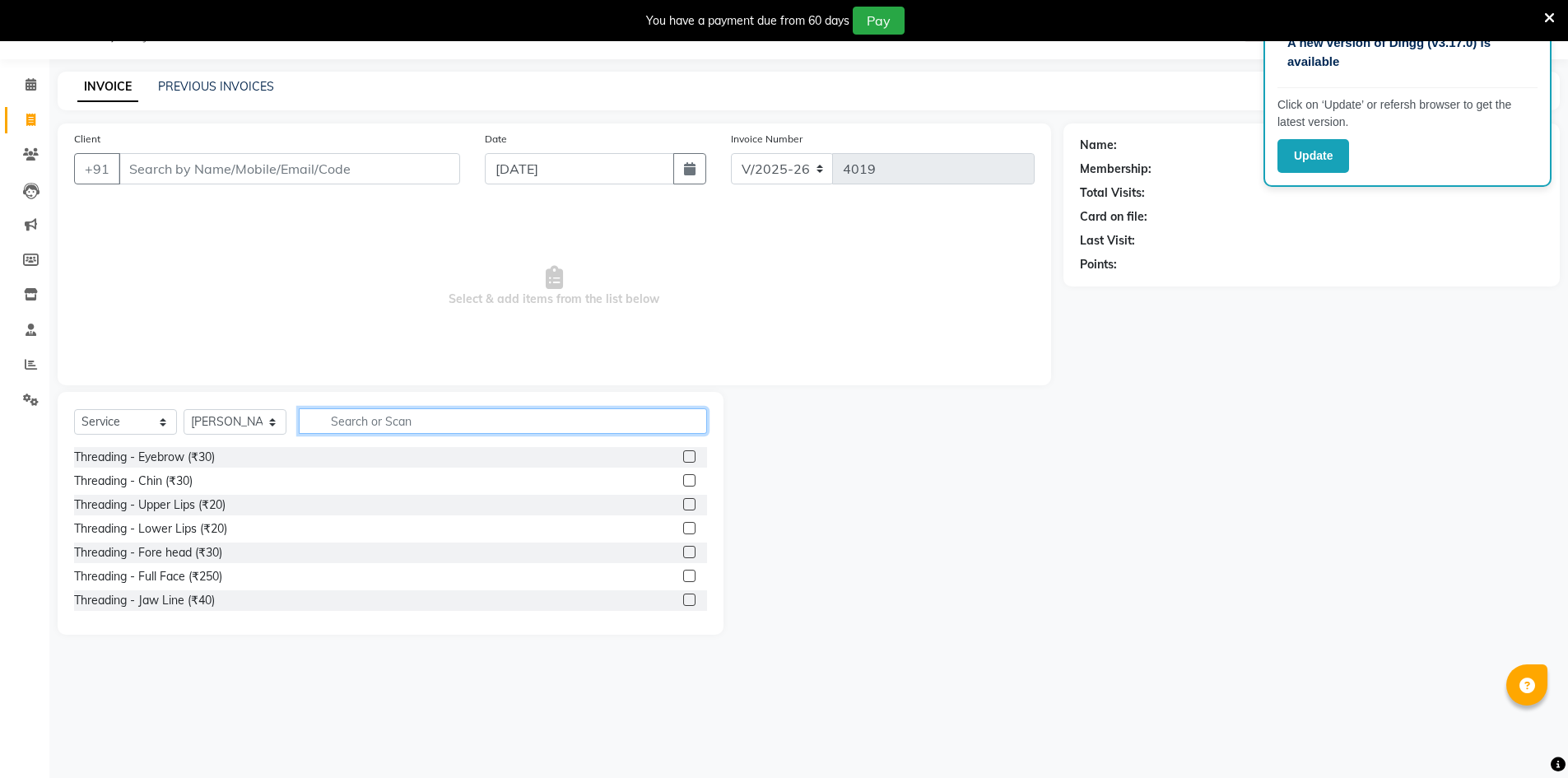
click at [351, 421] on input "text" at bounding box center [503, 421] width 409 height 25
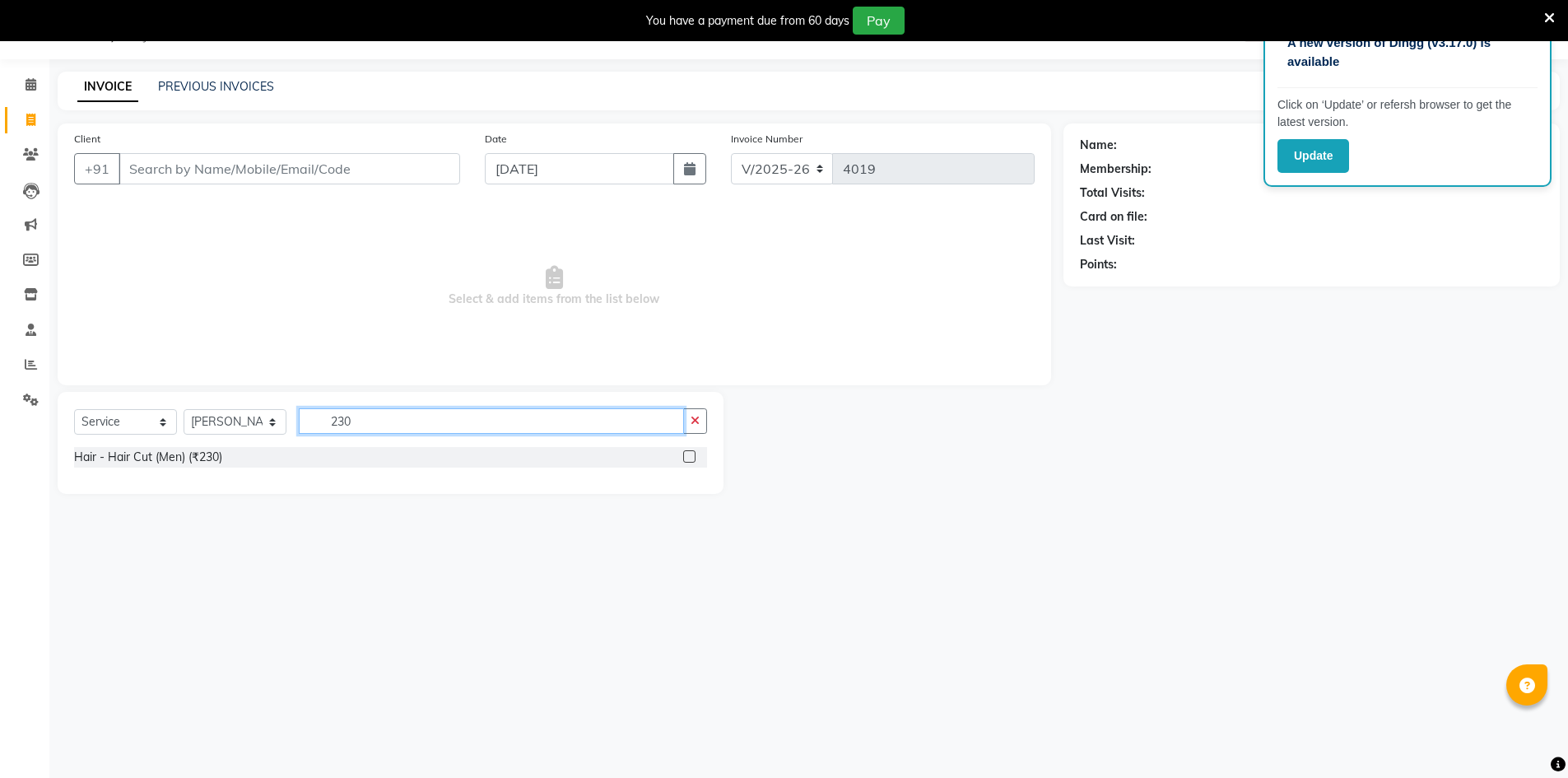
type input "230"
click at [687, 453] on label at bounding box center [689, 456] width 13 height 13
click at [687, 453] on input "checkbox" at bounding box center [688, 457] width 11 height 11
checkbox input "true"
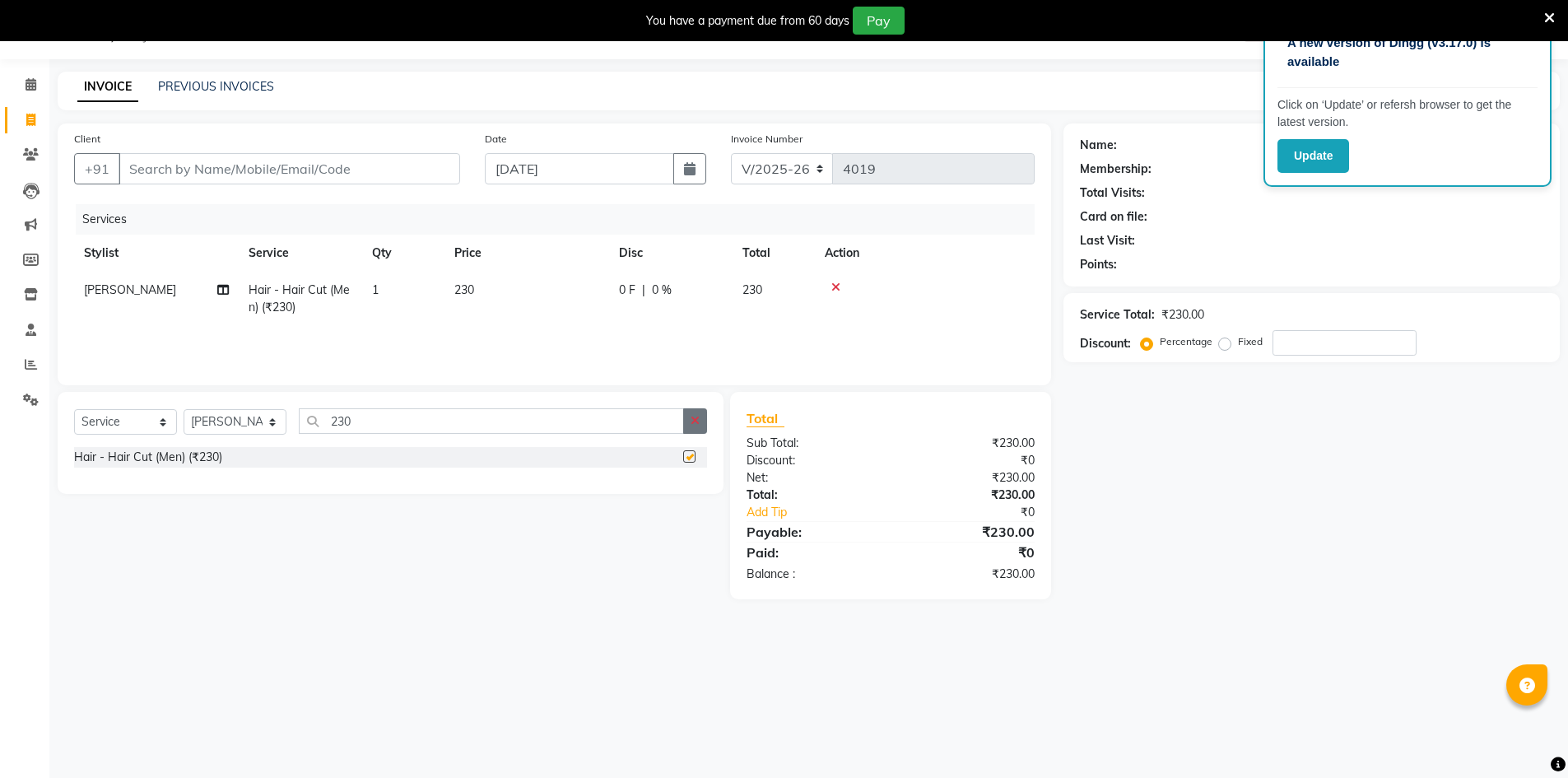
click at [698, 415] on icon "button" at bounding box center [695, 421] width 9 height 12
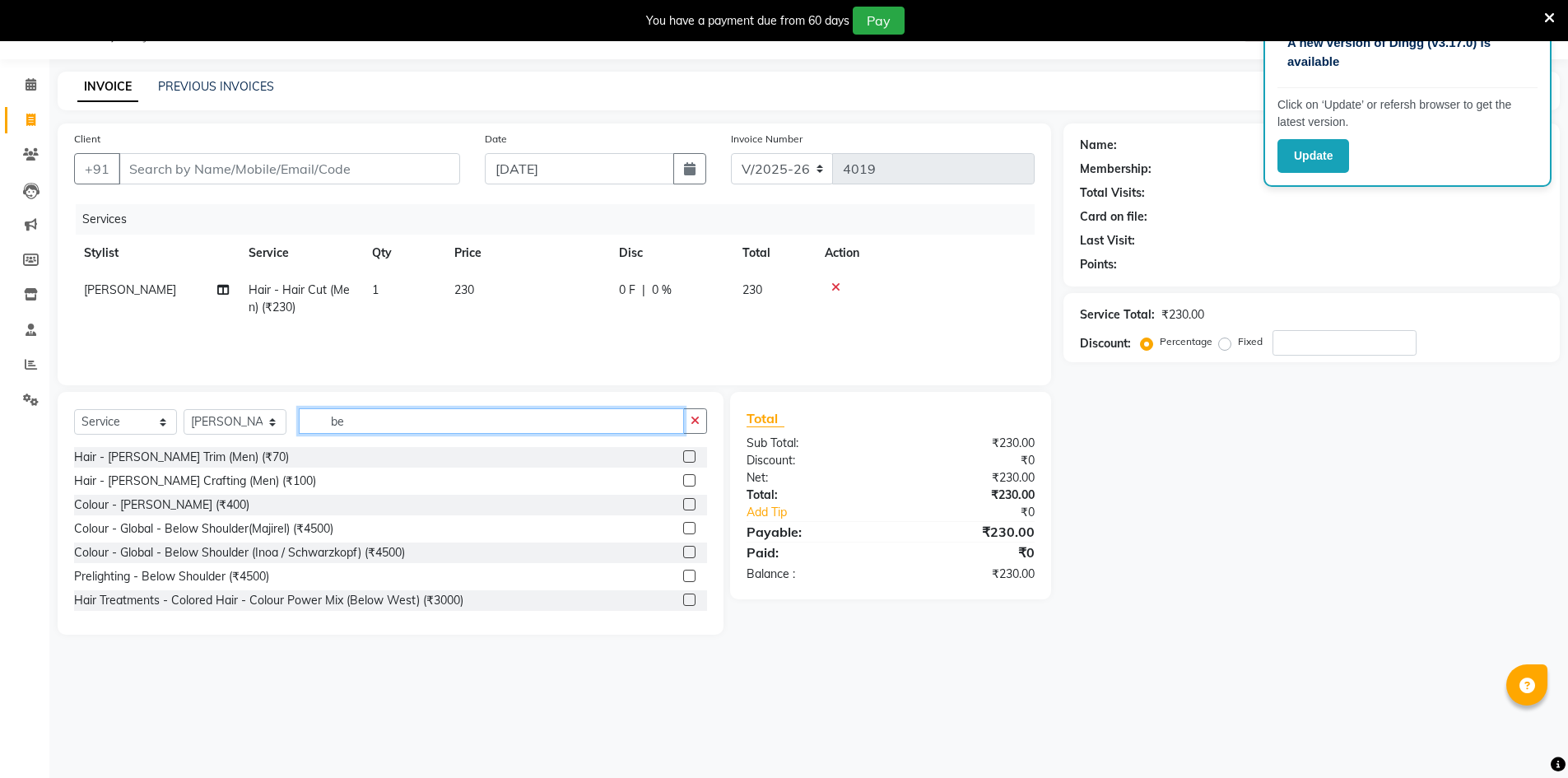
type input "be"
click at [683, 456] on label at bounding box center [689, 456] width 13 height 13
click at [683, 456] on input "checkbox" at bounding box center [688, 457] width 11 height 11
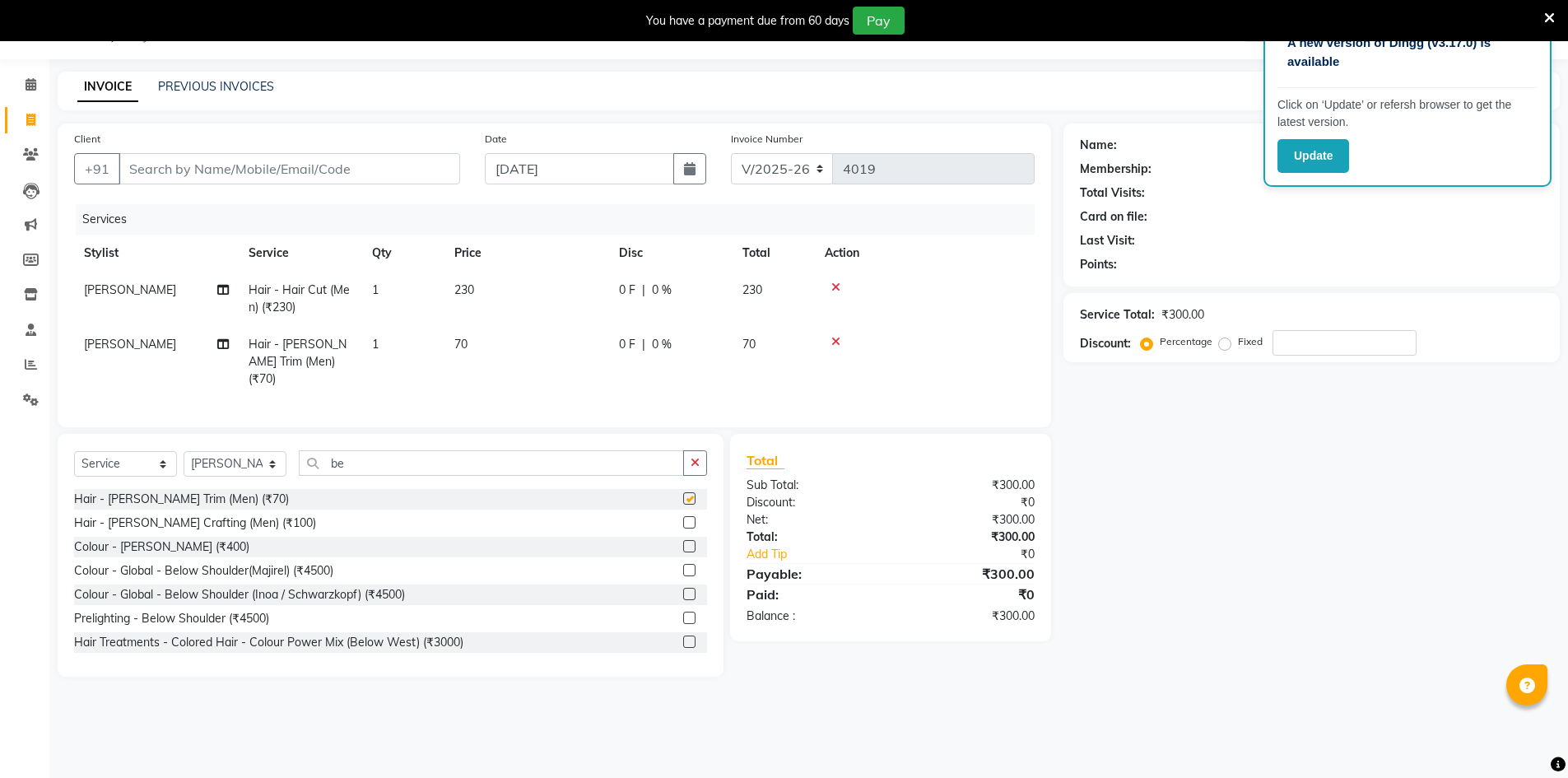
checkbox input "false"
click at [405, 173] on input "Client" at bounding box center [290, 169] width 342 height 31
type input "7"
type input "0"
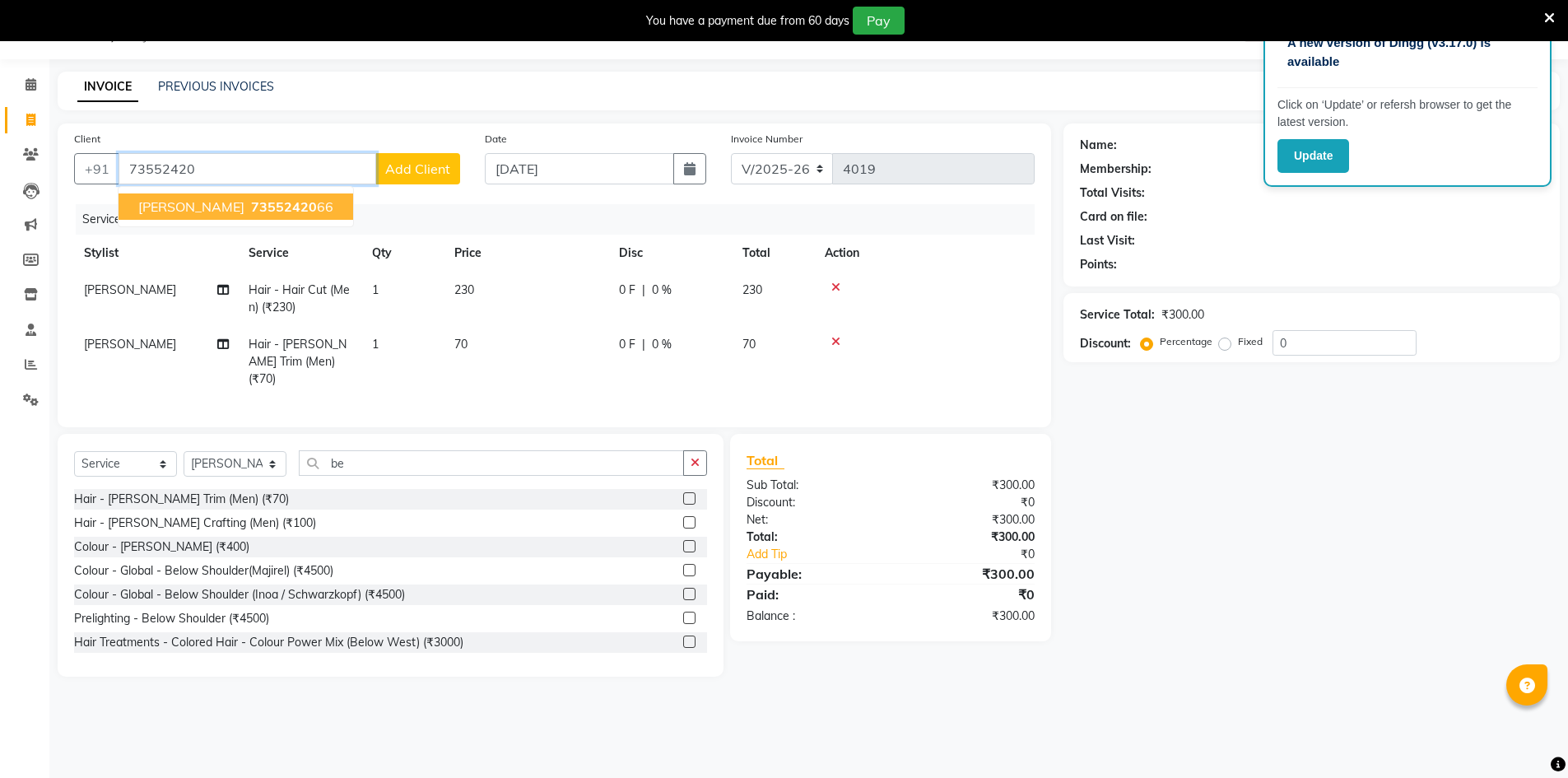
click at [251, 207] on span "73552420" at bounding box center [284, 207] width 66 height 17
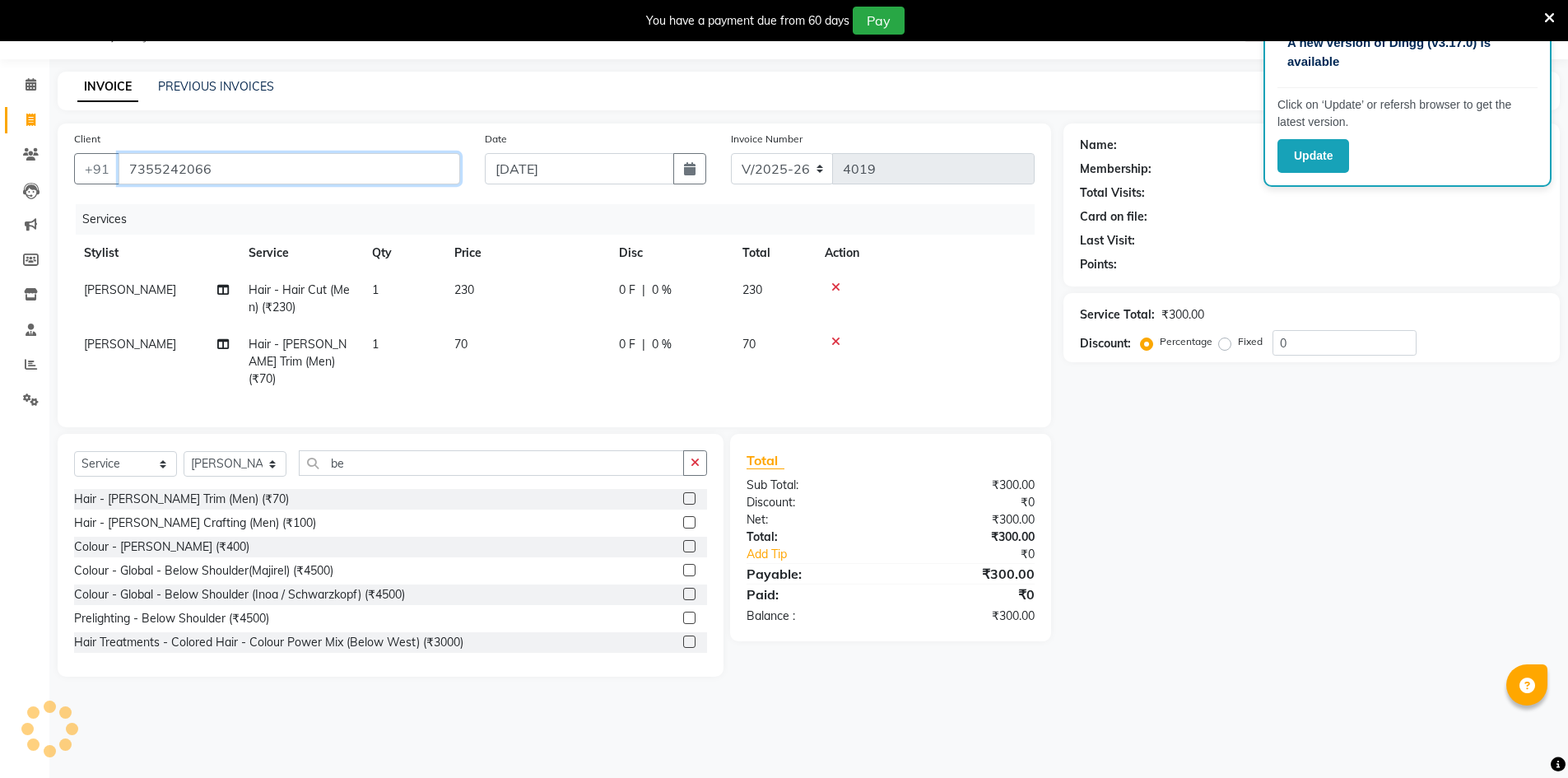
type input "7355242066"
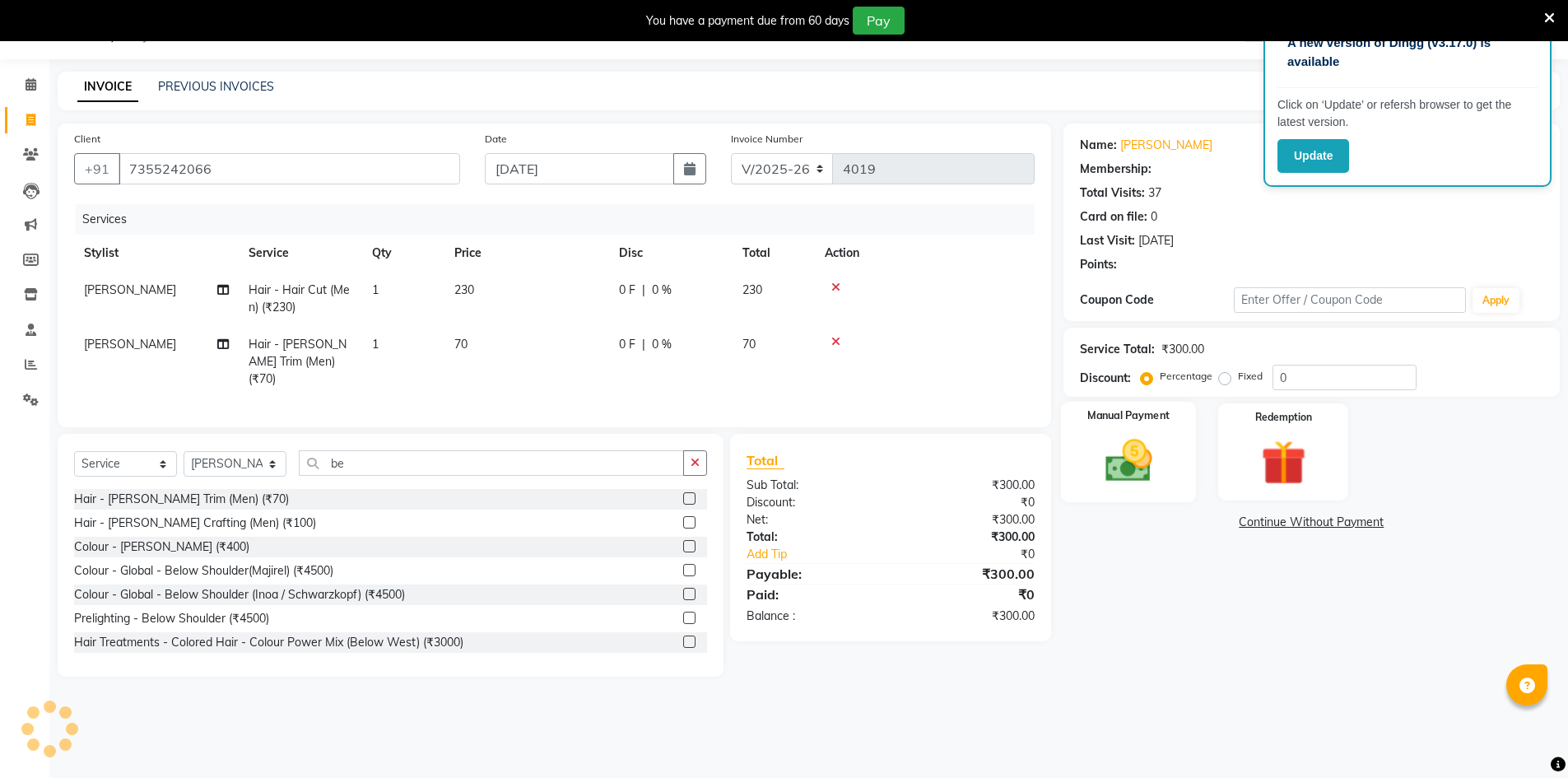
type input "20"
select select "2: Object"
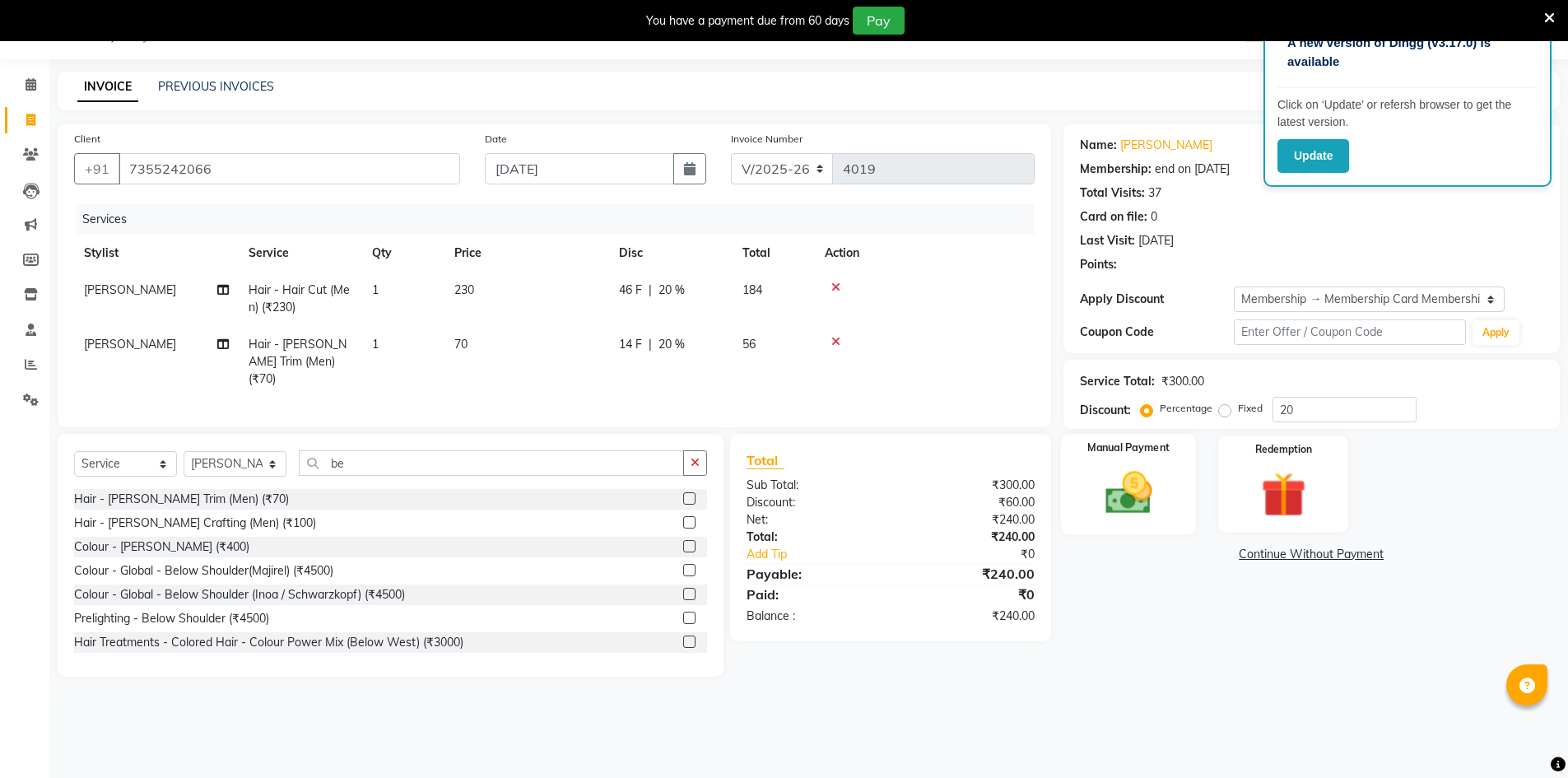
click at [1142, 505] on img at bounding box center [1129, 493] width 76 height 54
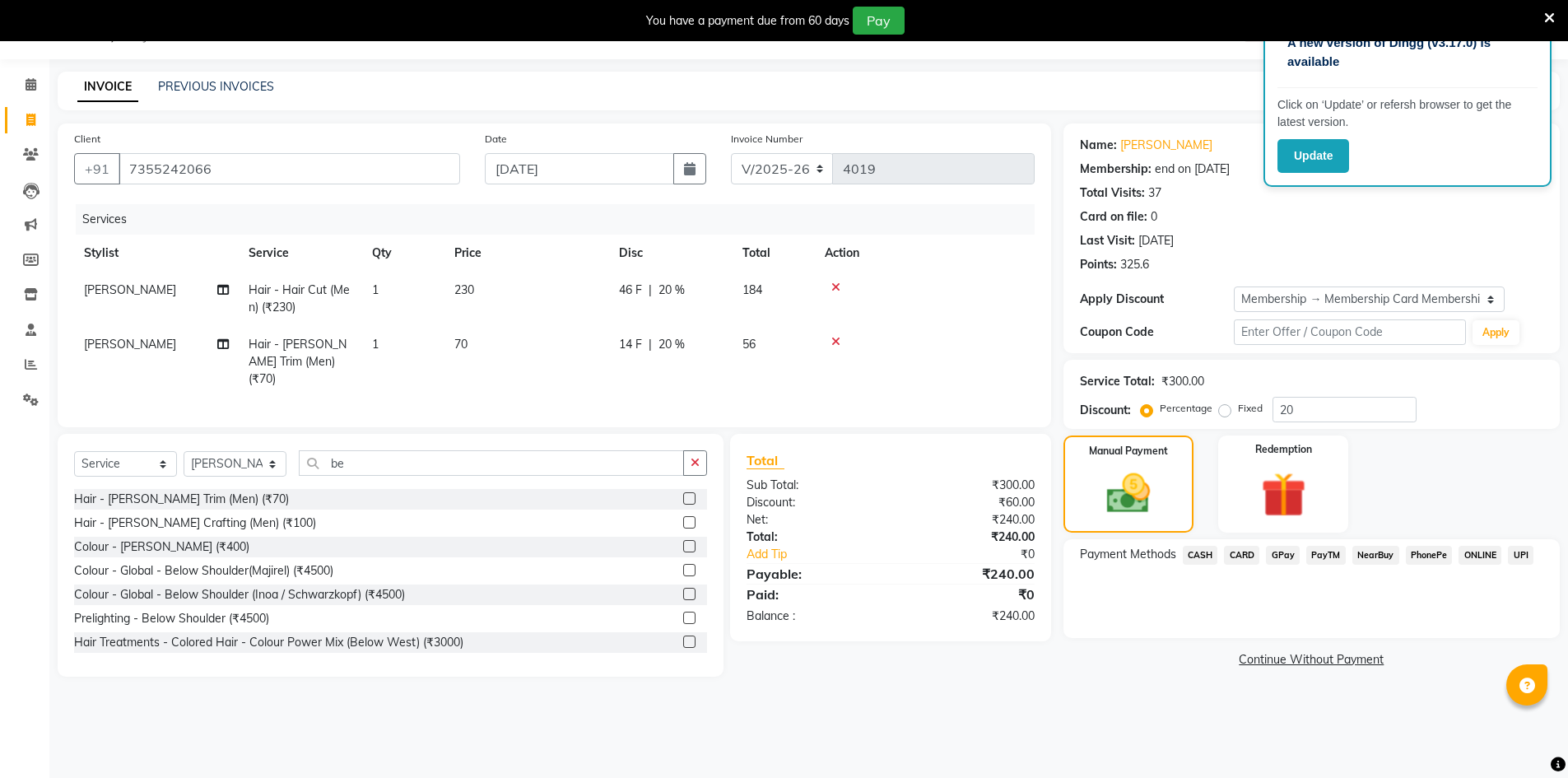
click at [1276, 560] on span "GPay" at bounding box center [1283, 555] width 34 height 19
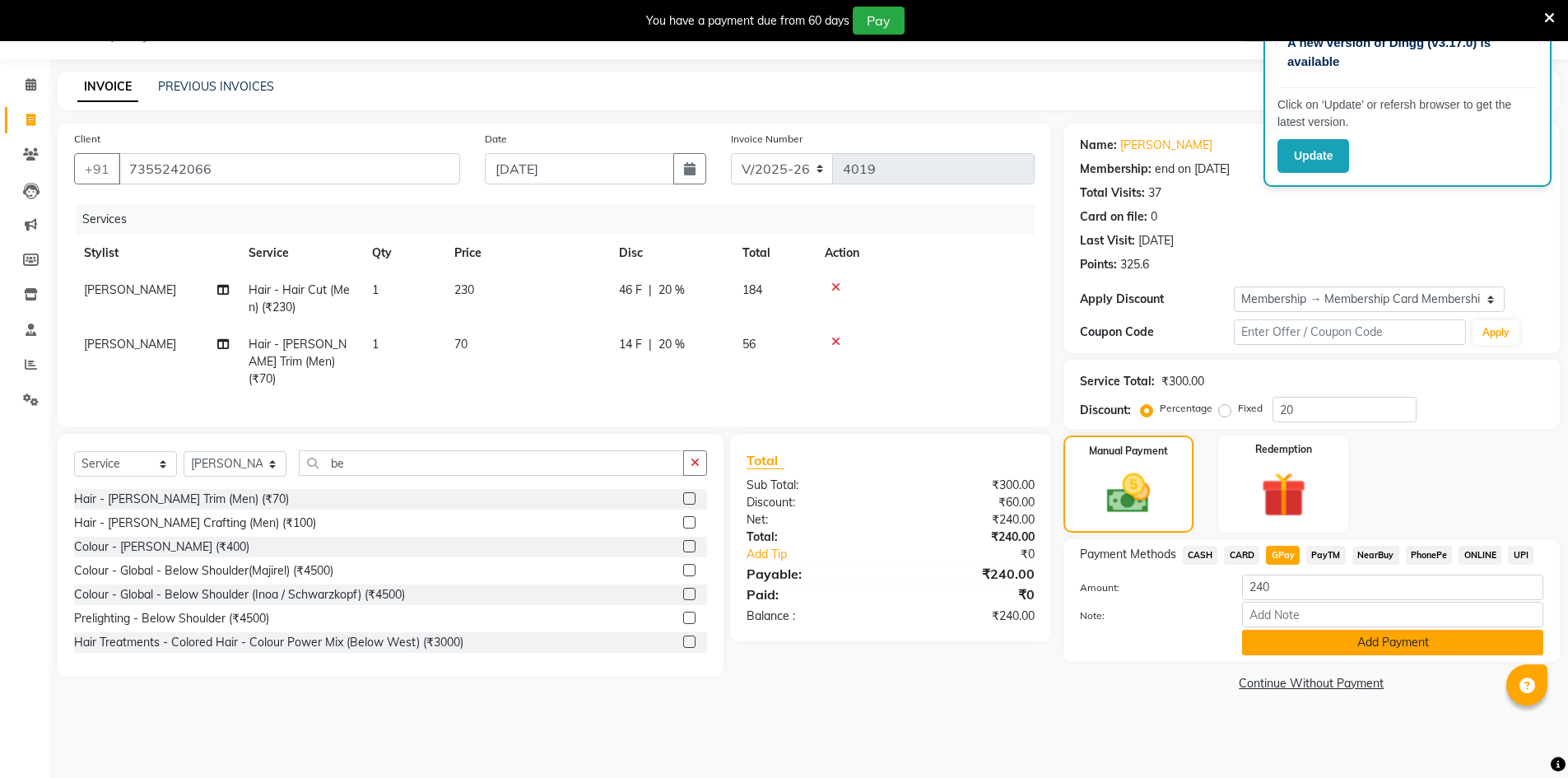
click at [1277, 655] on button "Add Payment" at bounding box center [1394, 643] width 302 height 25
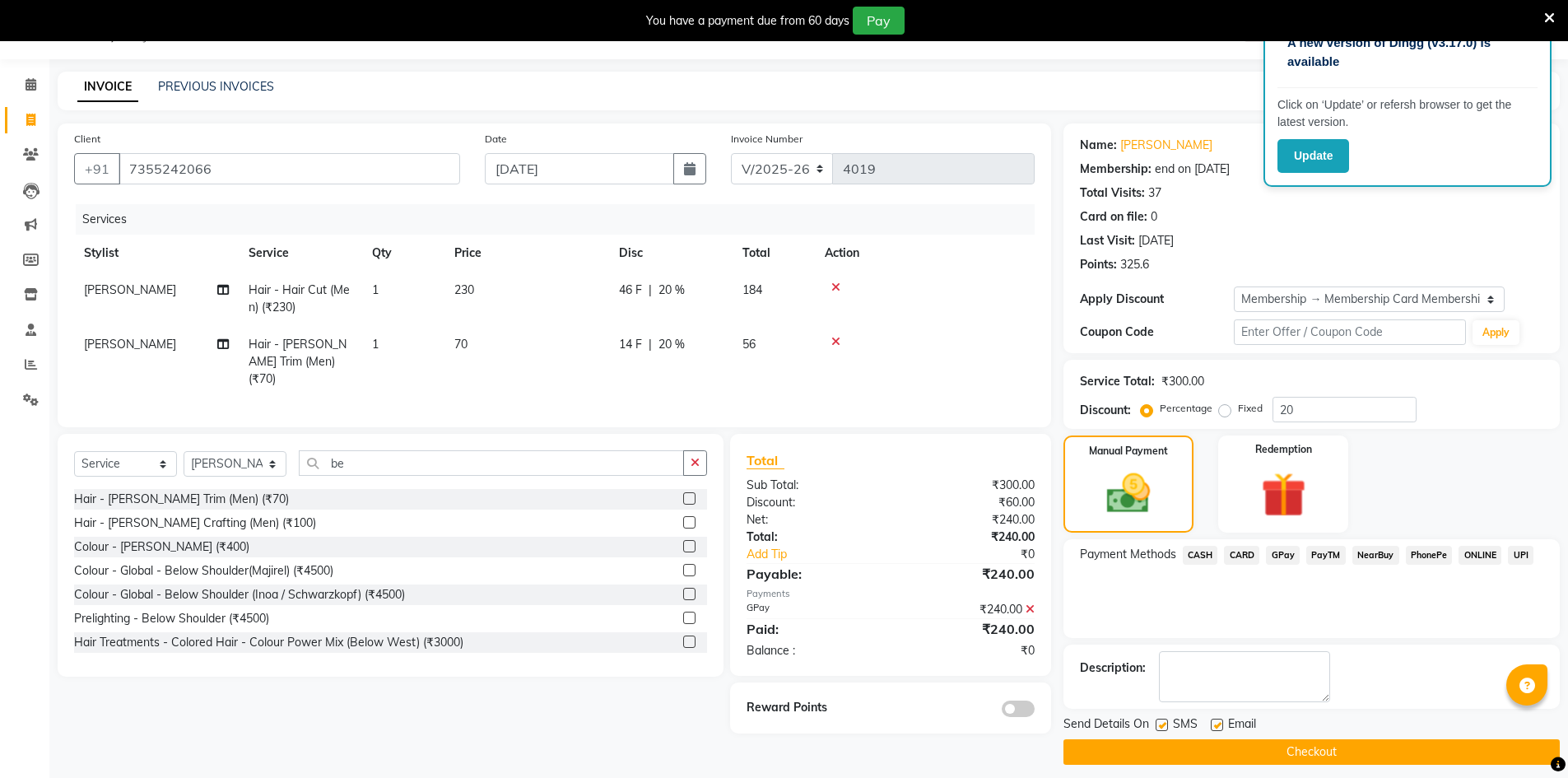
click at [1276, 745] on button "Checkout" at bounding box center [1311, 752] width 496 height 25
